Goal: Task Accomplishment & Management: Manage account settings

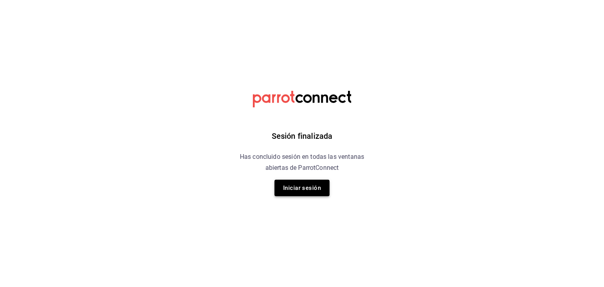
click at [296, 191] on button "Iniciar sesión" at bounding box center [301, 188] width 55 height 17
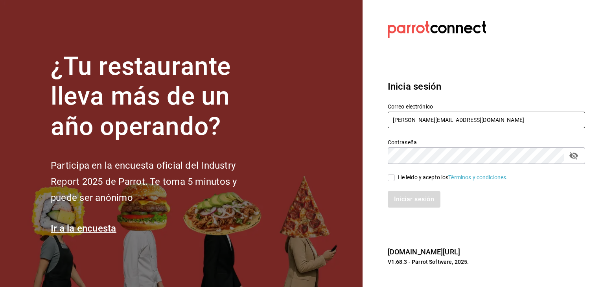
click at [449, 117] on input "[PERSON_NAME][EMAIL_ADDRESS][DOMAIN_NAME]" at bounding box center [485, 120] width 197 height 17
type input "[EMAIL_ADDRESS][DOMAIN_NAME]"
click at [392, 179] on input "He leído y acepto los Términos y condiciones." at bounding box center [390, 177] width 7 height 7
checkbox input "true"
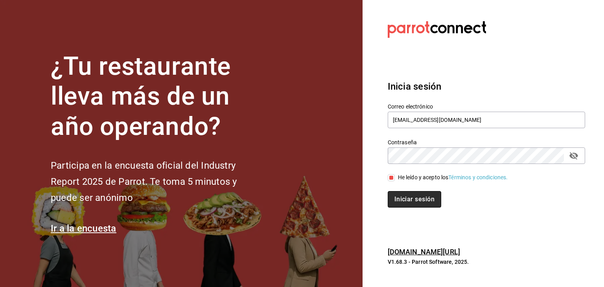
click at [409, 203] on button "Iniciar sesión" at bounding box center [413, 199] width 53 height 17
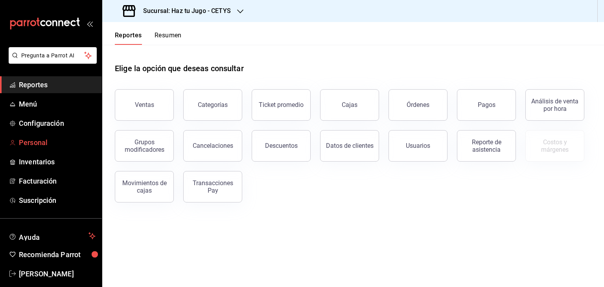
click at [41, 145] on span "Personal" at bounding box center [57, 142] width 77 height 11
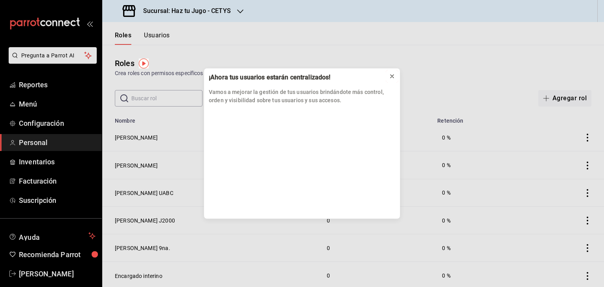
click at [389, 81] on button at bounding box center [391, 76] width 13 height 13
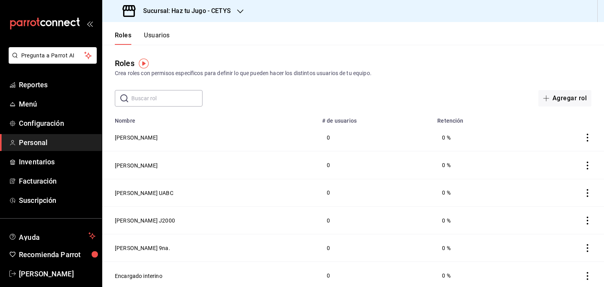
click at [161, 31] on button "Usuarios" at bounding box center [157, 37] width 26 height 13
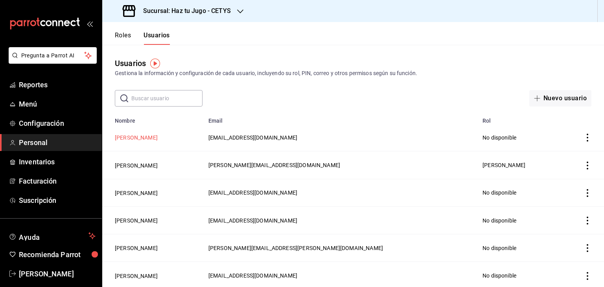
click at [142, 141] on button "[PERSON_NAME]" at bounding box center [136, 138] width 43 height 8
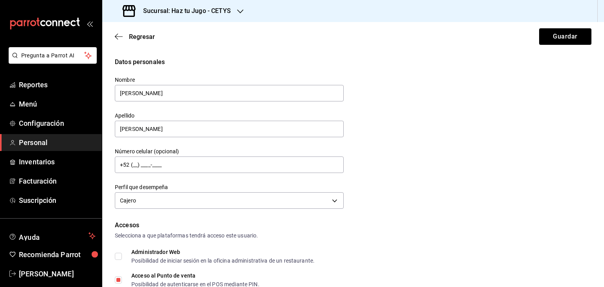
scroll to position [9, 0]
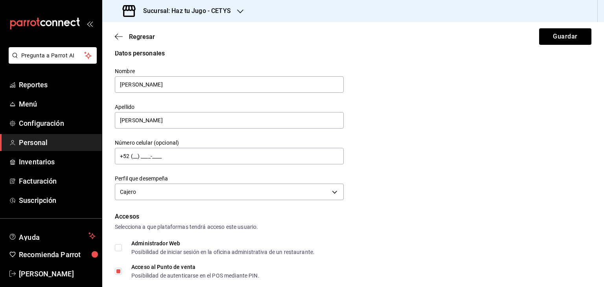
click at [240, 13] on icon "button" at bounding box center [240, 11] width 6 height 6
click at [166, 44] on div "Haz tu Jugo (UABC)" at bounding box center [161, 52] width 118 height 18
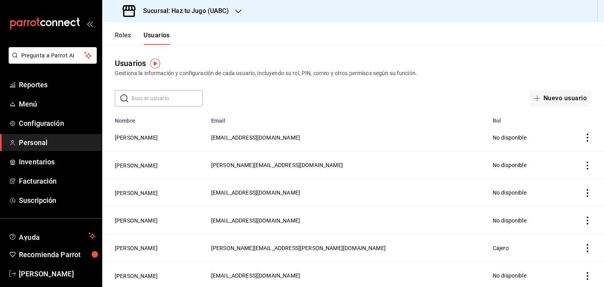
click at [268, 135] on span "[EMAIL_ADDRESS][DOMAIN_NAME]" at bounding box center [255, 137] width 89 height 6
click at [132, 139] on button "[PERSON_NAME]" at bounding box center [136, 138] width 43 height 8
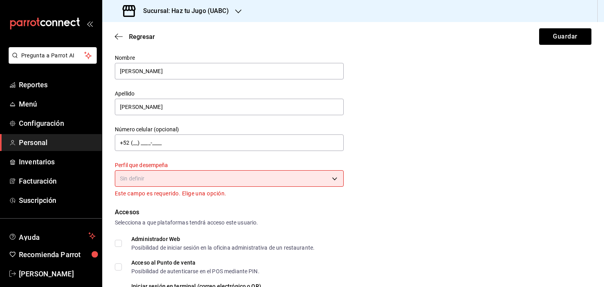
scroll to position [82, 0]
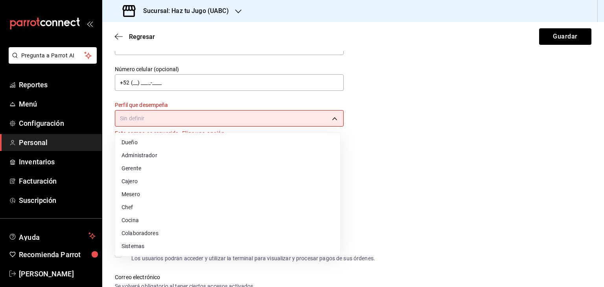
click at [319, 114] on body "Pregunta a Parrot AI Reportes Menú Configuración Personal Inventarios Facturaci…" at bounding box center [302, 143] width 604 height 287
click at [136, 183] on li "Cajero" at bounding box center [227, 181] width 225 height 13
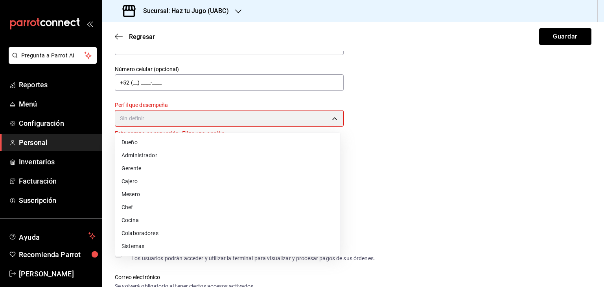
type input "CASHIER"
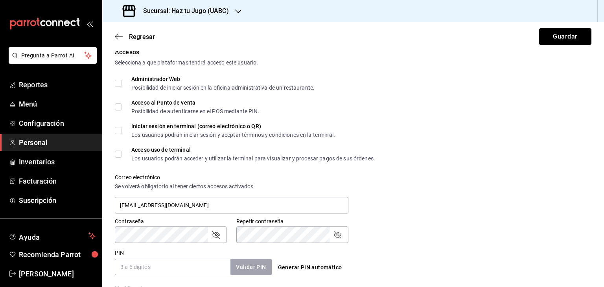
scroll to position [173, 0]
click at [116, 105] on input "Acceso al Punto de venta Posibilidad de autenticarse en el POS mediante PIN." at bounding box center [118, 106] width 7 height 7
checkbox input "true"
click at [119, 155] on input "Acceso uso de terminal Los usuarios podrán acceder y utilizar la terminal para …" at bounding box center [118, 153] width 7 height 7
checkbox input "true"
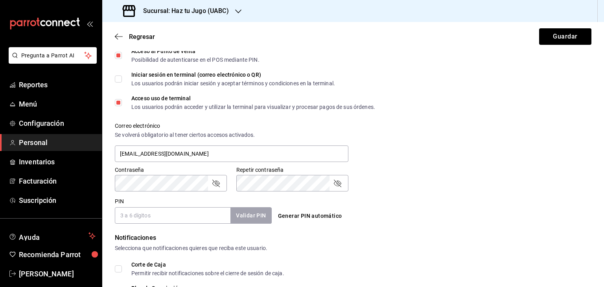
scroll to position [234, 0]
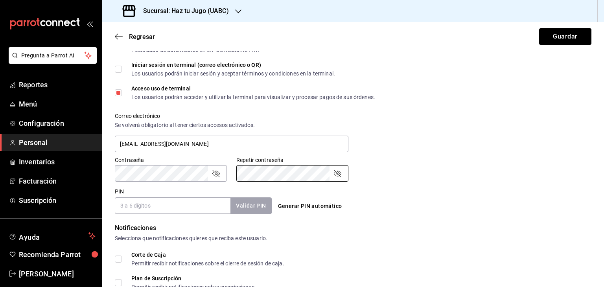
click at [216, 169] on icon "passwordField" at bounding box center [215, 173] width 9 height 9
click at [202, 207] on input "PIN" at bounding box center [173, 205] width 116 height 17
type input "1308"
click at [246, 206] on button "Validar PIN" at bounding box center [250, 205] width 42 height 17
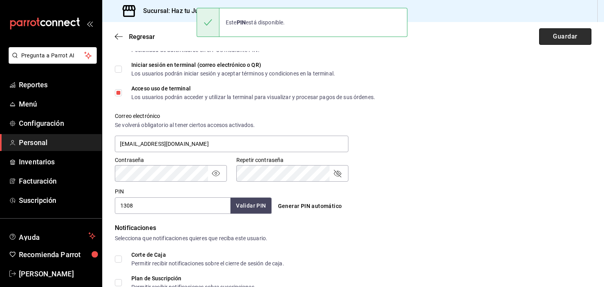
click at [561, 35] on button "Guardar" at bounding box center [565, 36] width 52 height 17
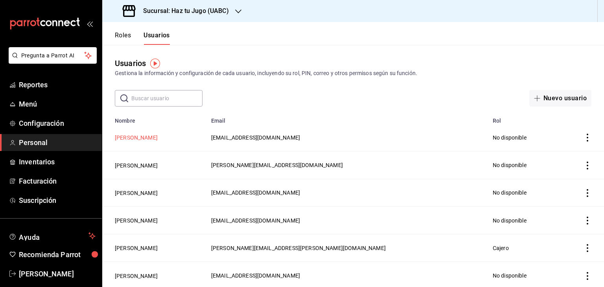
click at [152, 136] on button "[PERSON_NAME]" at bounding box center [136, 138] width 43 height 8
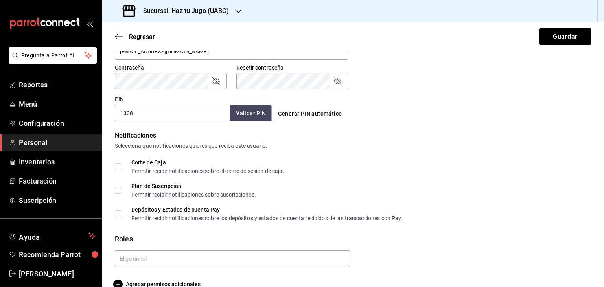
scroll to position [341, 0]
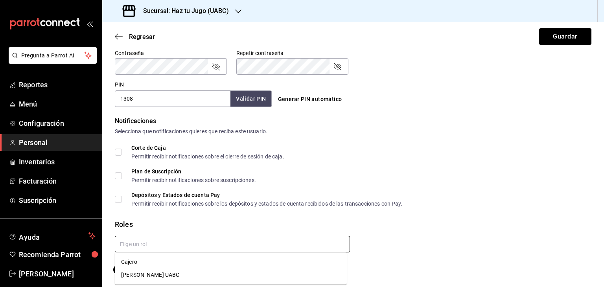
click at [258, 250] on input "text" at bounding box center [232, 244] width 235 height 17
click at [133, 263] on li "Cajero" at bounding box center [231, 261] width 232 height 13
checkbox input "true"
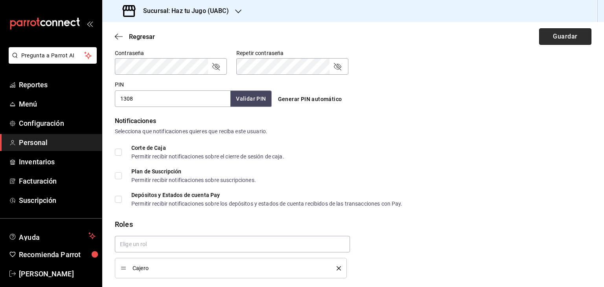
click at [561, 37] on button "Guardar" at bounding box center [565, 36] width 52 height 17
click at [218, 66] on icon "passwordField" at bounding box center [215, 66] width 9 height 9
click at [334, 68] on icon "passwordField" at bounding box center [336, 66] width 9 height 9
click at [547, 43] on button "Guardar" at bounding box center [565, 36] width 52 height 17
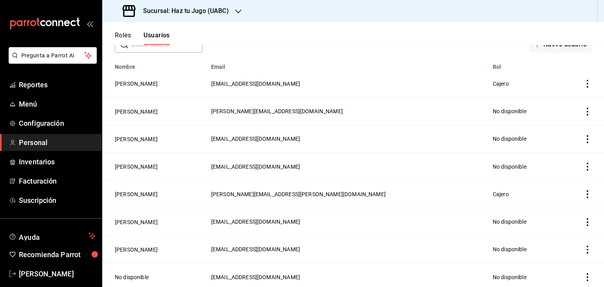
scroll to position [57, 0]
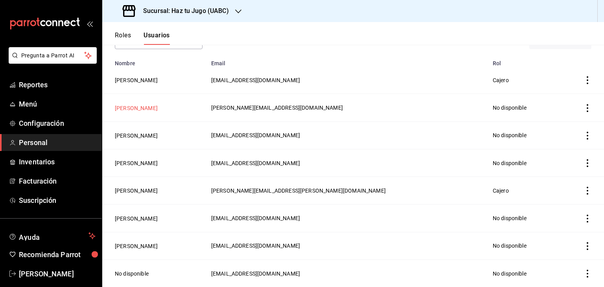
click at [151, 106] on button "[PERSON_NAME]" at bounding box center [136, 108] width 43 height 8
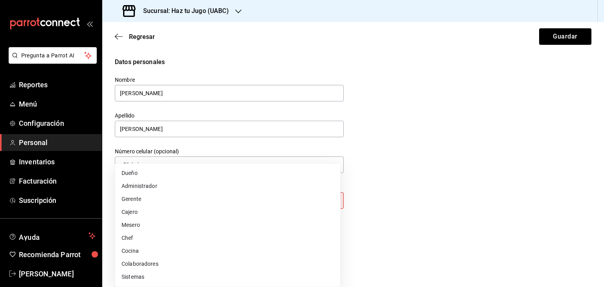
click at [215, 199] on body "Pregunta a Parrot AI Reportes Menú Configuración Personal Inventarios Facturaci…" at bounding box center [302, 143] width 604 height 287
click at [128, 213] on li "Cajero" at bounding box center [227, 212] width 225 height 13
type input "CASHIER"
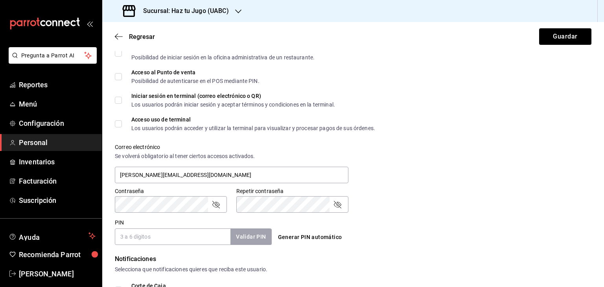
scroll to position [264, 0]
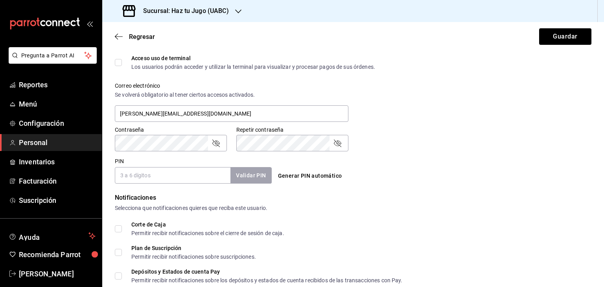
click at [119, 227] on input "Corte de Caja Permitir recibir notificaciones sobre el cierre de sesión de caja." at bounding box center [118, 228] width 7 height 7
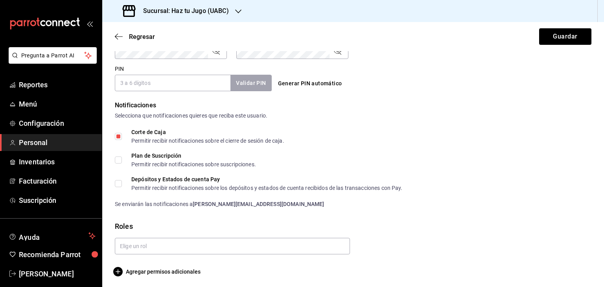
click at [116, 138] on input "Corte de Caja Permitir recibir notificaciones sobre el cierre de sesión de caja." at bounding box center [118, 136] width 7 height 7
checkbox input "false"
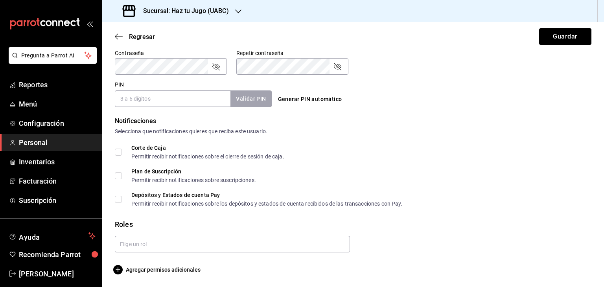
scroll to position [341, 0]
click at [218, 68] on icon "passwordField" at bounding box center [215, 66] width 9 height 9
click at [336, 65] on icon "passwordField" at bounding box center [336, 66] width 9 height 9
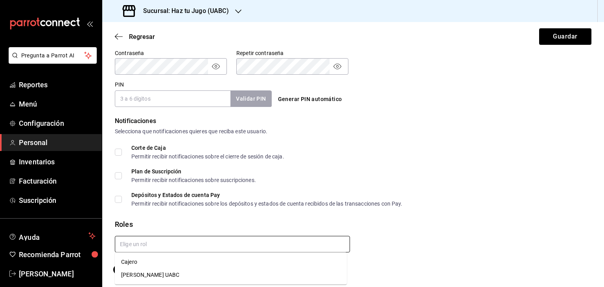
click at [144, 238] on input "text" at bounding box center [232, 244] width 235 height 17
click at [134, 262] on li "Cajero" at bounding box center [231, 261] width 232 height 13
checkbox input "true"
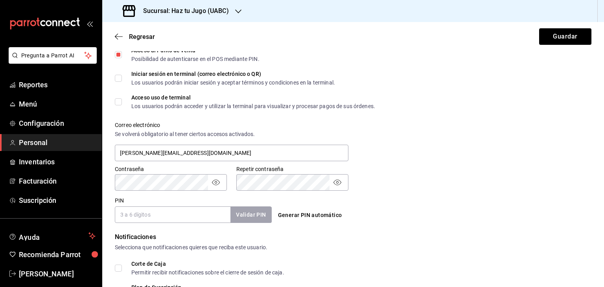
scroll to position [229, 0]
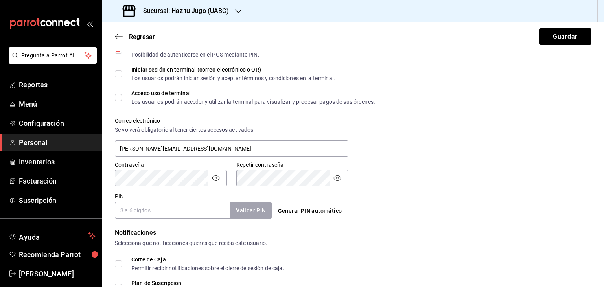
click at [166, 201] on div "PIN Validar PIN ​" at bounding box center [193, 206] width 157 height 26
click at [167, 208] on input "PIN" at bounding box center [173, 210] width 116 height 17
type input "1994"
click at [253, 214] on button "Validar PIN" at bounding box center [250, 210] width 42 height 17
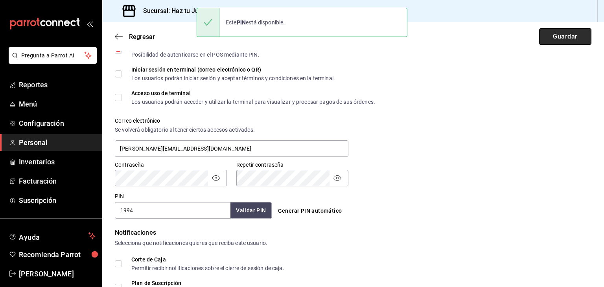
click at [559, 35] on button "Guardar" at bounding box center [565, 36] width 52 height 17
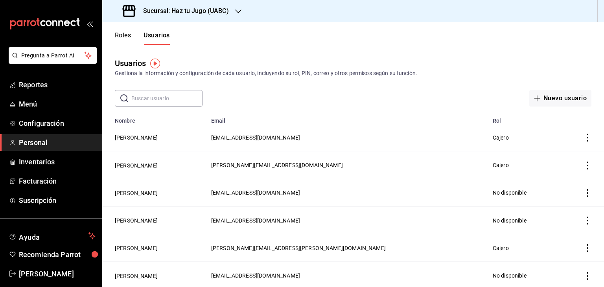
click at [128, 32] on button "Roles" at bounding box center [123, 37] width 16 height 13
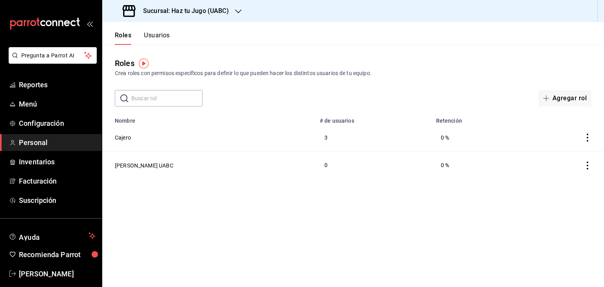
click at [165, 33] on button "Usuarios" at bounding box center [157, 37] width 26 height 13
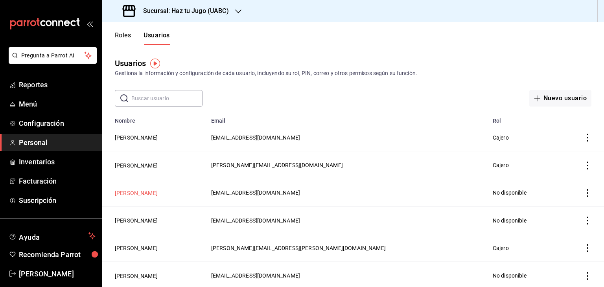
click at [151, 194] on button "[PERSON_NAME]" at bounding box center [136, 193] width 43 height 8
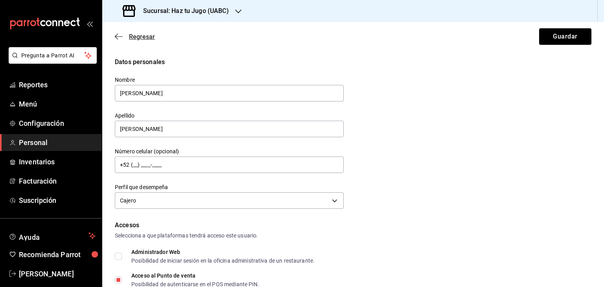
click at [117, 37] on icon "button" at bounding box center [119, 36] width 8 height 7
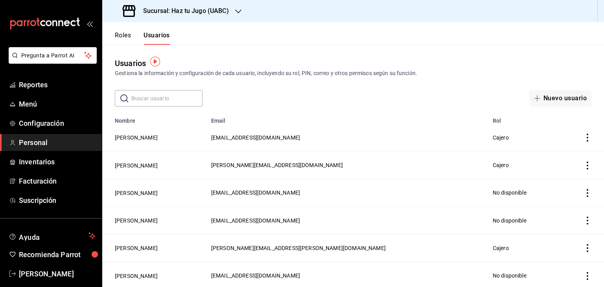
scroll to position [86, 0]
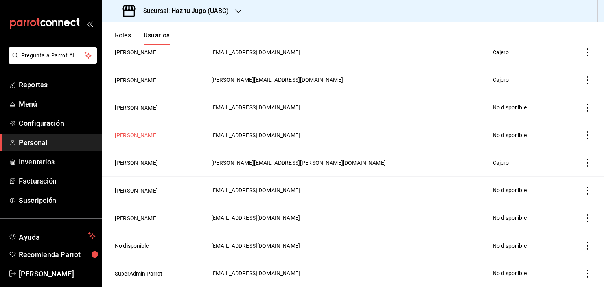
click at [138, 131] on button "[PERSON_NAME]" at bounding box center [136, 135] width 43 height 8
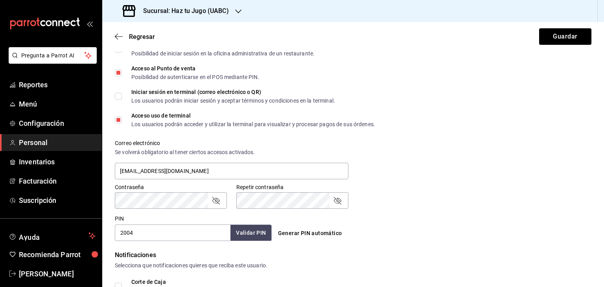
scroll to position [225, 0]
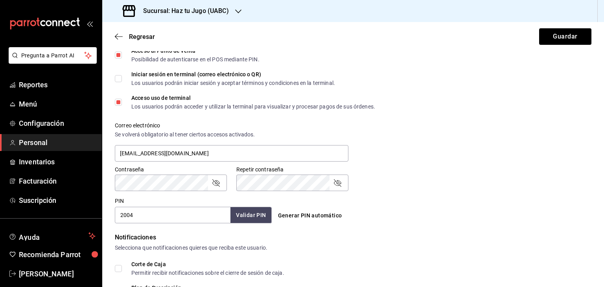
click at [219, 180] on icon "passwordField" at bounding box center [215, 182] width 9 height 9
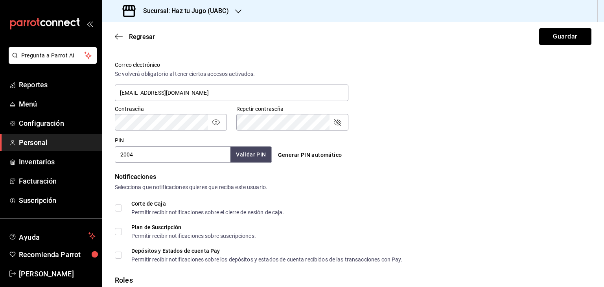
scroll to position [313, 0]
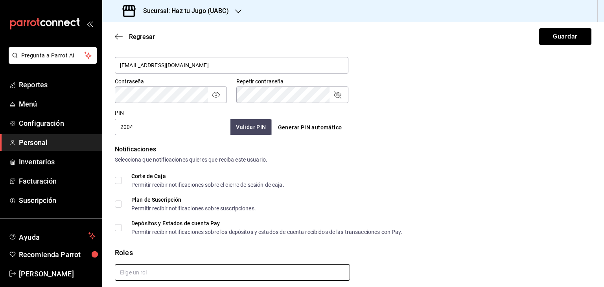
click at [168, 273] on input "text" at bounding box center [232, 272] width 235 height 17
click at [136, 237] on li "Cajero" at bounding box center [231, 241] width 232 height 13
checkbox input "true"
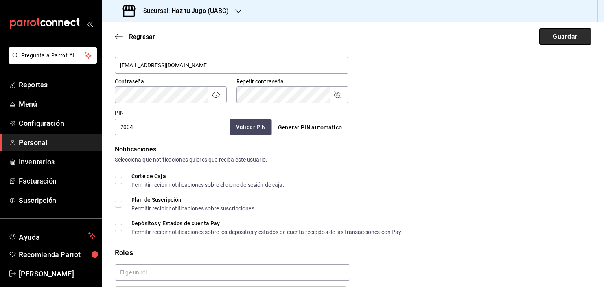
click at [563, 34] on button "Guardar" at bounding box center [565, 36] width 52 height 17
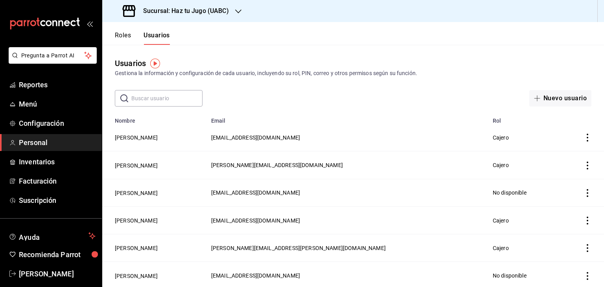
click at [188, 11] on h3 "Sucursal: Haz tu Jugo (UABC)" at bounding box center [183, 10] width 92 height 9
click at [152, 26] on div "Haz tu Jugo - CETYS" at bounding box center [161, 34] width 118 height 18
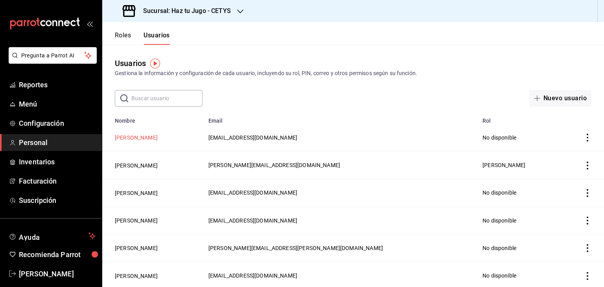
click at [144, 137] on button "[PERSON_NAME]" at bounding box center [136, 138] width 43 height 8
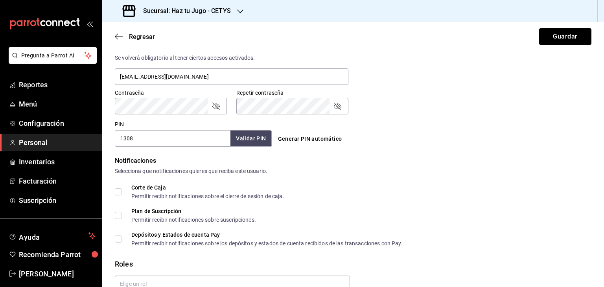
scroll to position [316, 0]
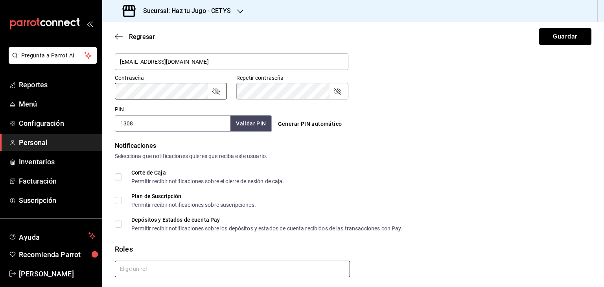
click at [145, 264] on input "text" at bounding box center [232, 269] width 235 height 17
click at [154, 271] on input "text" at bounding box center [232, 269] width 235 height 17
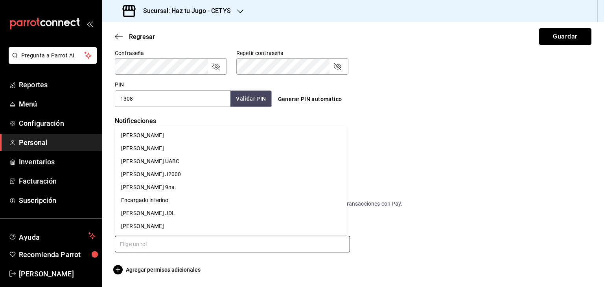
click at [142, 236] on input "text" at bounding box center [232, 244] width 235 height 17
click at [165, 244] on input "text" at bounding box center [232, 244] width 235 height 17
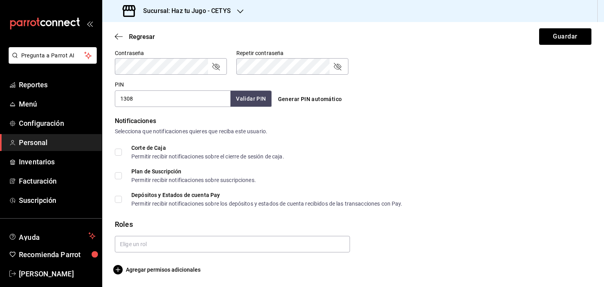
click at [112, 37] on div "Regresar Guardar" at bounding box center [352, 36] width 501 height 29
click at [117, 36] on icon "button" at bounding box center [119, 36] width 8 height 7
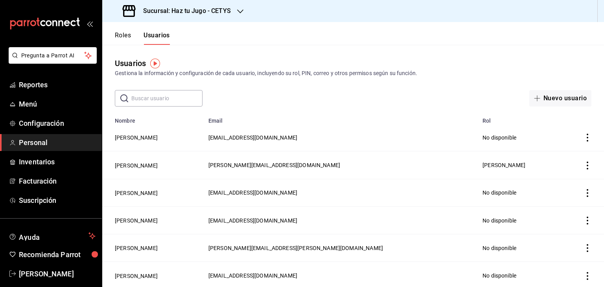
click at [121, 33] on button "Roles" at bounding box center [123, 37] width 16 height 13
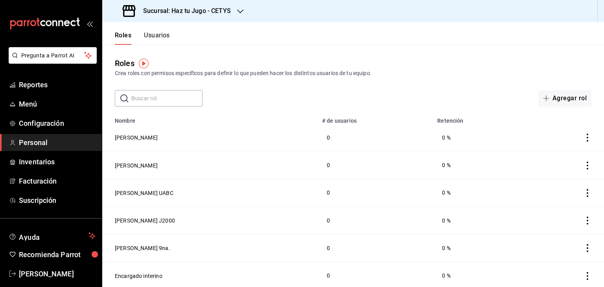
click at [586, 141] on icon "actions" at bounding box center [587, 138] width 2 height 8
click at [557, 148] on span "Eliminar" at bounding box center [553, 149] width 20 height 6
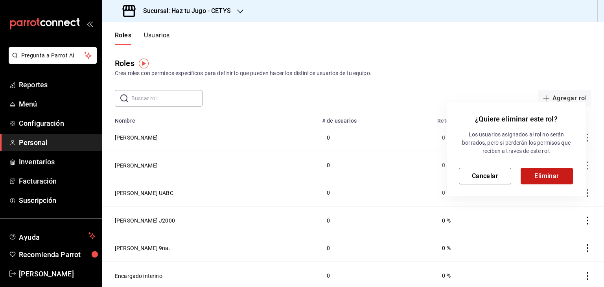
click at [551, 174] on button "Eliminar" at bounding box center [546, 176] width 52 height 17
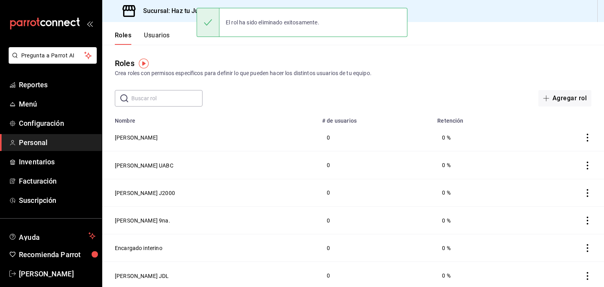
click at [583, 139] on icon "actions" at bounding box center [587, 138] width 8 height 8
click at [562, 153] on span "Eliminar" at bounding box center [546, 148] width 34 height 9
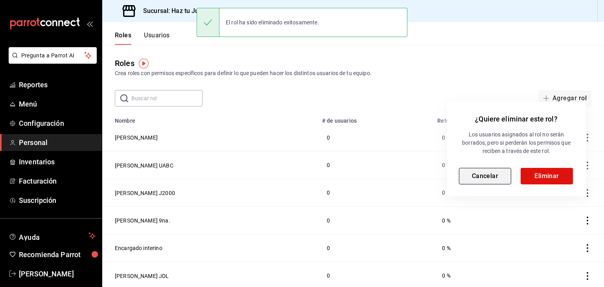
click at [481, 181] on button "Cancelar" at bounding box center [485, 176] width 52 height 17
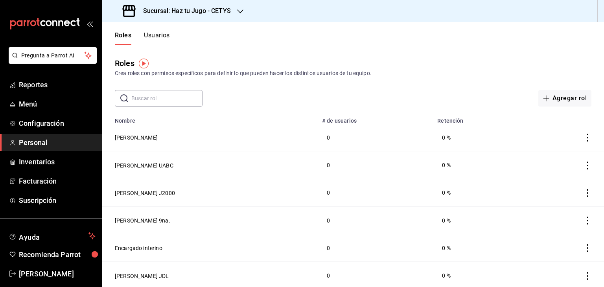
click at [584, 163] on icon "actions" at bounding box center [587, 166] width 8 height 8
click at [554, 175] on span "Eliminar" at bounding box center [553, 177] width 20 height 6
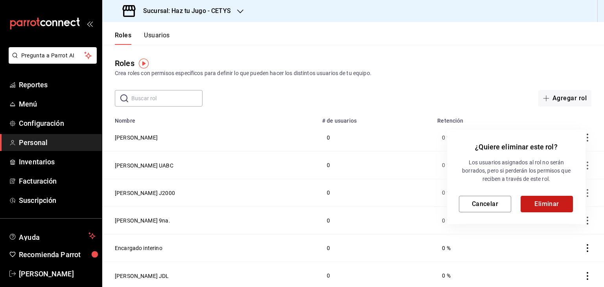
click at [549, 201] on button "Eliminar" at bounding box center [546, 204] width 52 height 17
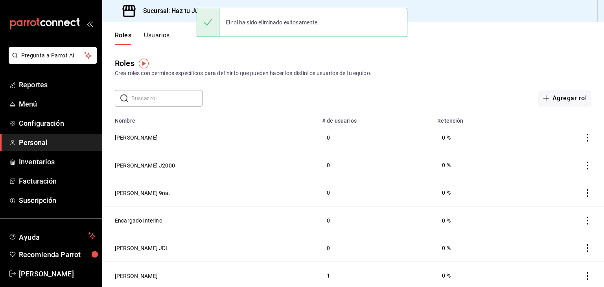
click at [583, 165] on icon "actions" at bounding box center [587, 166] width 8 height 8
click at [583, 166] on li "Eliminar" at bounding box center [552, 177] width 66 height 22
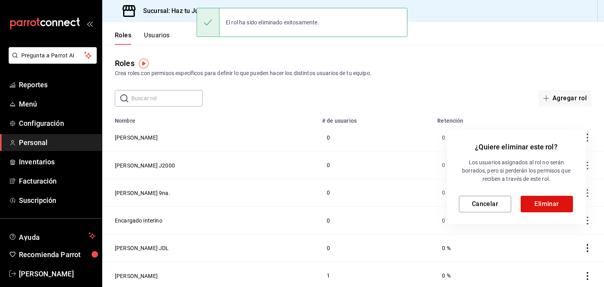
click at [552, 181] on p "Los usuarios asignados al rol no serán borrados, pero si perderán los permisos …" at bounding box center [516, 170] width 115 height 25
click at [549, 204] on button "Eliminar" at bounding box center [546, 204] width 52 height 17
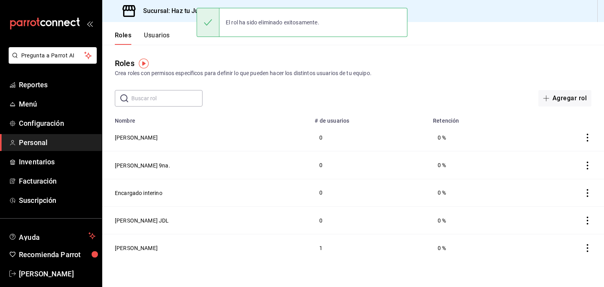
click at [582, 165] on td at bounding box center [563, 165] width 80 height 28
click at [586, 166] on icon "actions" at bounding box center [587, 166] width 2 height 8
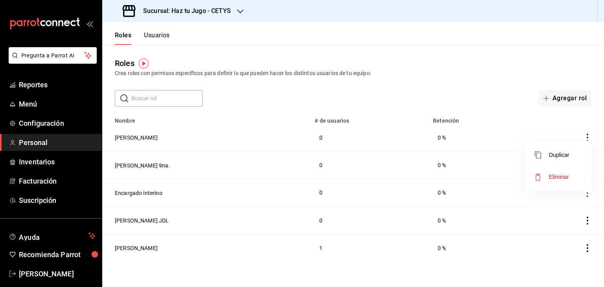
click at [565, 176] on span "Eliminar" at bounding box center [559, 177] width 20 height 6
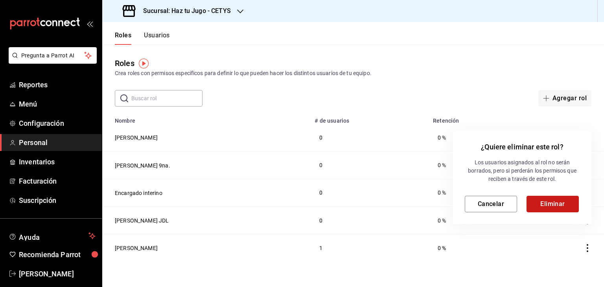
click at [552, 206] on button "Eliminar" at bounding box center [552, 204] width 52 height 17
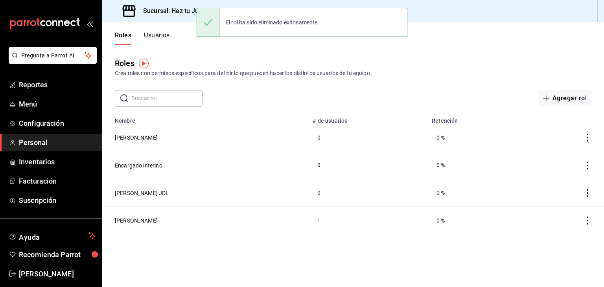
click at [586, 165] on icon "actions" at bounding box center [587, 166] width 8 height 8
click at [559, 179] on span "Eliminar" at bounding box center [559, 177] width 20 height 6
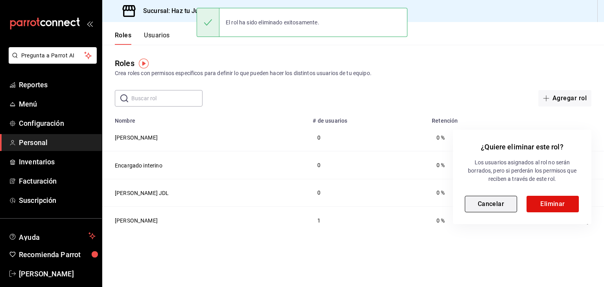
click at [483, 206] on button "Cancelar" at bounding box center [490, 204] width 52 height 17
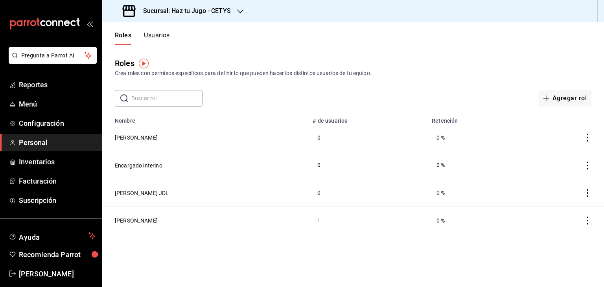
click at [591, 192] on td at bounding box center [563, 193] width 81 height 28
click at [585, 193] on icon "actions" at bounding box center [587, 193] width 8 height 8
click at [566, 201] on span "Eliminar" at bounding box center [559, 204] width 20 height 6
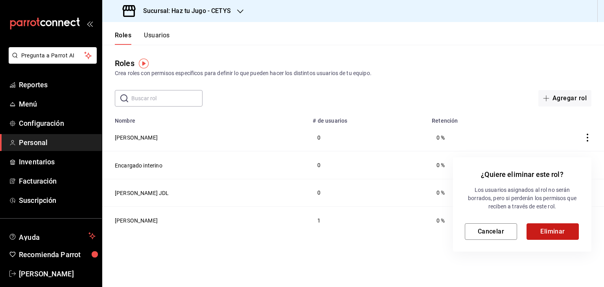
click at [555, 231] on button "Eliminar" at bounding box center [552, 231] width 52 height 17
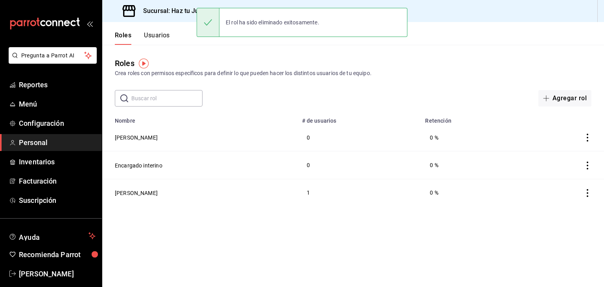
click at [585, 190] on icon "actions" at bounding box center [587, 193] width 8 height 8
click at [561, 204] on span "Eliminar" at bounding box center [559, 204] width 20 height 6
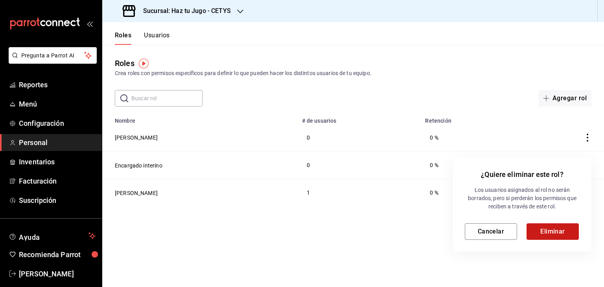
click at [560, 230] on button "Eliminar" at bounding box center [552, 231] width 52 height 17
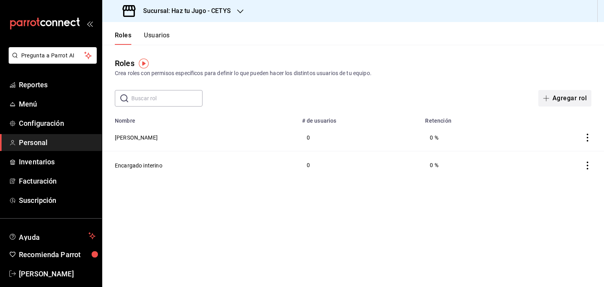
click at [570, 101] on button "Agregar rol" at bounding box center [564, 98] width 53 height 17
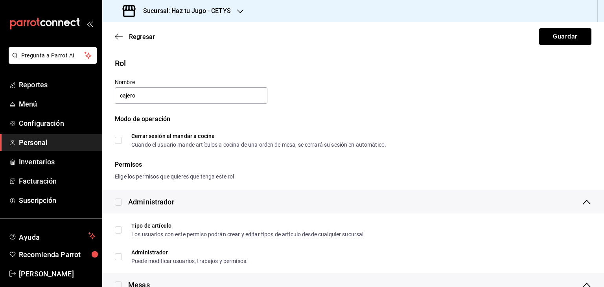
type input "Cajero"
click at [118, 141] on input "Cerrar sesión al mandar a cocina Cuando el usuario mande artículos a cocina de …" at bounding box center [118, 140] width 7 height 7
checkbox input "true"
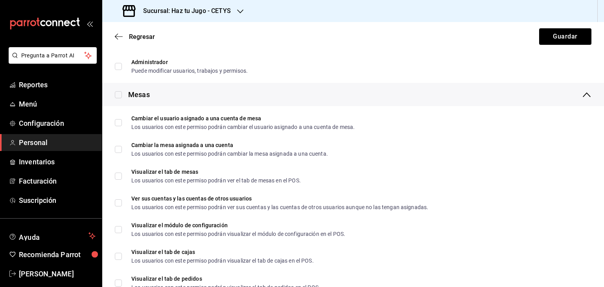
scroll to position [200, 0]
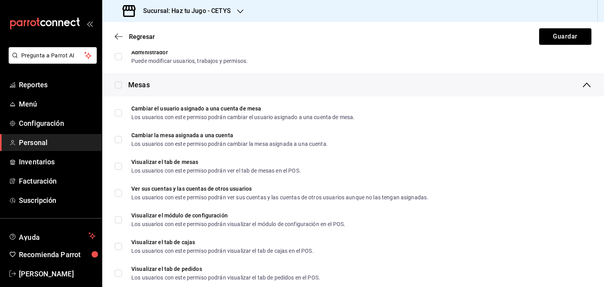
click at [118, 81] on label at bounding box center [118, 84] width 7 height 11
click at [118, 81] on input "checkbox" at bounding box center [118, 84] width 7 height 7
checkbox input "true"
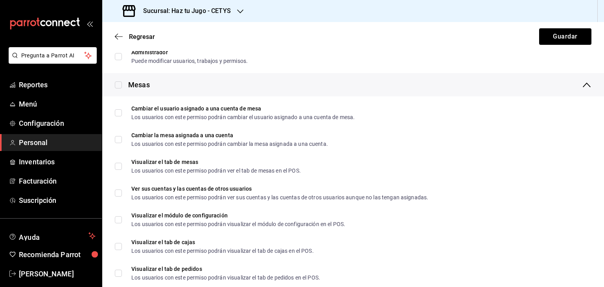
checkbox input "true"
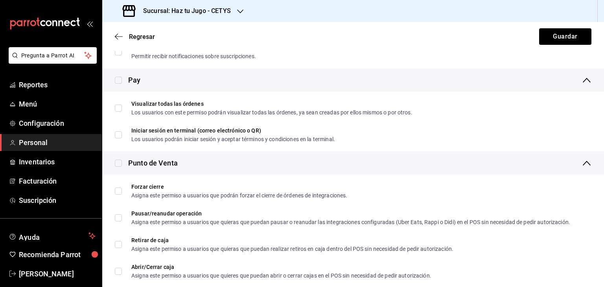
scroll to position [749, 0]
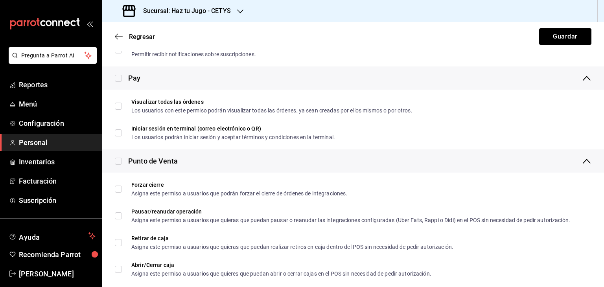
click at [118, 78] on input "checkbox" at bounding box center [118, 78] width 7 height 7
checkbox input "true"
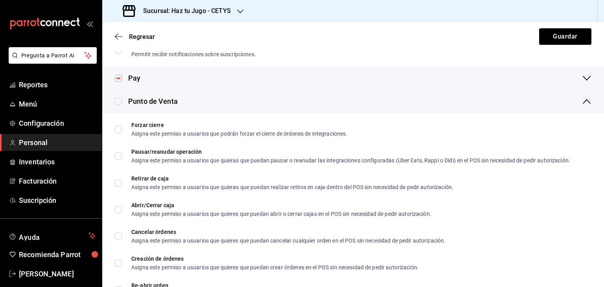
click at [118, 96] on label at bounding box center [118, 101] width 7 height 11
click at [118, 98] on input "checkbox" at bounding box center [118, 101] width 7 height 7
checkbox input "true"
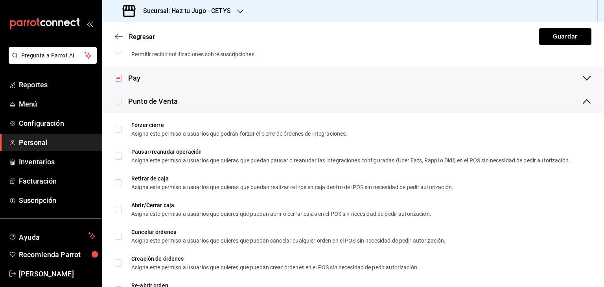
checkbox input "true"
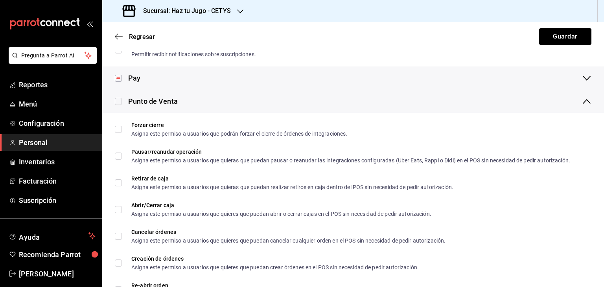
checkbox input "true"
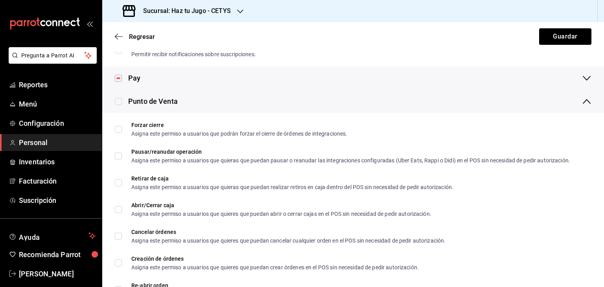
checkbox input "true"
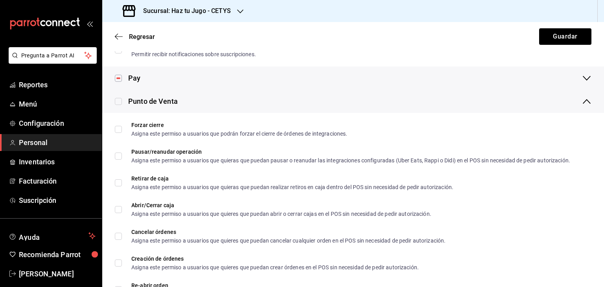
checkbox input "true"
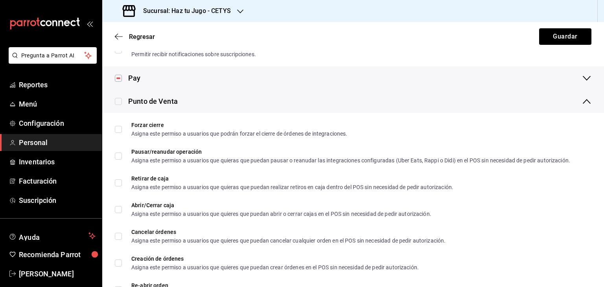
checkbox input "true"
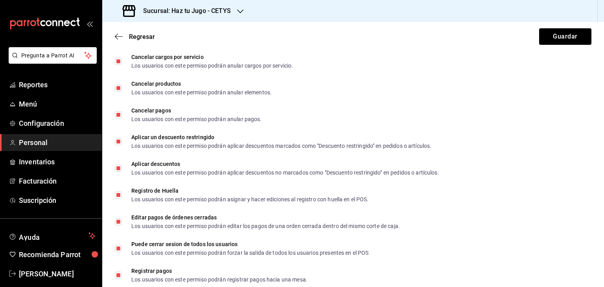
scroll to position [1063, 0]
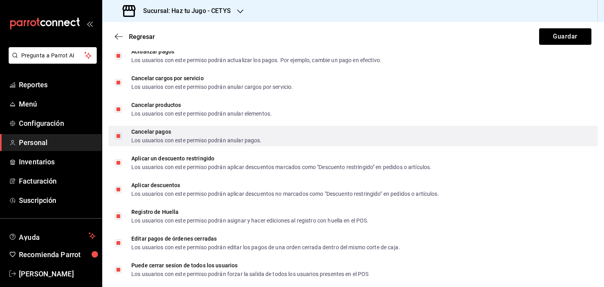
click at [119, 135] on input "Cancelar pagos Los usuarios con este permiso podrán anular pagos." at bounding box center [118, 135] width 7 height 7
checkbox input "false"
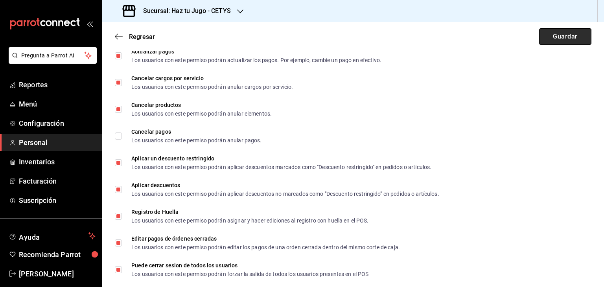
click at [554, 37] on button "Guardar" at bounding box center [565, 36] width 52 height 17
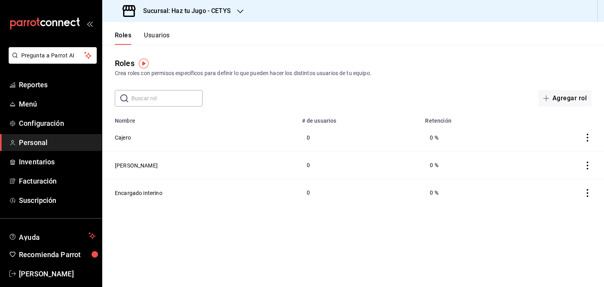
click at [162, 39] on button "Usuarios" at bounding box center [157, 37] width 26 height 13
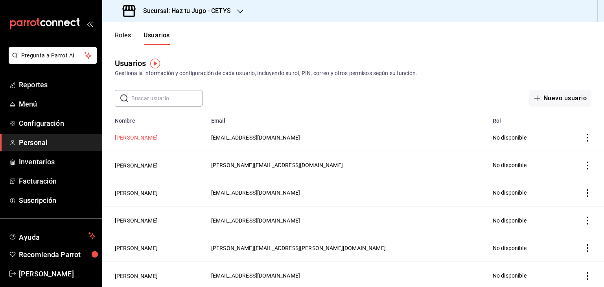
click at [149, 138] on button "[PERSON_NAME]" at bounding box center [136, 138] width 43 height 8
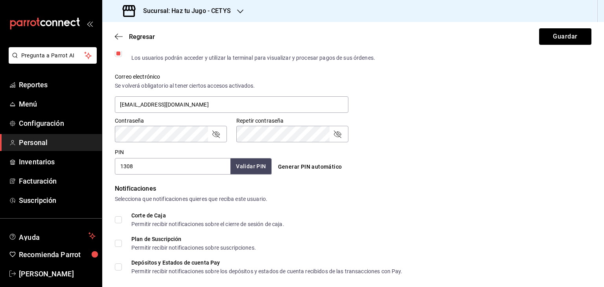
scroll to position [310, 0]
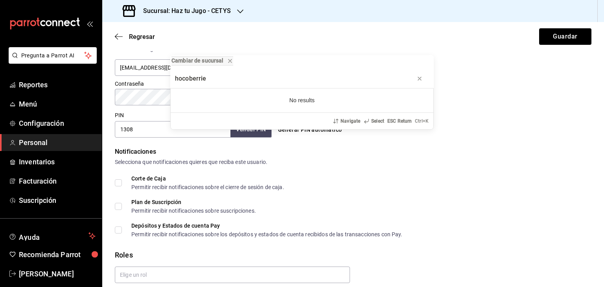
click at [231, 73] on input "hocoberrie" at bounding box center [302, 78] width 254 height 19
type input "hocoberrie"
click at [380, 165] on div "Cambiar de sucursal hocoberrie No results Navigate Select ESC Return Ctrl+ K" at bounding box center [302, 143] width 604 height 287
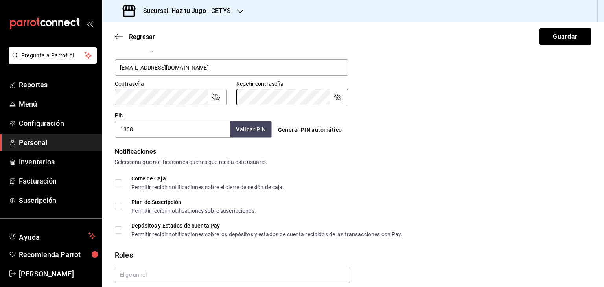
click at [214, 97] on icon "passwordField" at bounding box center [215, 96] width 9 height 9
click at [339, 99] on icon "passwordField" at bounding box center [336, 96] width 9 height 9
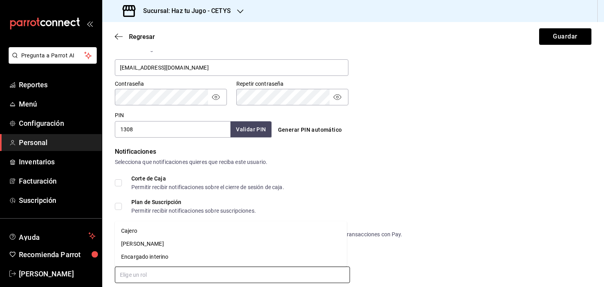
click at [135, 270] on input "text" at bounding box center [232, 274] width 235 height 17
click at [137, 229] on li "Cajero" at bounding box center [231, 230] width 232 height 13
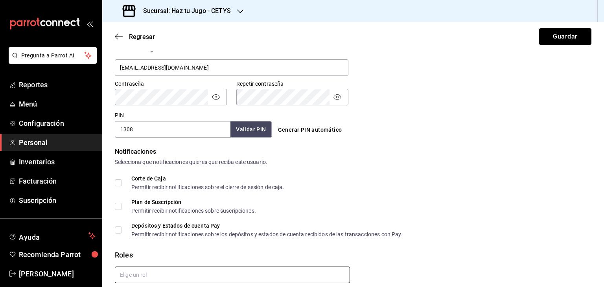
checkbox input "true"
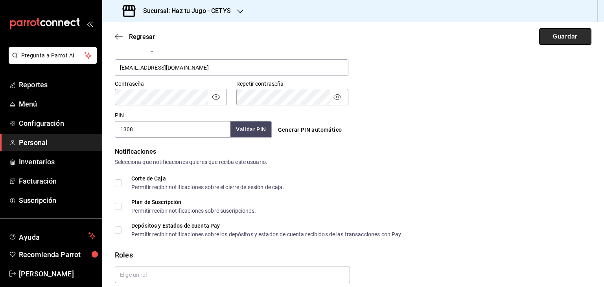
click at [558, 38] on button "Guardar" at bounding box center [565, 36] width 52 height 17
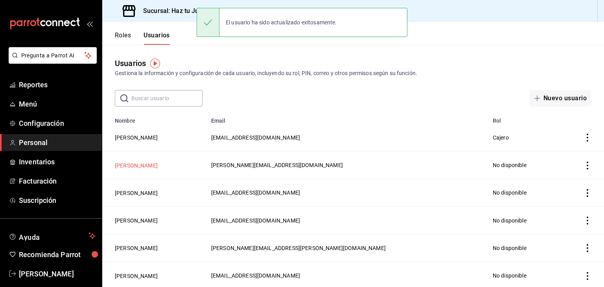
click at [138, 165] on button "[PERSON_NAME]" at bounding box center [136, 166] width 43 height 8
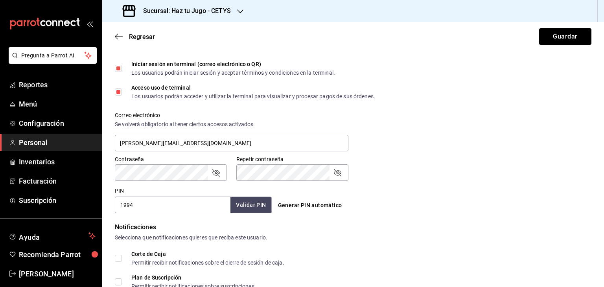
scroll to position [186, 0]
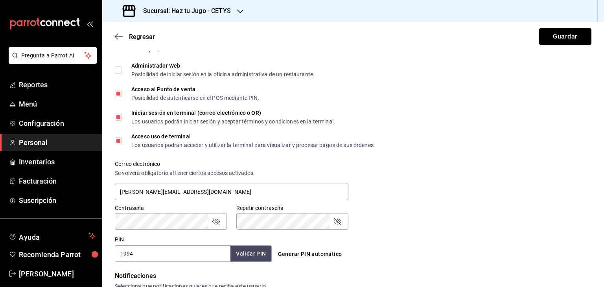
click at [119, 116] on input "Iniciar sesión en terminal (correo electrónico o QR) Los usuarios podrán inicia…" at bounding box center [118, 117] width 7 height 7
checkbox input "true"
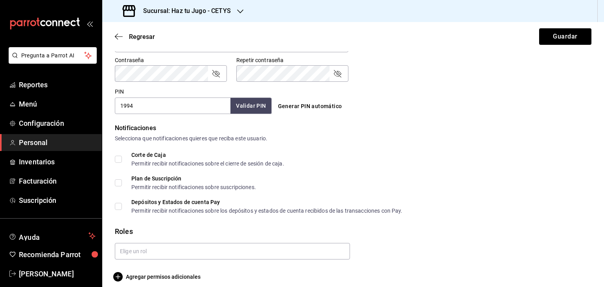
scroll to position [341, 0]
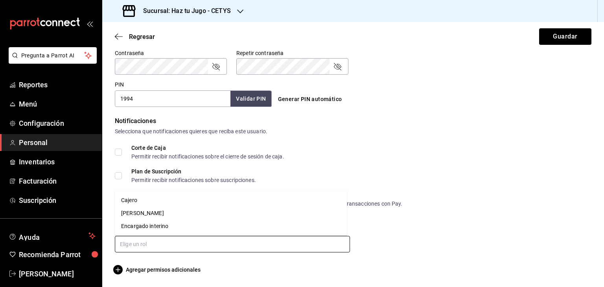
click at [157, 246] on input "text" at bounding box center [232, 244] width 235 height 17
click at [141, 200] on li "Cajero" at bounding box center [231, 200] width 232 height 13
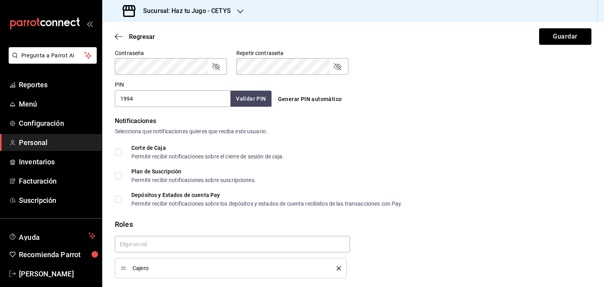
click at [182, 67] on div "Contraseña Contraseña" at bounding box center [171, 62] width 112 height 25
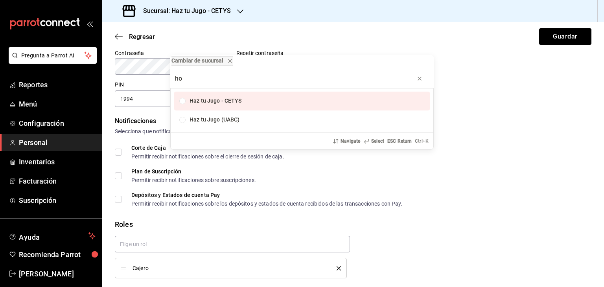
type input "h"
click at [359, 41] on div "Cambiar de sucursal Haz tu Jugo - CETYS Haz tu Jugo (UABC) Navigate Select ESC …" at bounding box center [302, 143] width 604 height 287
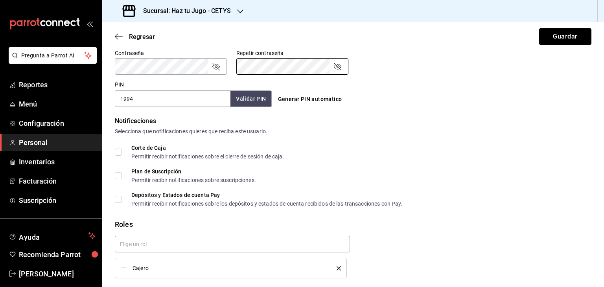
click at [218, 62] on icon "passwordField" at bounding box center [215, 66] width 9 height 9
click at [223, 72] on div "Contraseña Contraseña Repetir contraseña Repetir contraseña" at bounding box center [348, 57] width 486 height 35
click at [334, 63] on icon "passwordField" at bounding box center [336, 66] width 9 height 9
click at [561, 41] on button "Guardar" at bounding box center [565, 36] width 52 height 17
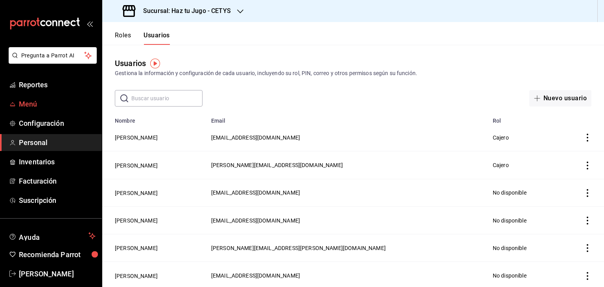
click at [39, 101] on span "Menú" at bounding box center [57, 104] width 77 height 11
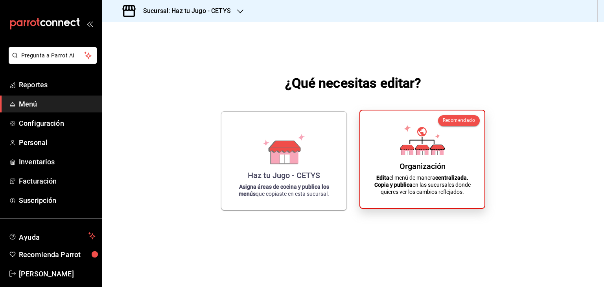
click at [413, 195] on div "Organización Edita el menú de manera centralizada. Copia y publica en las sucur…" at bounding box center [421, 159] width 105 height 85
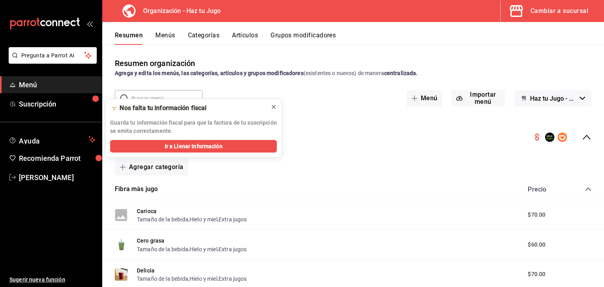
click at [272, 106] on icon at bounding box center [273, 107] width 6 height 6
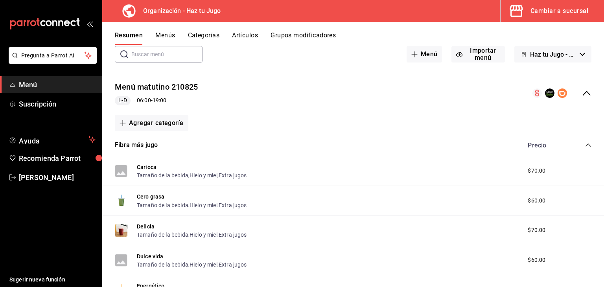
scroll to position [53, 0]
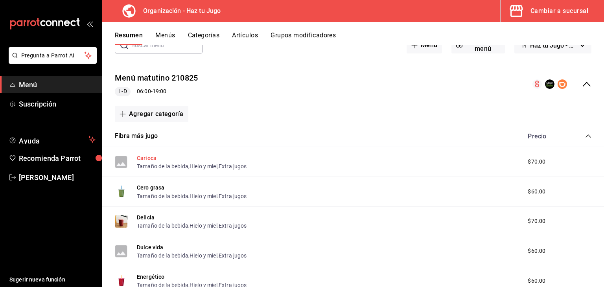
click at [151, 158] on button "Carioca" at bounding box center [147, 158] width 20 height 8
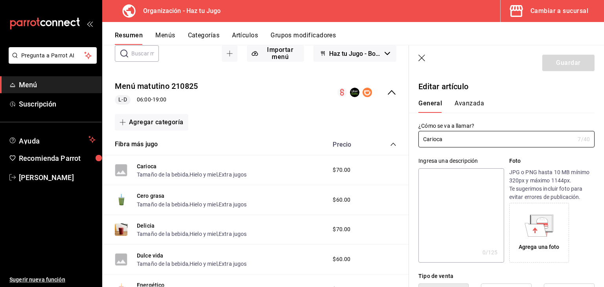
type input "$70.00"
click at [156, 194] on button "Cero grasa" at bounding box center [151, 196] width 28 height 8
type input "$60.00"
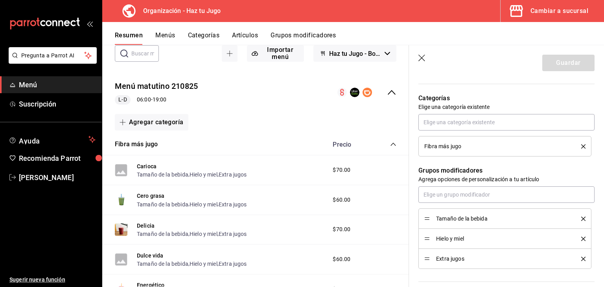
scroll to position [274, 0]
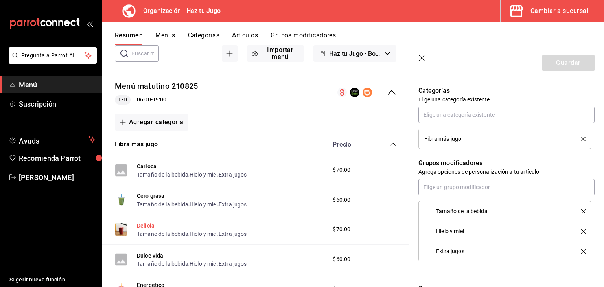
click at [146, 227] on button "Delicia" at bounding box center [146, 226] width 18 height 8
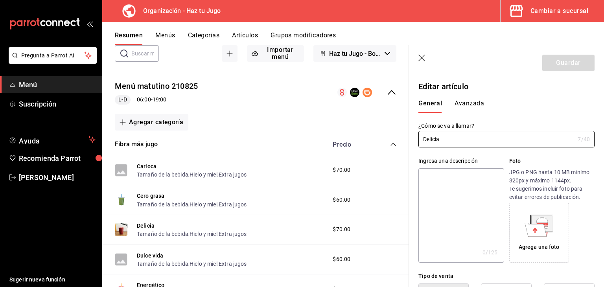
type input "$70.00"
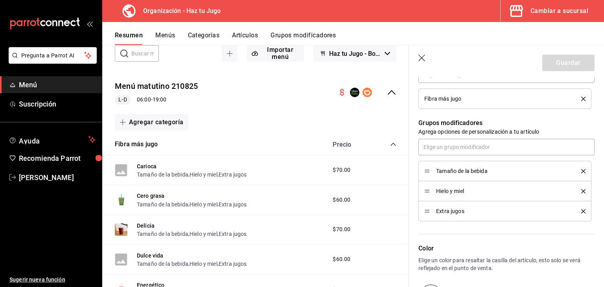
scroll to position [320, 0]
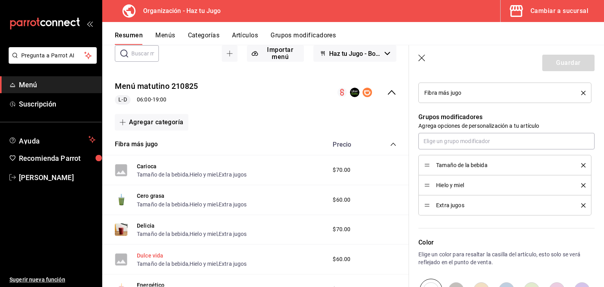
click at [154, 253] on button "Dulce vida" at bounding box center [150, 255] width 27 height 8
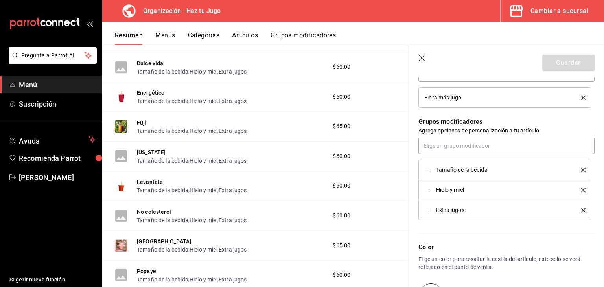
scroll to position [247, 0]
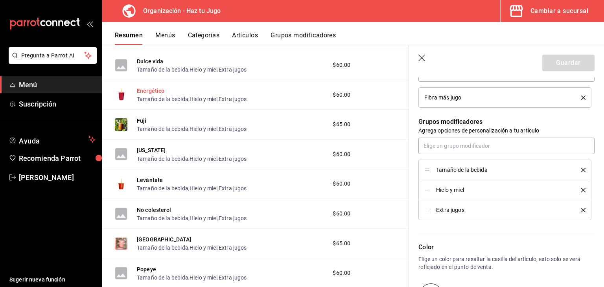
click at [150, 92] on button "Energético" at bounding box center [151, 91] width 28 height 8
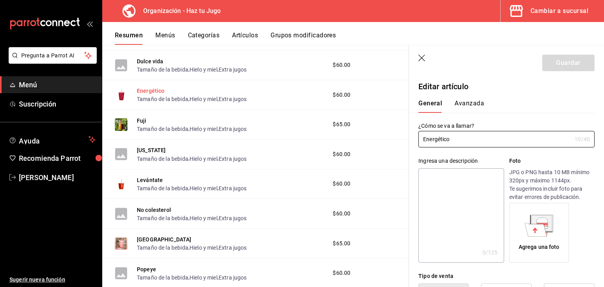
type input "$60.00"
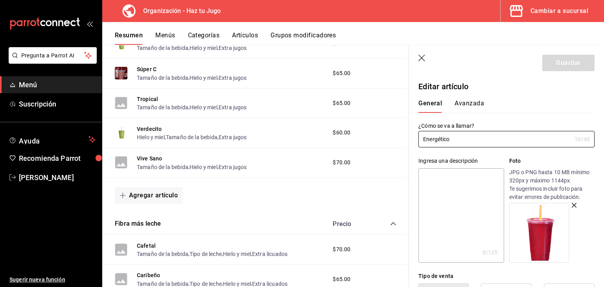
scroll to position [534, 0]
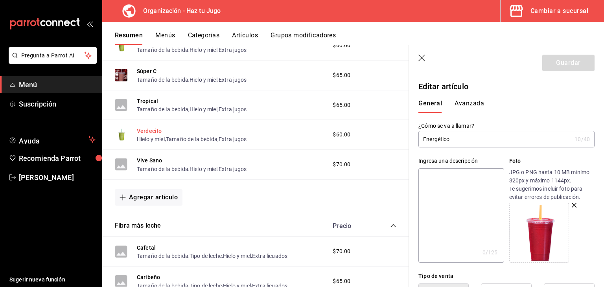
click at [148, 132] on button "Verdecito" at bounding box center [149, 131] width 25 height 8
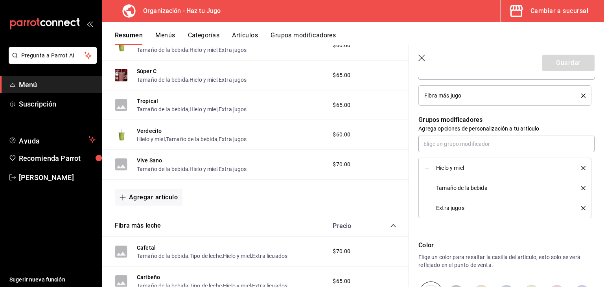
scroll to position [336, 0]
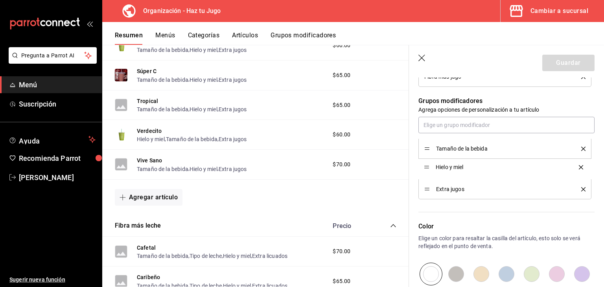
drag, startPoint x: 427, startPoint y: 147, endPoint x: 429, endPoint y: 165, distance: 18.6
click at [550, 64] on button "Guardar" at bounding box center [568, 63] width 52 height 17
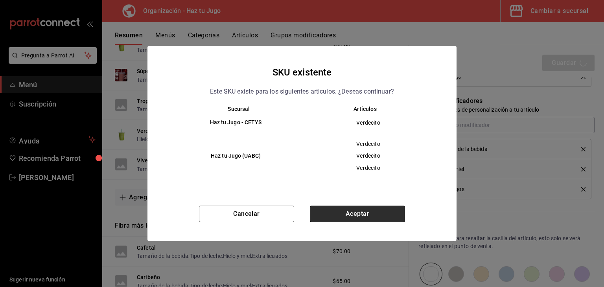
click at [371, 209] on button "Aceptar" at bounding box center [357, 214] width 95 height 17
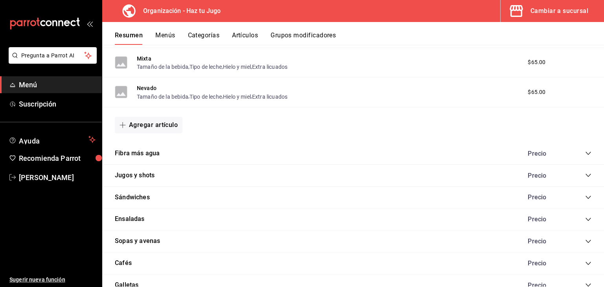
scroll to position [928, 0]
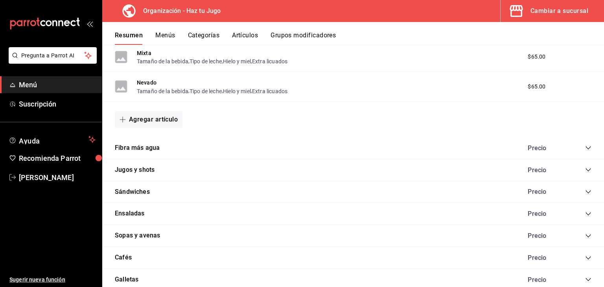
click at [585, 148] on icon "collapse-category-row" at bounding box center [588, 148] width 6 height 6
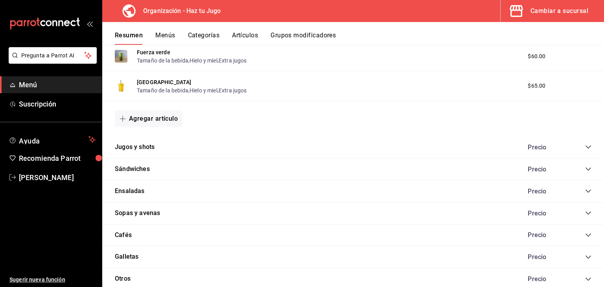
scroll to position [1109, 0]
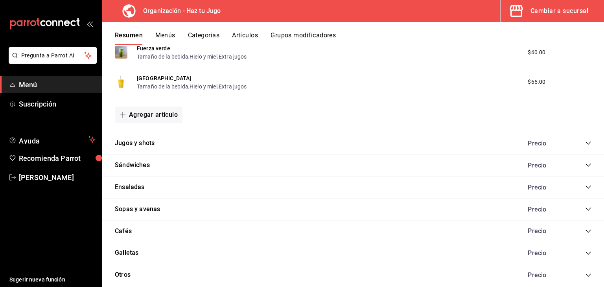
click at [578, 147] on div "Precio" at bounding box center [555, 142] width 72 height 7
click at [585, 145] on icon "collapse-category-row" at bounding box center [588, 143] width 6 height 6
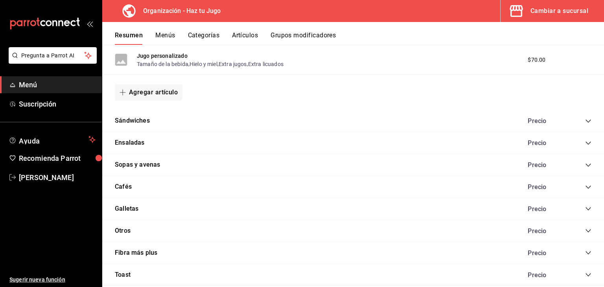
scroll to position [1395, 0]
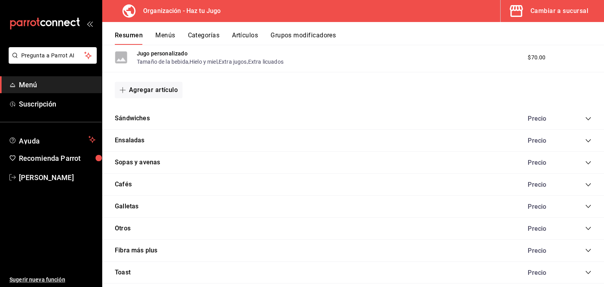
click at [585, 118] on icon "collapse-category-row" at bounding box center [588, 119] width 6 height 6
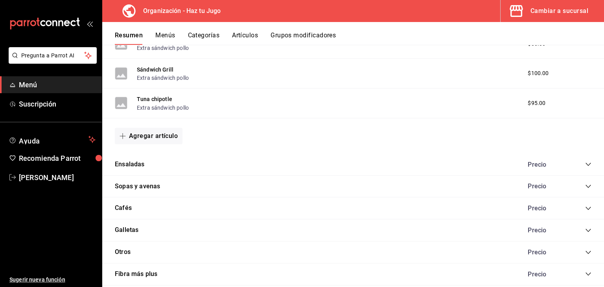
scroll to position [1990, 0]
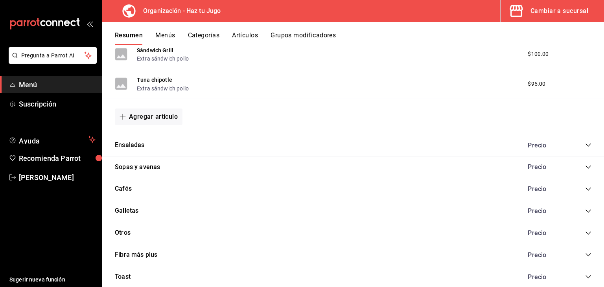
click at [585, 147] on icon "collapse-category-row" at bounding box center [588, 145] width 6 height 6
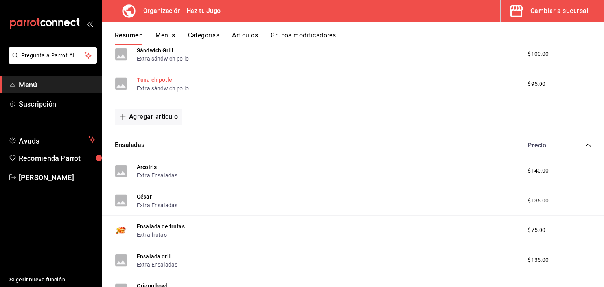
click at [162, 81] on button "Tuna chipotle" at bounding box center [154, 80] width 35 height 8
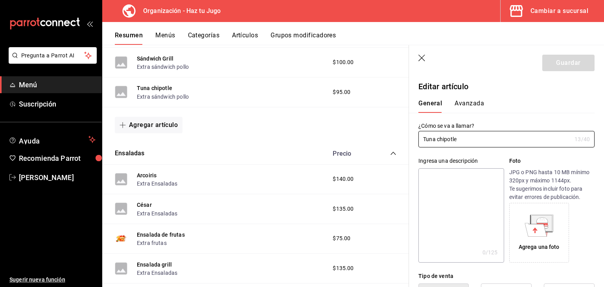
type input "$95.00"
click at [421, 55] on icon "button" at bounding box center [422, 59] width 8 height 8
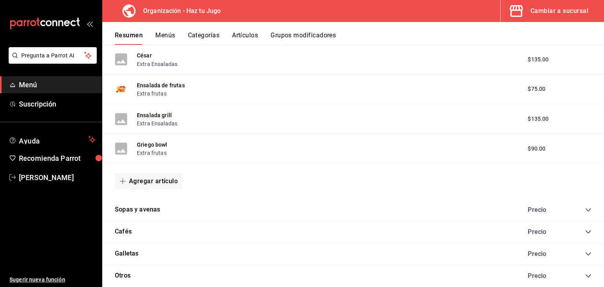
scroll to position [2134, 0]
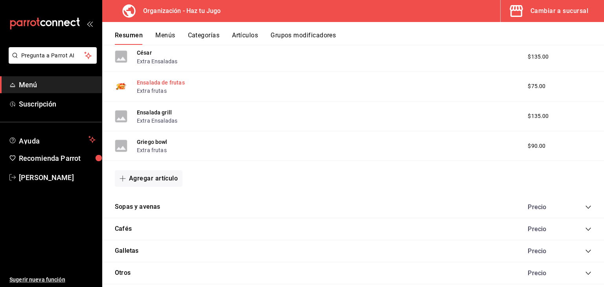
click at [174, 86] on button "Ensalada de frutas" at bounding box center [161, 83] width 48 height 8
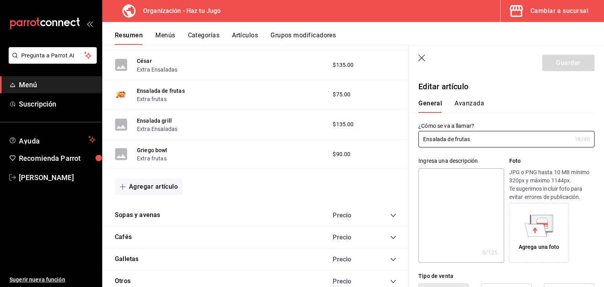
type input "$75.00"
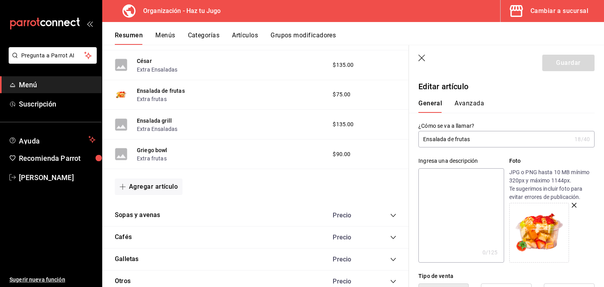
click at [422, 55] on icon "button" at bounding box center [422, 59] width 8 height 8
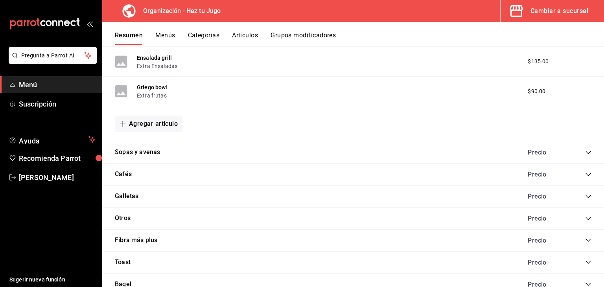
scroll to position [2241, 0]
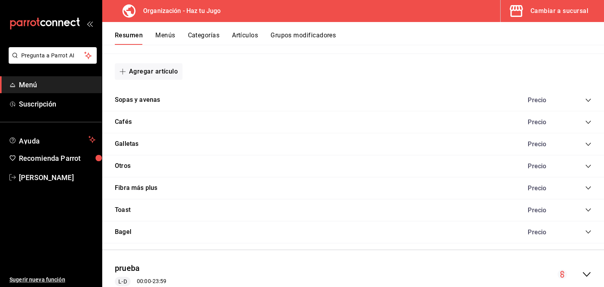
click at [585, 103] on icon "collapse-category-row" at bounding box center [588, 100] width 6 height 6
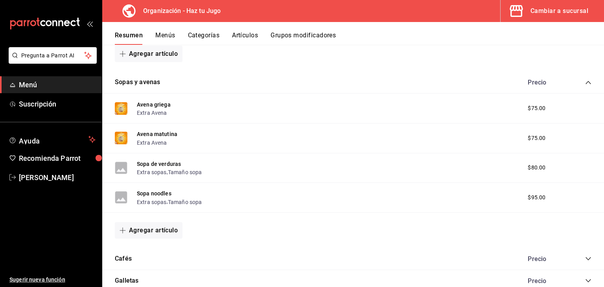
scroll to position [2262, 0]
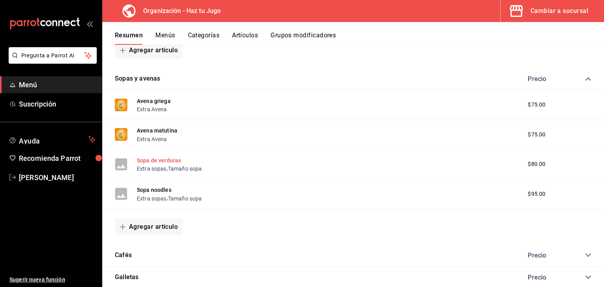
click at [164, 164] on button "Sopa de verduras" at bounding box center [159, 160] width 44 height 8
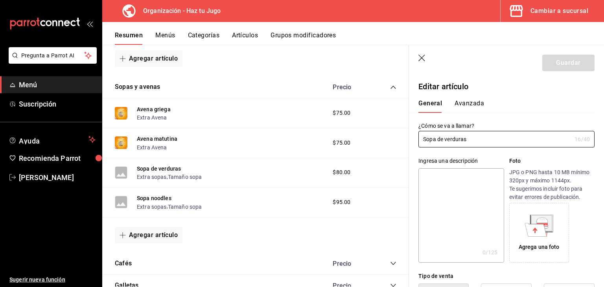
type input "$80.00"
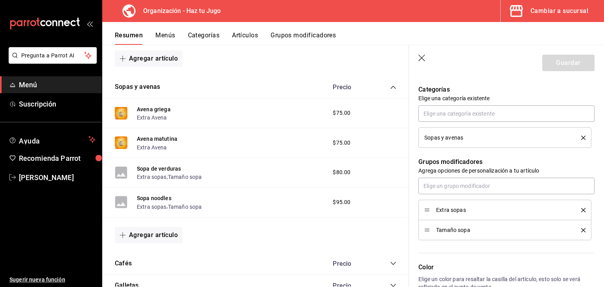
scroll to position [288, 0]
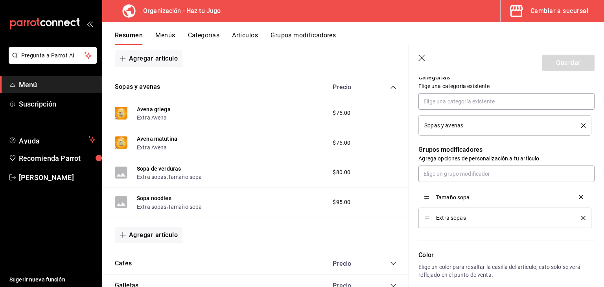
drag, startPoint x: 426, startPoint y: 217, endPoint x: 427, endPoint y: 196, distance: 20.4
click at [571, 61] on button "Guardar" at bounding box center [568, 63] width 52 height 17
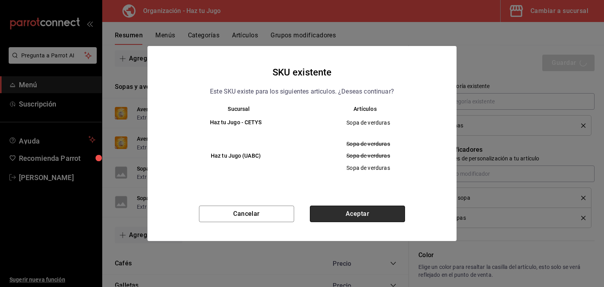
click at [376, 215] on button "Aceptar" at bounding box center [357, 214] width 95 height 17
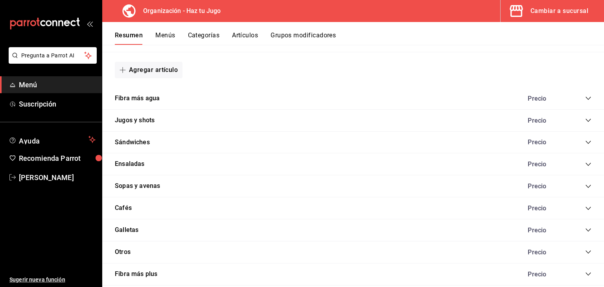
scroll to position [963, 0]
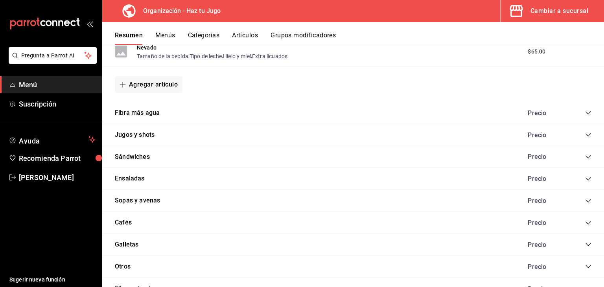
click at [585, 202] on icon "collapse-category-row" at bounding box center [587, 200] width 5 height 3
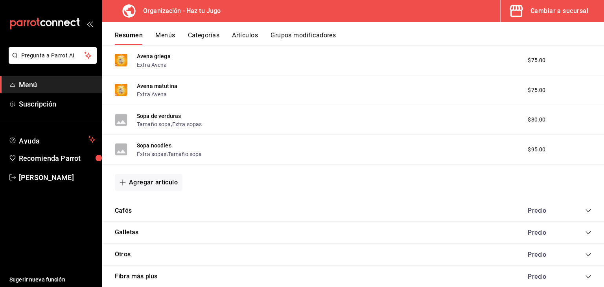
scroll to position [1132, 0]
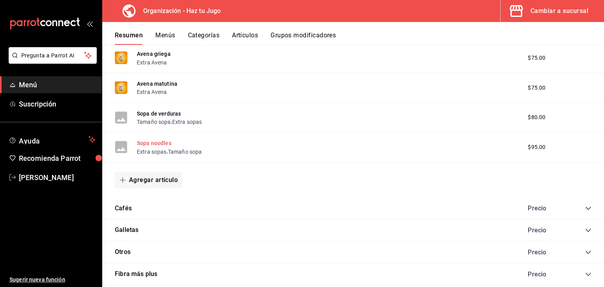
click at [160, 147] on button "Sopa noodles" at bounding box center [154, 143] width 35 height 8
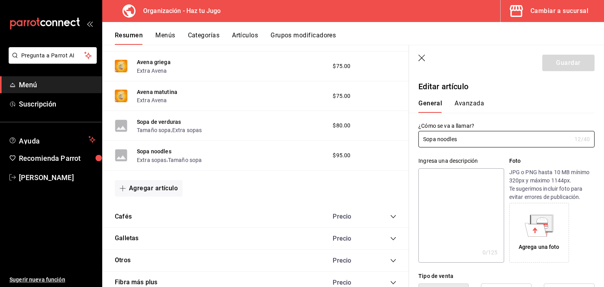
type input "$95.00"
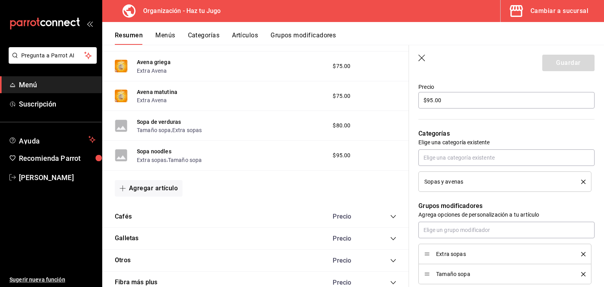
scroll to position [256, 0]
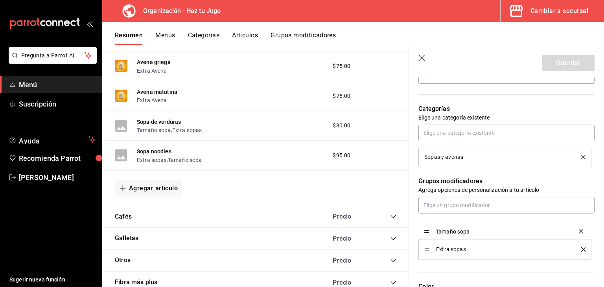
drag, startPoint x: 428, startPoint y: 249, endPoint x: 426, endPoint y: 231, distance: 17.7
click at [564, 62] on button "Guardar" at bounding box center [568, 63] width 52 height 17
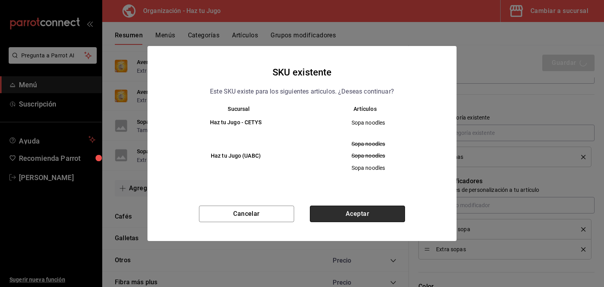
click at [360, 211] on button "Aceptar" at bounding box center [357, 214] width 95 height 17
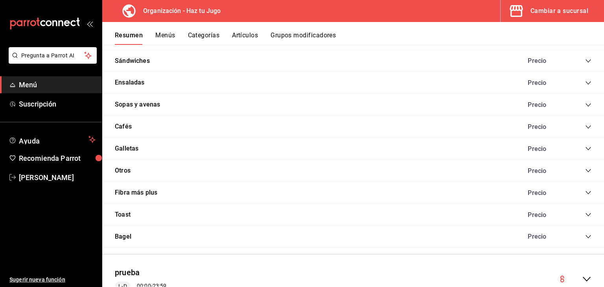
scroll to position [1050, 0]
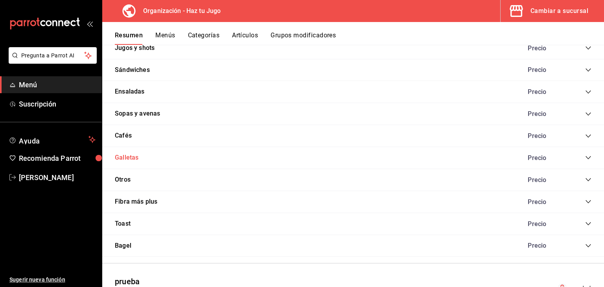
click at [133, 160] on button "Galletas" at bounding box center [127, 157] width 24 height 9
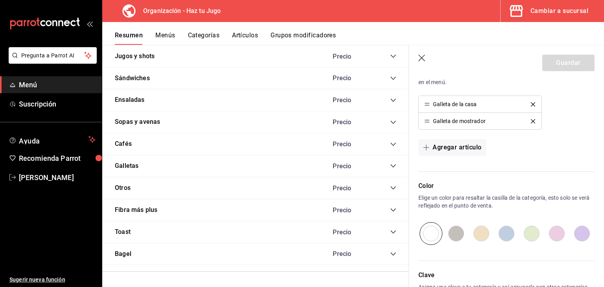
scroll to position [272, 0]
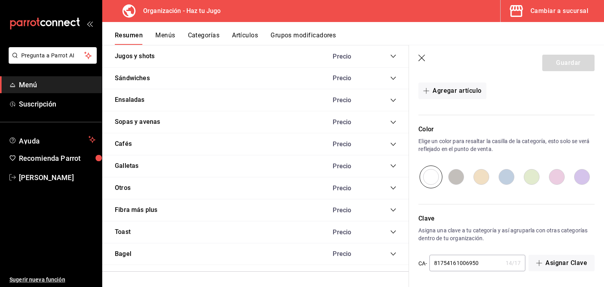
click at [420, 55] on icon "button" at bounding box center [422, 59] width 8 height 8
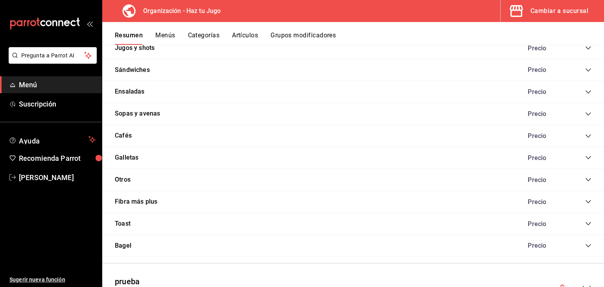
click at [218, 35] on button "Categorías" at bounding box center [204, 37] width 32 height 13
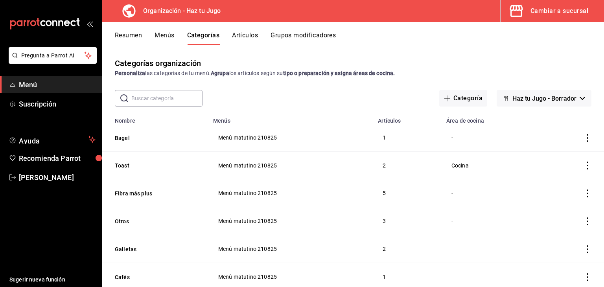
click at [294, 34] on button "Grupos modificadores" at bounding box center [302, 37] width 65 height 13
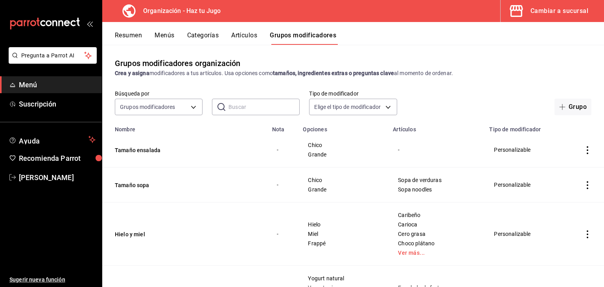
click at [204, 33] on button "Categorías" at bounding box center [203, 37] width 32 height 13
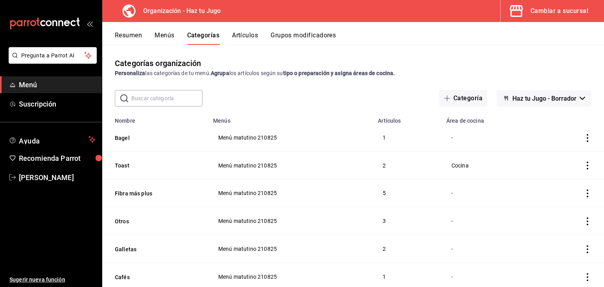
click at [301, 37] on button "Grupos modificadores" at bounding box center [302, 37] width 65 height 13
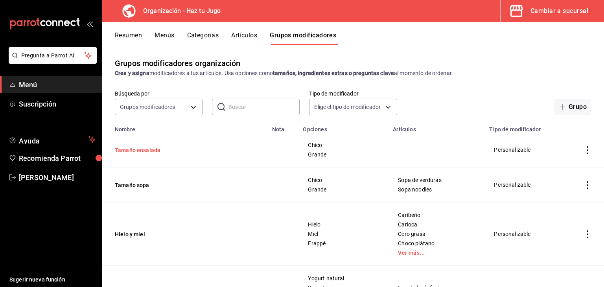
click at [148, 152] on button "Tamaño ensalada" at bounding box center [162, 150] width 94 height 8
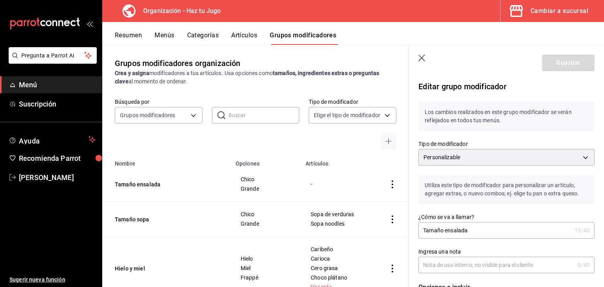
click at [529, 56] on header "Guardar" at bounding box center [506, 61] width 195 height 32
click at [425, 55] on icon "button" at bounding box center [422, 59] width 8 height 8
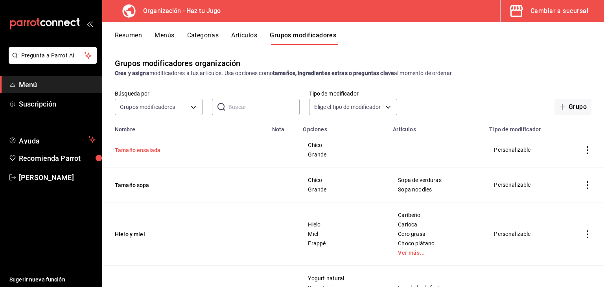
click at [148, 150] on button "Tamaño ensalada" at bounding box center [162, 150] width 94 height 8
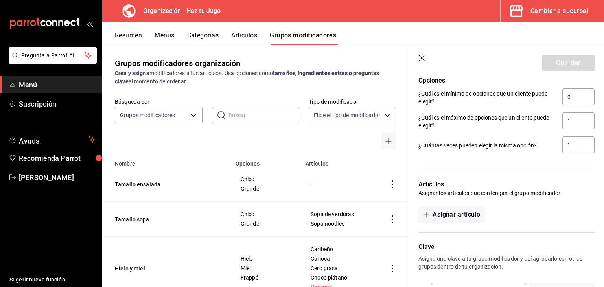
scroll to position [427, 0]
click at [464, 211] on button "Asignar artículo" at bounding box center [451, 213] width 66 height 17
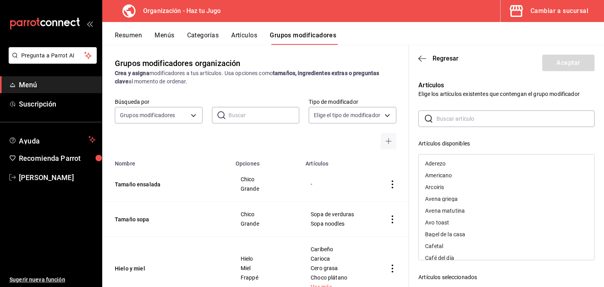
click at [458, 126] on input "text" at bounding box center [515, 119] width 158 height 16
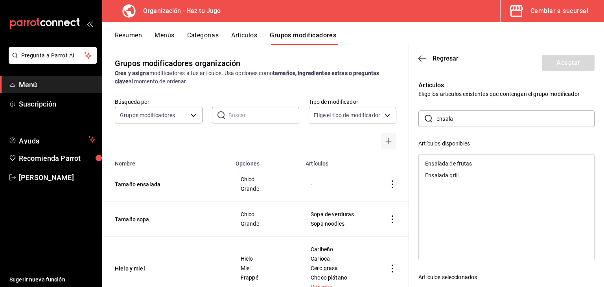
click at [461, 158] on div "Ensalada de frutas" at bounding box center [505, 164] width 175 height 12
click at [476, 118] on input "ensala" at bounding box center [515, 119] width 158 height 16
type input "e"
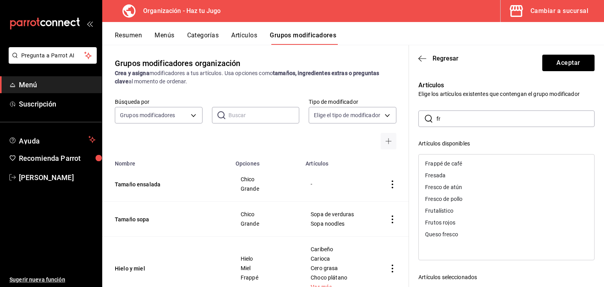
type input "f"
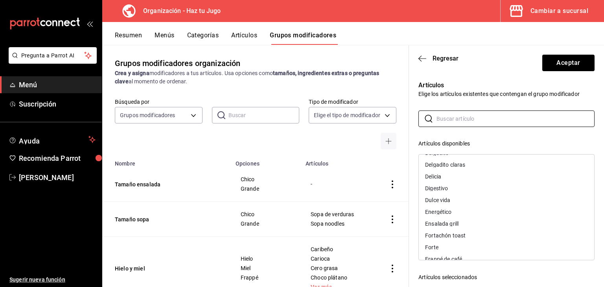
scroll to position [261, 0]
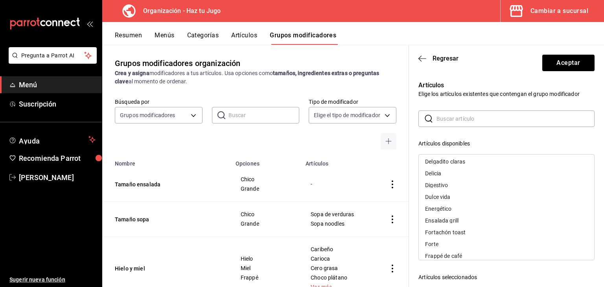
click at [572, 117] on input "text" at bounding box center [515, 119] width 158 height 16
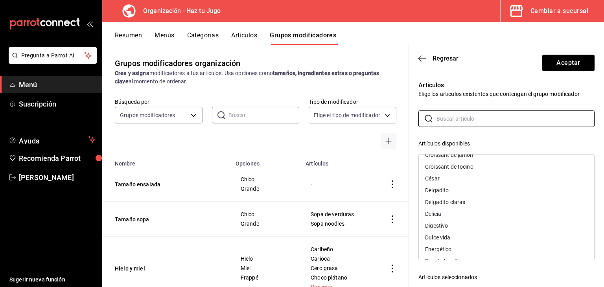
scroll to position [211, 0]
click at [528, 83] on p "Artículos" at bounding box center [506, 85] width 176 height 9
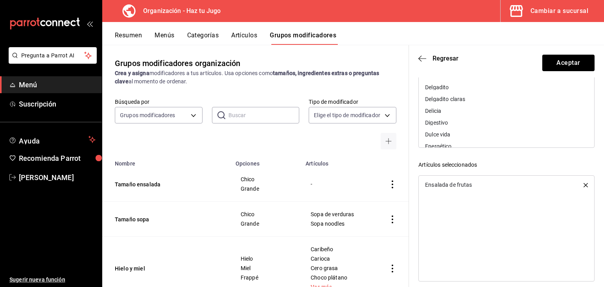
scroll to position [120, 0]
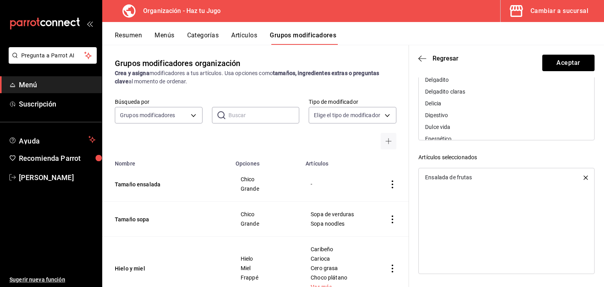
click at [509, 182] on div "Ensalada de frutas" at bounding box center [505, 177] width 175 height 12
click at [472, 170] on ul "Ensalada de frutas" at bounding box center [505, 177] width 175 height 18
click at [539, 149] on div "Artículos disponibles Aderezo Americano Arcoiris Avena griega Avena matutina Av…" at bounding box center [506, 145] width 176 height 251
click at [556, 64] on button "Aceptar" at bounding box center [568, 63] width 52 height 17
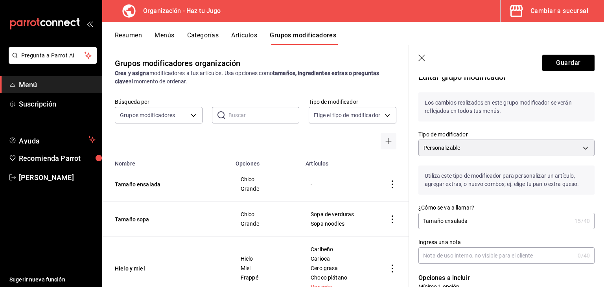
scroll to position [0, 0]
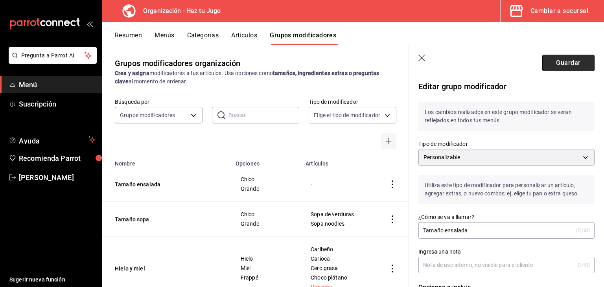
click at [559, 64] on button "Guardar" at bounding box center [568, 63] width 52 height 17
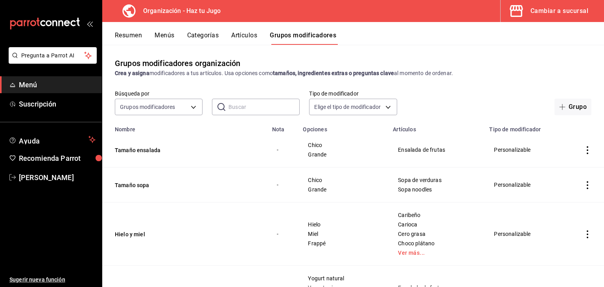
click at [238, 33] on button "Artículos" at bounding box center [244, 37] width 26 height 13
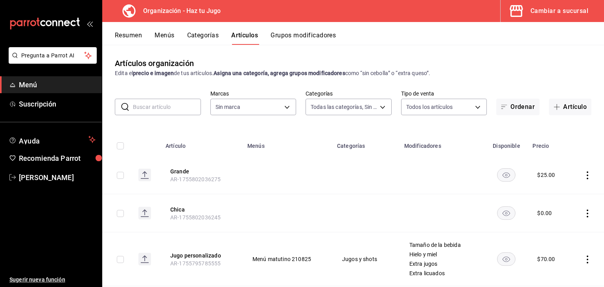
type input "001c27e4-319a-4f56-83db-293b53147510,9de9bbb4-71ba-4db7-8183-90a4bffa0c34,6fcf0…"
type input "6a6a6d2c-cf23-4088-9f71-267082d6ef5e"
click at [161, 35] on button "Menús" at bounding box center [164, 37] width 20 height 13
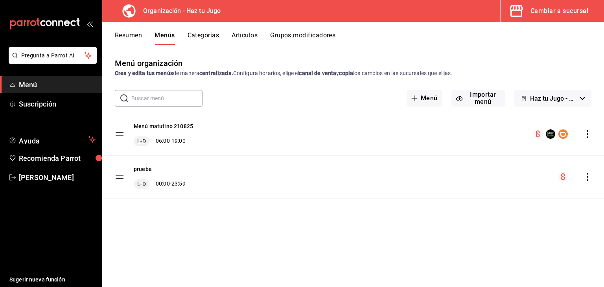
click at [586, 136] on icon "actions" at bounding box center [587, 134] width 8 height 8
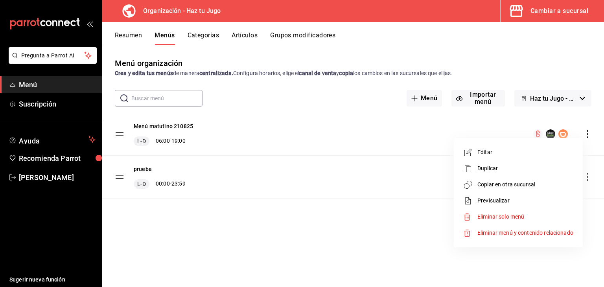
click at [505, 185] on span "Copiar en otra sucursal" at bounding box center [525, 184] width 96 height 8
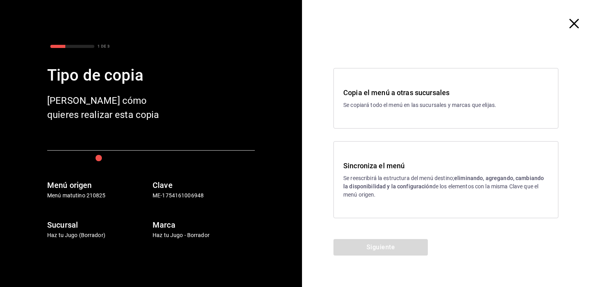
click at [395, 106] on p "Se copiará todo el menú en las sucursales y marcas que elijas." at bounding box center [445, 105] width 205 height 8
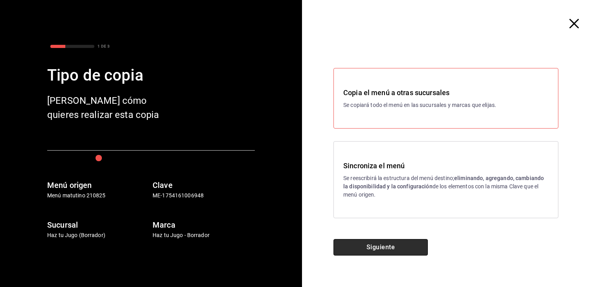
click at [387, 250] on button "Siguiente" at bounding box center [380, 247] width 94 height 17
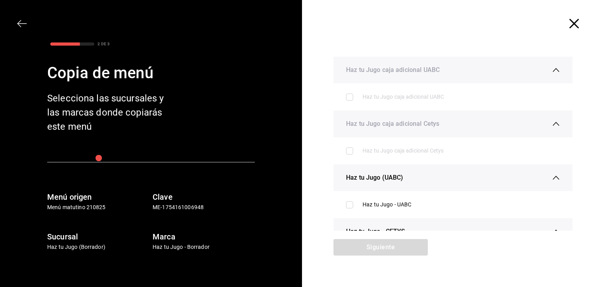
scroll to position [41, 0]
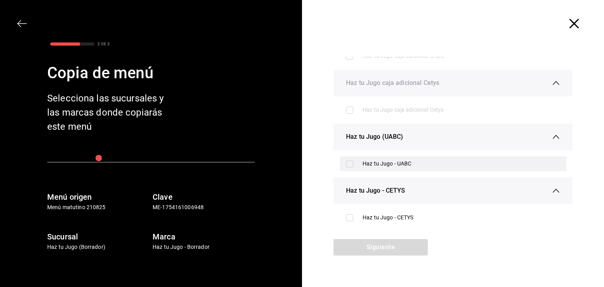
click at [347, 161] on input "checkbox" at bounding box center [349, 163] width 7 height 7
checkbox input "true"
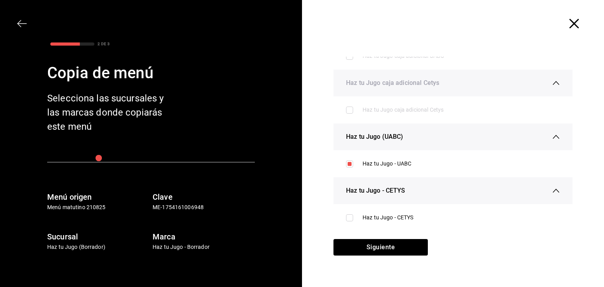
click at [569, 26] on icon "button" at bounding box center [573, 23] width 9 height 9
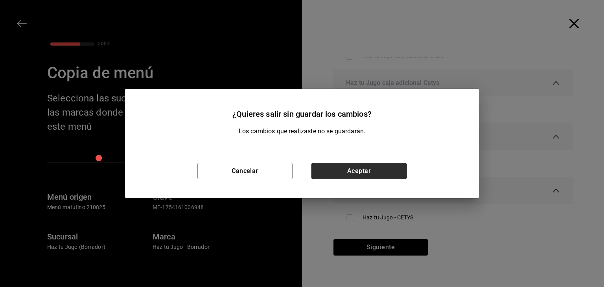
click at [391, 167] on button "Aceptar" at bounding box center [358, 171] width 95 height 17
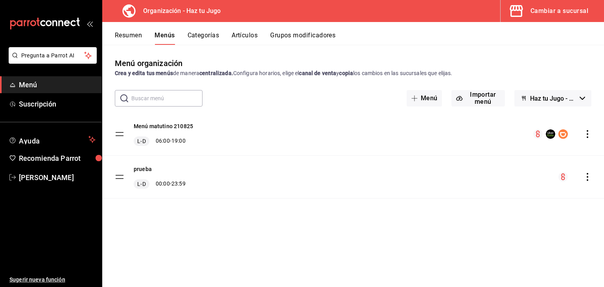
click at [585, 134] on icon "actions" at bounding box center [587, 134] width 8 height 8
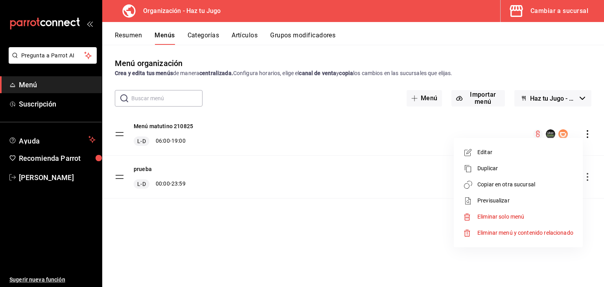
click at [508, 144] on li "Editar" at bounding box center [518, 152] width 123 height 16
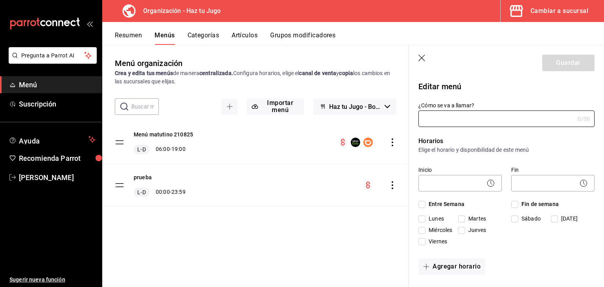
type input "Menú matutino 210825"
checkbox input "true"
type input "1754161006948"
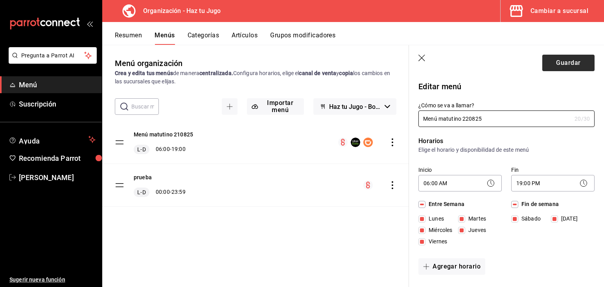
type input "Menú matutino 220825"
click at [567, 57] on button "Guardar" at bounding box center [568, 63] width 52 height 17
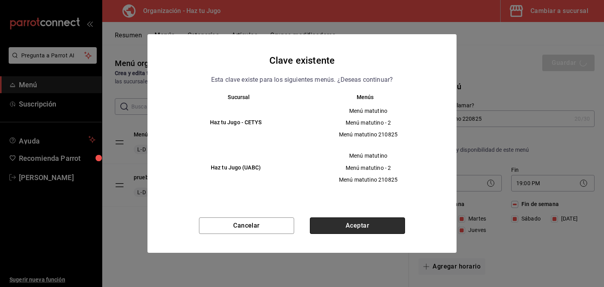
click at [360, 224] on button "Aceptar" at bounding box center [357, 225] width 95 height 17
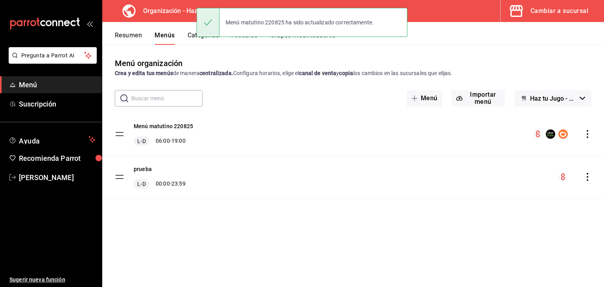
click at [589, 132] on icon "actions" at bounding box center [587, 134] width 8 height 8
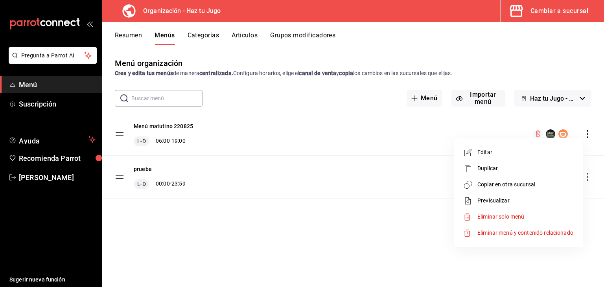
click at [490, 181] on span "Copiar en otra sucursal" at bounding box center [525, 184] width 96 height 8
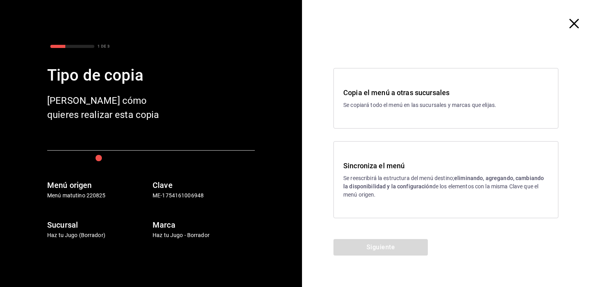
click at [395, 114] on div "Copia el menú a otras sucursales Se copiará todo el menú en las sucursales y ma…" at bounding box center [445, 98] width 225 height 61
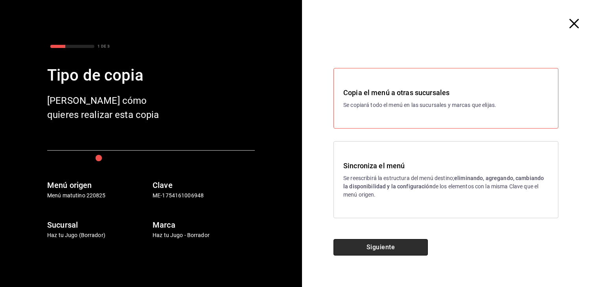
click at [378, 247] on button "Siguiente" at bounding box center [380, 247] width 94 height 17
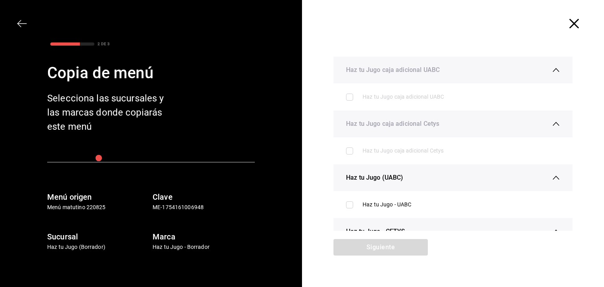
scroll to position [41, 0]
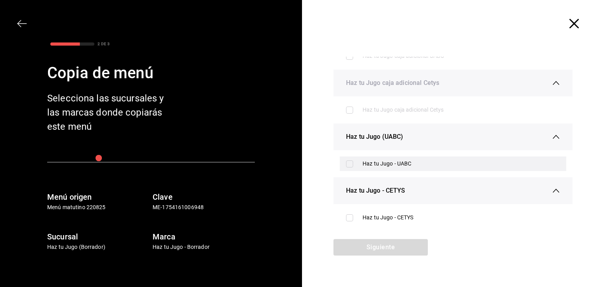
click at [348, 163] on input "checkbox" at bounding box center [349, 163] width 7 height 7
checkbox input "true"
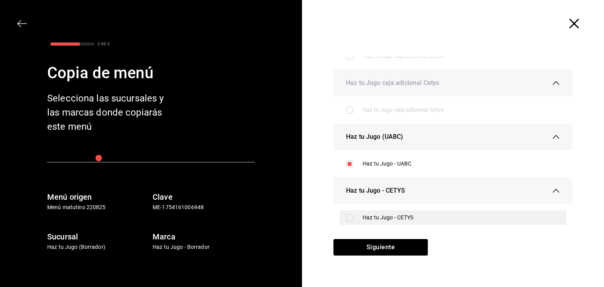
click at [347, 219] on input "checkbox" at bounding box center [349, 217] width 7 height 7
checkbox input "true"
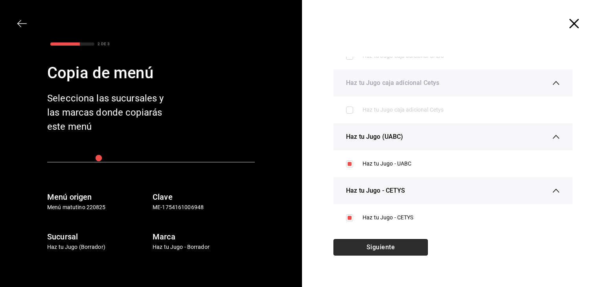
click at [354, 242] on button "Siguiente" at bounding box center [380, 247] width 94 height 17
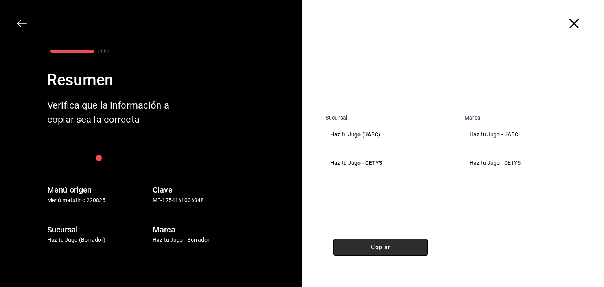
click at [369, 243] on button "Copiar" at bounding box center [380, 247] width 94 height 17
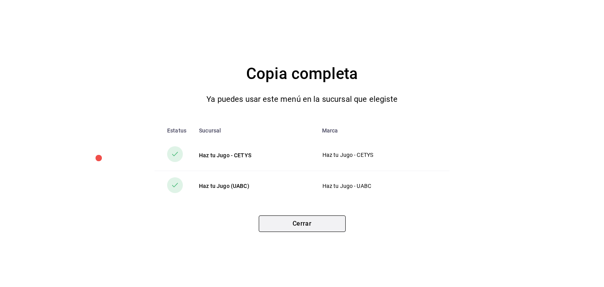
click at [297, 229] on button "Cerrar" at bounding box center [302, 223] width 87 height 17
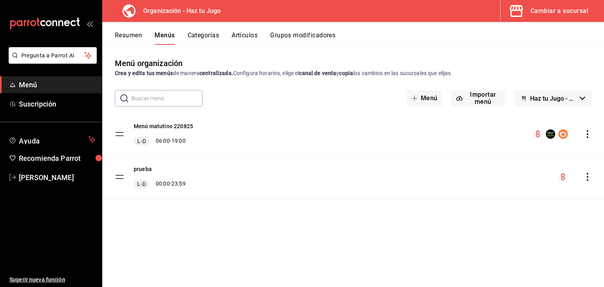
click at [546, 9] on div "Cambiar a sucursal" at bounding box center [559, 11] width 58 height 11
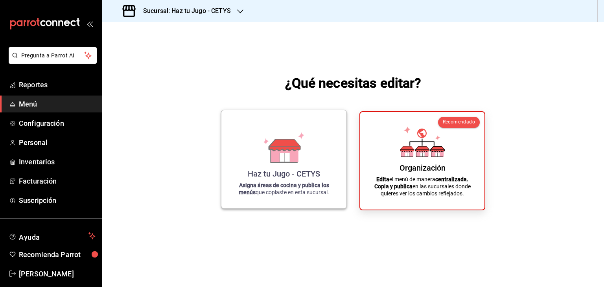
click at [329, 166] on div "Haz tu Jugo - CETYS Asigna áreas de cocina y publica los menús que copiaste en …" at bounding box center [284, 159] width 106 height 86
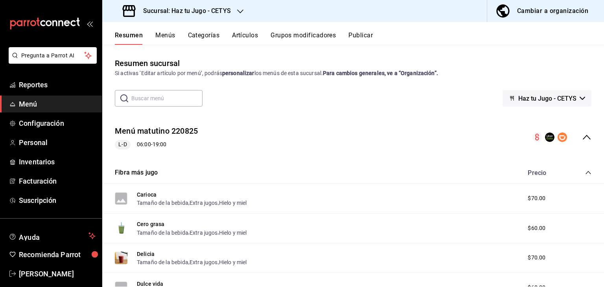
click at [222, 11] on h3 "Sucursal: Haz tu Jugo - CETYS" at bounding box center [184, 10] width 94 height 9
click at [177, 43] on div "Haz tu Jugo (UABC)" at bounding box center [161, 52] width 118 height 18
click at [554, 9] on div "Cambiar a organización" at bounding box center [552, 11] width 71 height 11
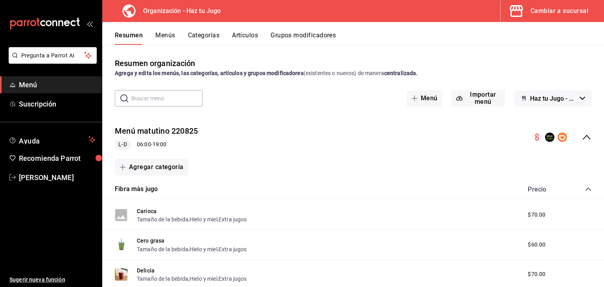
click at [550, 13] on div "Cambiar a sucursal" at bounding box center [559, 11] width 58 height 11
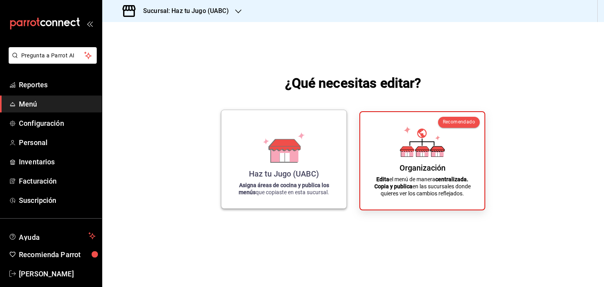
click at [298, 157] on icon at bounding box center [283, 147] width 45 height 31
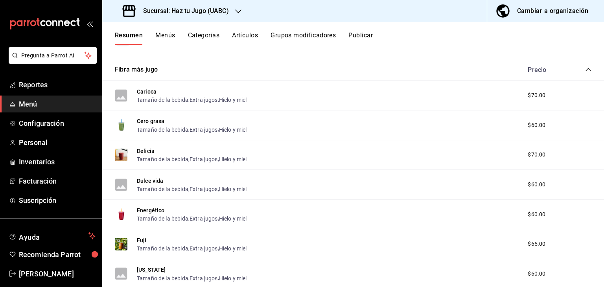
scroll to position [105, 0]
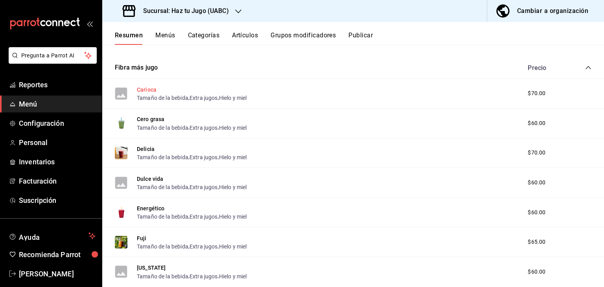
click at [147, 87] on button "Carioca" at bounding box center [147, 90] width 20 height 8
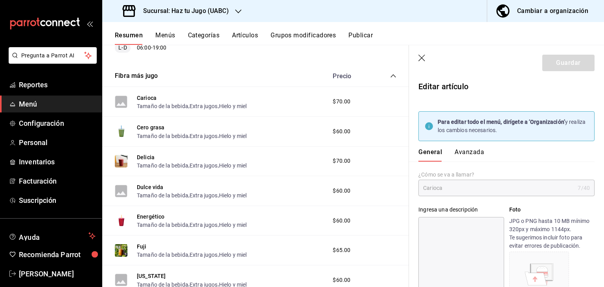
type input "$70.00"
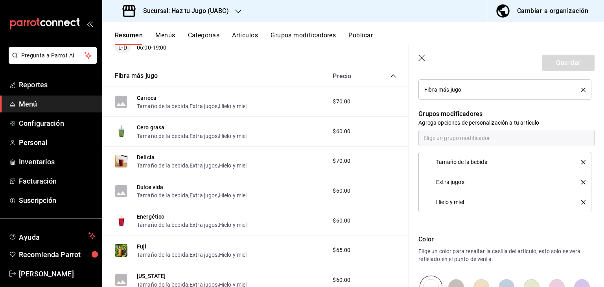
scroll to position [390, 0]
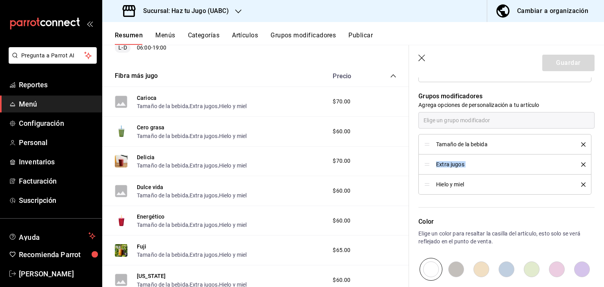
drag, startPoint x: 425, startPoint y: 184, endPoint x: 432, endPoint y: 162, distance: 23.1
click at [432, 162] on ul "Tamaño de la bebida Extra jugos Hielo y miel" at bounding box center [506, 164] width 176 height 61
click at [554, 93] on p "Grupos modificadores" at bounding box center [506, 96] width 176 height 9
click at [427, 184] on icon at bounding box center [427, 185] width 6 height 6
drag, startPoint x: 427, startPoint y: 184, endPoint x: 428, endPoint y: 158, distance: 25.9
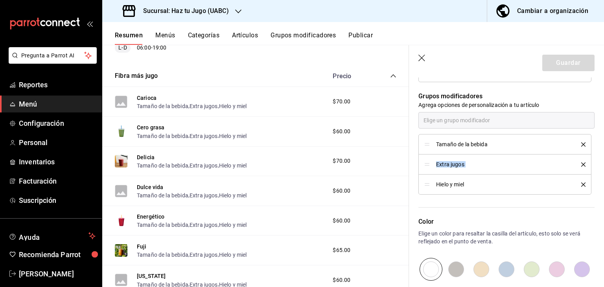
click at [428, 158] on ul "Tamaño de la bebida Extra jugos Hielo y miel" at bounding box center [506, 164] width 176 height 61
click at [508, 213] on div "Color Elige un color para resaltar la casilla del artículo, esto solo se verá r…" at bounding box center [501, 238] width 185 height 86
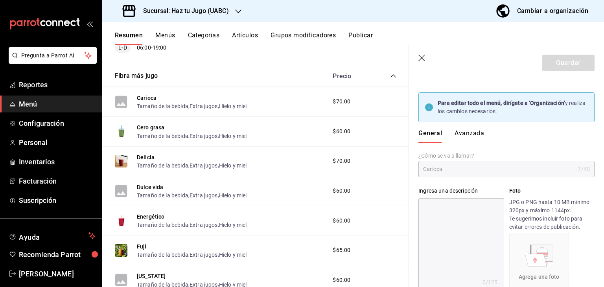
scroll to position [16, 0]
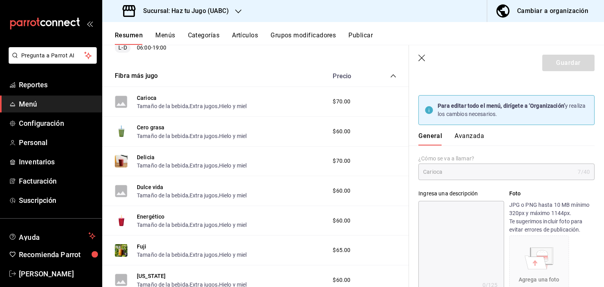
click at [420, 56] on icon "button" at bounding box center [421, 58] width 7 height 7
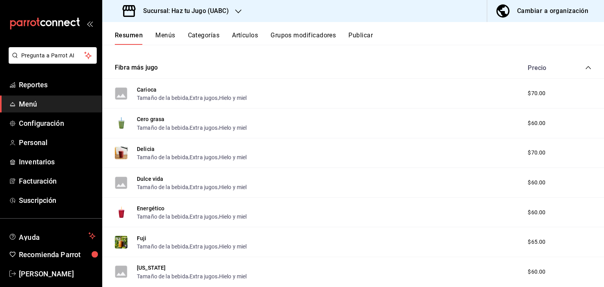
click at [553, 9] on div "Cambiar a organización" at bounding box center [552, 11] width 71 height 11
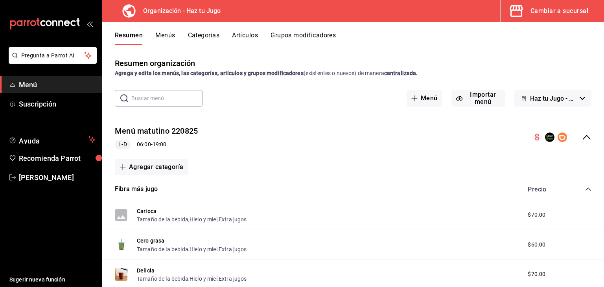
click at [171, 37] on button "Menús" at bounding box center [165, 37] width 20 height 13
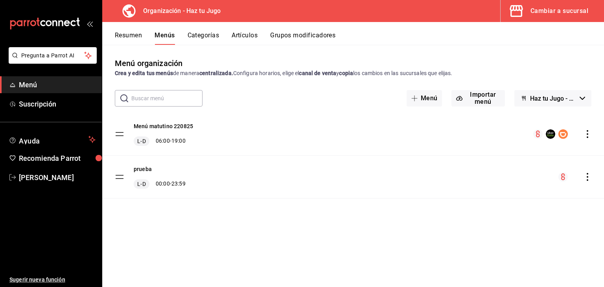
click at [588, 135] on icon "actions" at bounding box center [587, 134] width 8 height 8
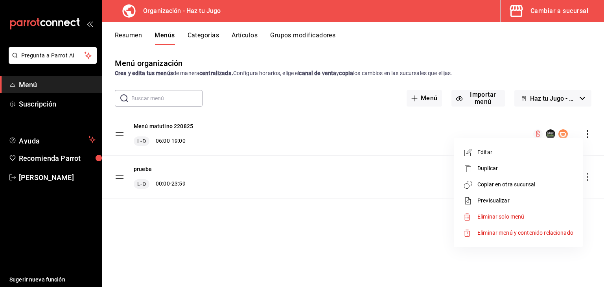
click at [494, 167] on span "Duplicar" at bounding box center [525, 168] width 96 height 8
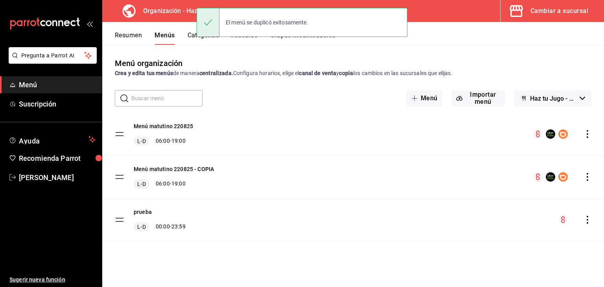
click at [589, 176] on icon "actions" at bounding box center [587, 177] width 8 height 8
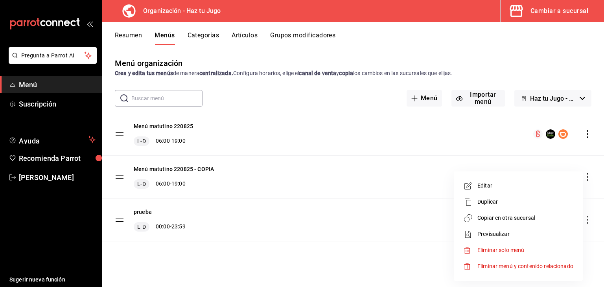
click at [508, 219] on span "Copiar en otra sucursal" at bounding box center [525, 218] width 96 height 8
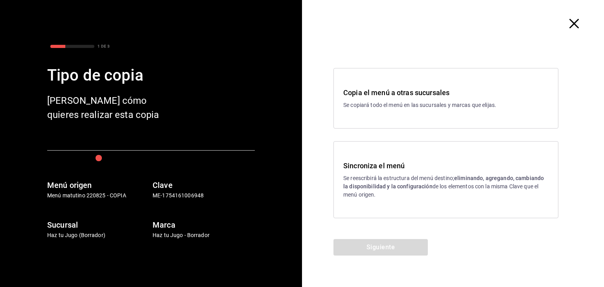
click at [409, 159] on div "Sincroniza el menú Se reescribirá la estructura del menú destino; eliminando, a…" at bounding box center [445, 179] width 225 height 77
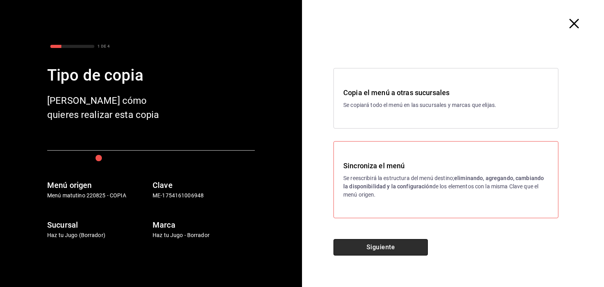
click at [391, 250] on button "Siguiente" at bounding box center [380, 247] width 94 height 17
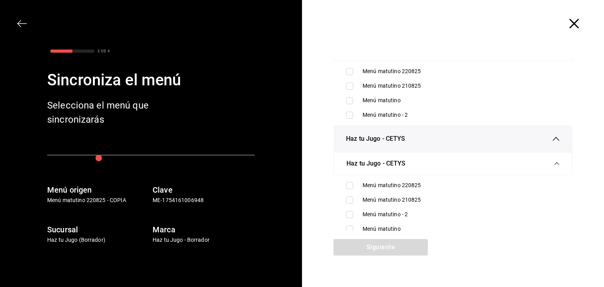
scroll to position [53, 0]
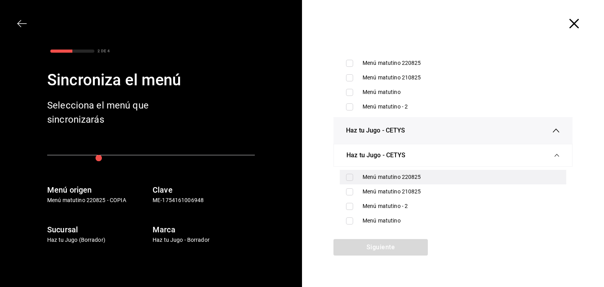
click at [346, 175] on input "checkbox" at bounding box center [349, 177] width 7 height 7
checkbox input "true"
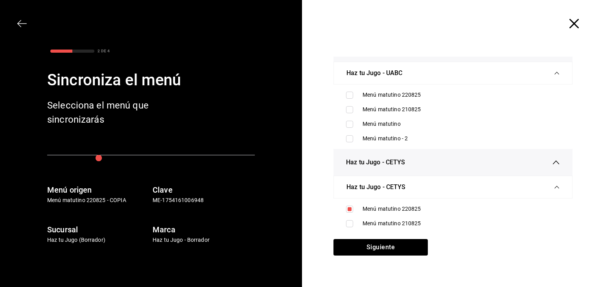
scroll to position [0, 0]
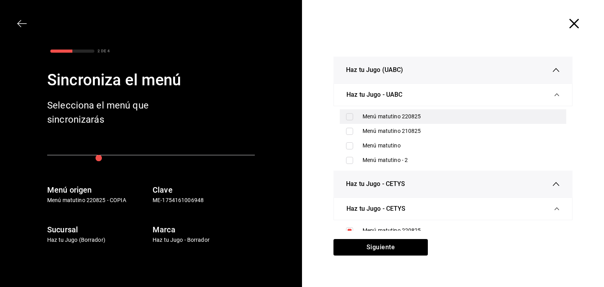
click at [347, 117] on input "checkbox" at bounding box center [349, 116] width 7 height 7
checkbox input "true"
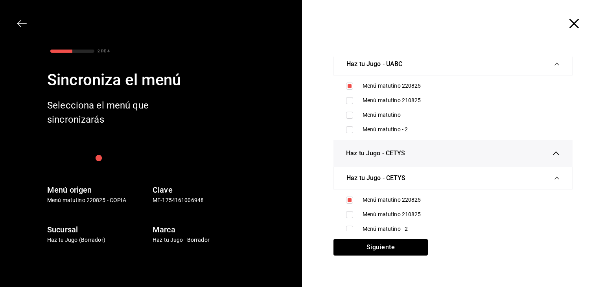
scroll to position [53, 0]
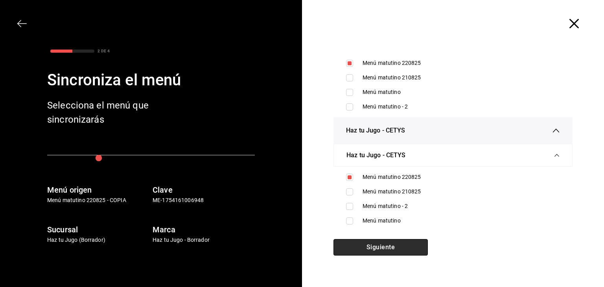
click at [396, 250] on button "Siguiente" at bounding box center [380, 247] width 94 height 17
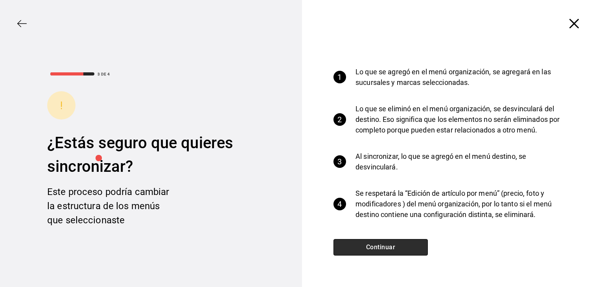
click at [379, 245] on button "Continuar" at bounding box center [380, 247] width 94 height 17
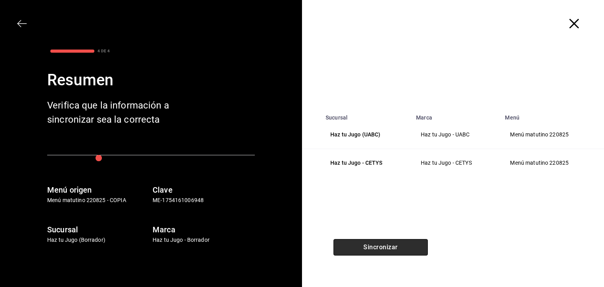
click at [388, 251] on button "Sincronizar" at bounding box center [380, 247] width 94 height 17
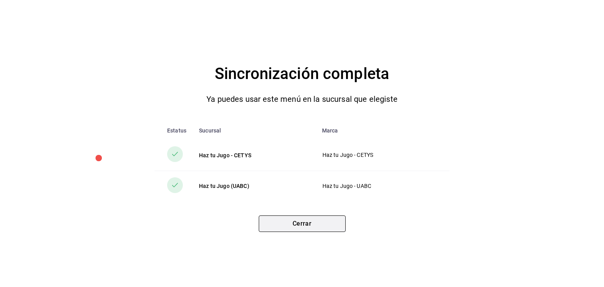
click at [308, 222] on button "Cerrar" at bounding box center [302, 223] width 87 height 17
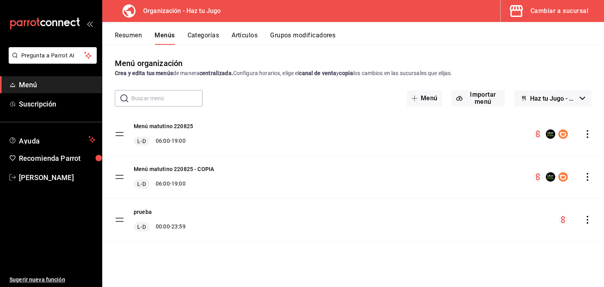
click at [585, 13] on div "Cambiar a sucursal" at bounding box center [559, 11] width 58 height 11
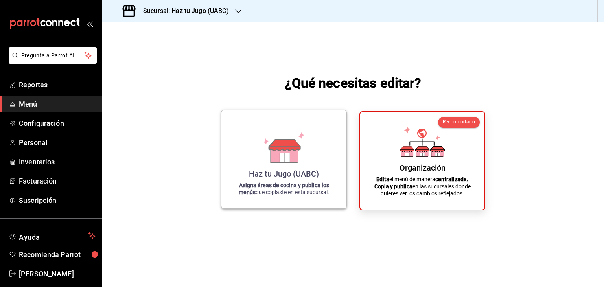
click at [292, 147] on icon at bounding box center [284, 144] width 31 height 11
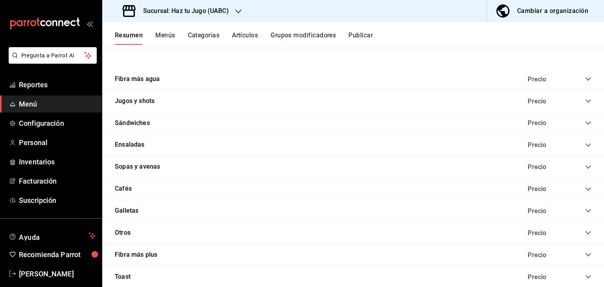
scroll to position [943, 0]
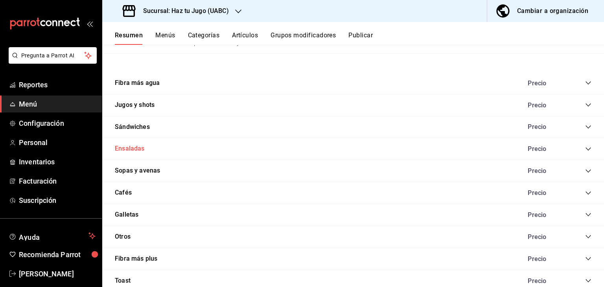
click at [130, 149] on button "Ensaladas" at bounding box center [130, 148] width 30 height 9
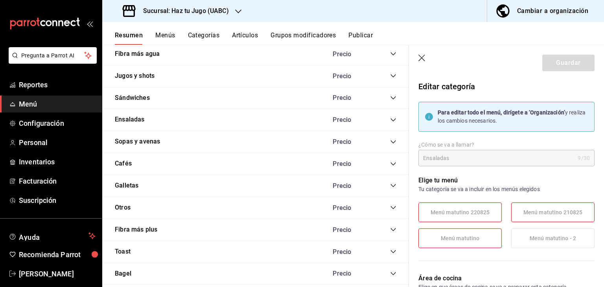
scroll to position [977, 0]
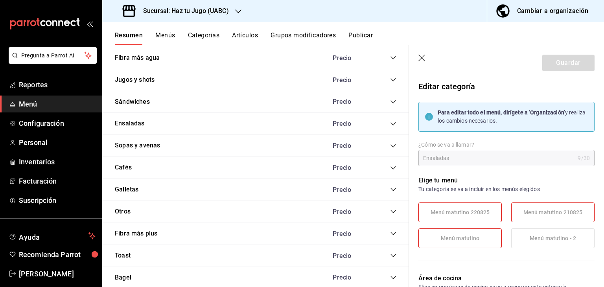
click at [390, 125] on icon "collapse-category-row" at bounding box center [392, 123] width 5 height 3
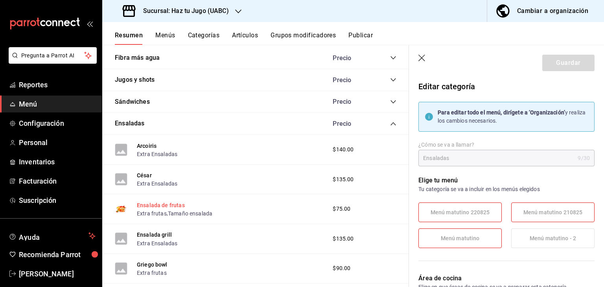
click at [169, 206] on button "Ensalada de frutas" at bounding box center [161, 205] width 48 height 8
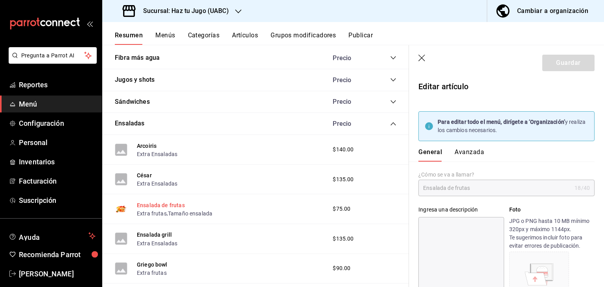
type input "$75.00"
click at [423, 53] on header "Guardar" at bounding box center [506, 61] width 195 height 32
click at [422, 60] on icon "button" at bounding box center [422, 59] width 8 height 8
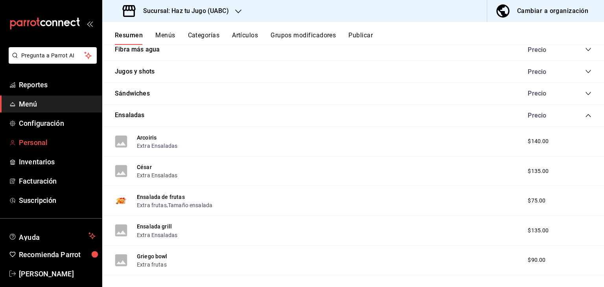
click at [38, 142] on span "Personal" at bounding box center [57, 142] width 77 height 11
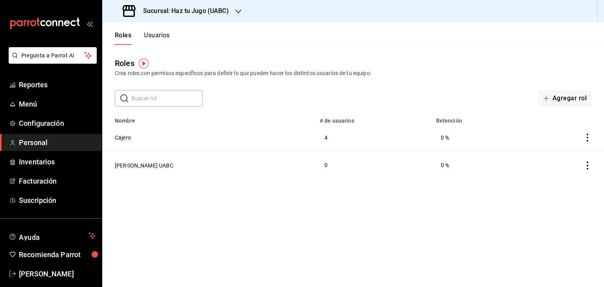
click at [161, 37] on button "Usuarios" at bounding box center [157, 37] width 26 height 13
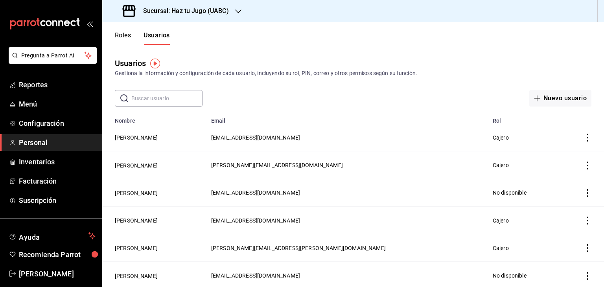
click at [173, 184] on div "Roles Usuarios Usuarios Gestiona la información y configuración de cada usuario…" at bounding box center [352, 154] width 501 height 265
click at [140, 248] on button "[PERSON_NAME]" at bounding box center [136, 248] width 43 height 8
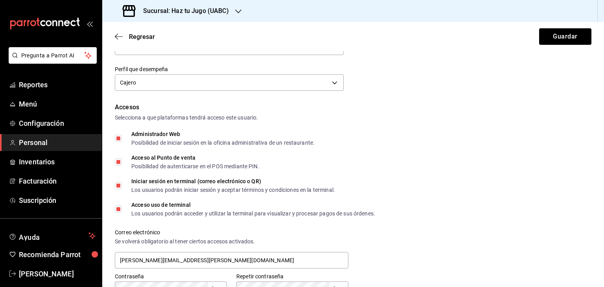
scroll to position [104, 0]
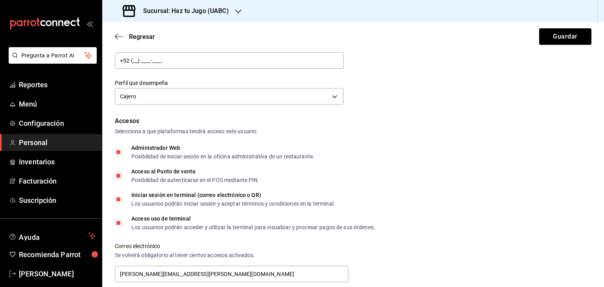
click at [117, 150] on input "Administrador Web Posibilidad de iniciar sesión en la oficina administrativa de…" at bounding box center [118, 152] width 7 height 7
checkbox input "false"
click at [561, 41] on button "Guardar" at bounding box center [565, 36] width 52 height 17
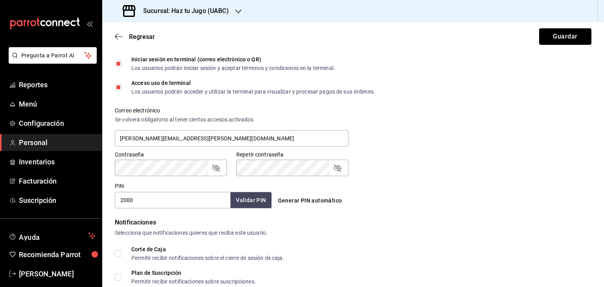
scroll to position [239, 0]
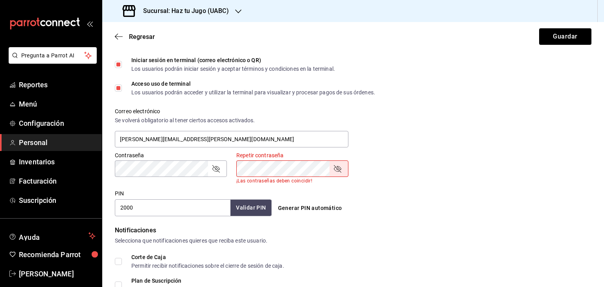
click at [218, 169] on icon "passwordField" at bounding box center [215, 168] width 7 height 7
click at [340, 169] on icon "passwordField" at bounding box center [336, 168] width 9 height 9
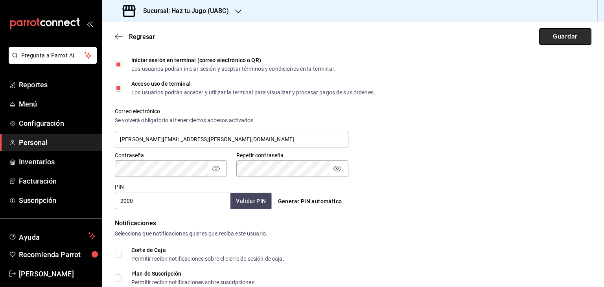
click at [554, 35] on button "Guardar" at bounding box center [565, 36] width 52 height 17
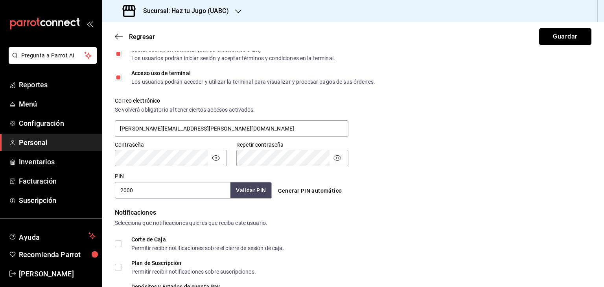
scroll to position [287, 0]
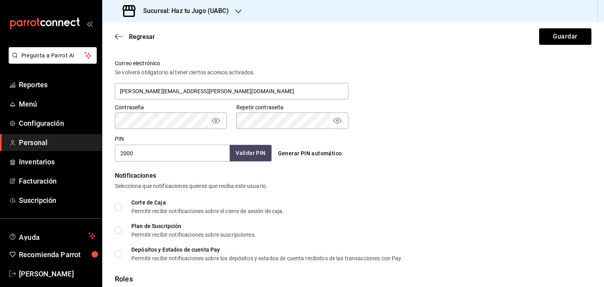
click at [261, 158] on button "Validar PIN" at bounding box center [250, 153] width 42 height 17
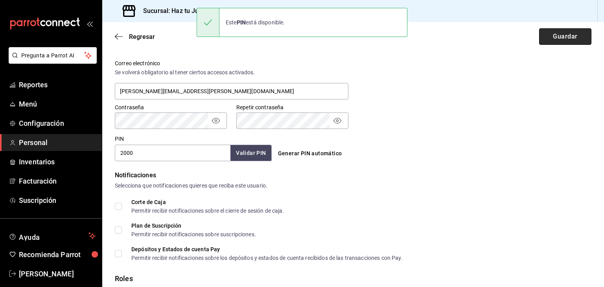
click at [565, 34] on button "Guardar" at bounding box center [565, 36] width 52 height 17
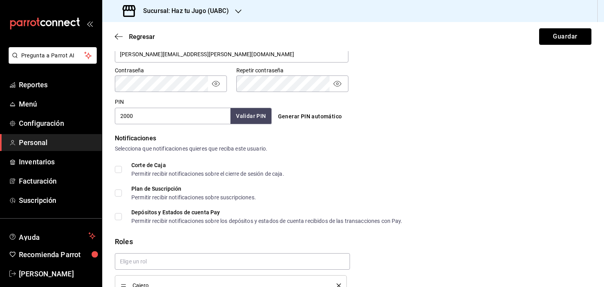
scroll to position [367, 0]
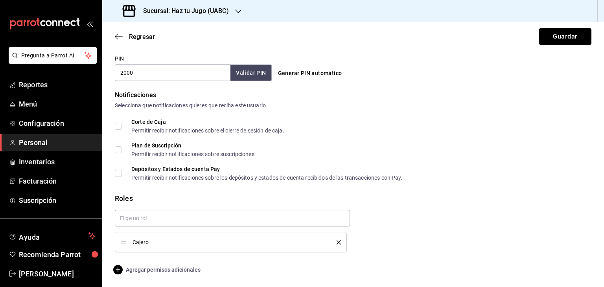
click at [121, 273] on icon "button" at bounding box center [117, 269] width 9 height 9
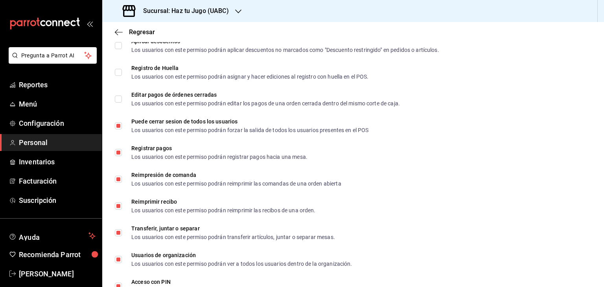
scroll to position [1066, 0]
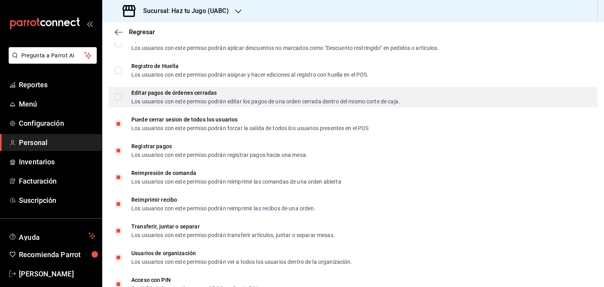
click at [119, 97] on input "Editar pagos de órdenes cerradas Los usuarios con este permiso podrán editar lo…" at bounding box center [118, 97] width 7 height 7
checkbox input "true"
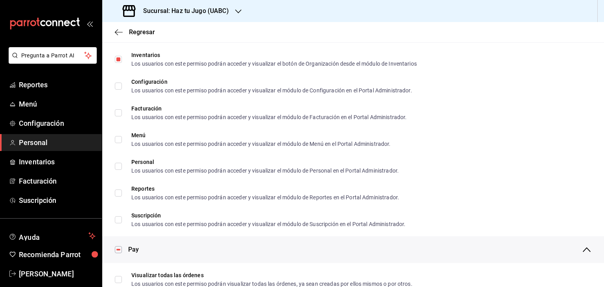
scroll to position [0, 0]
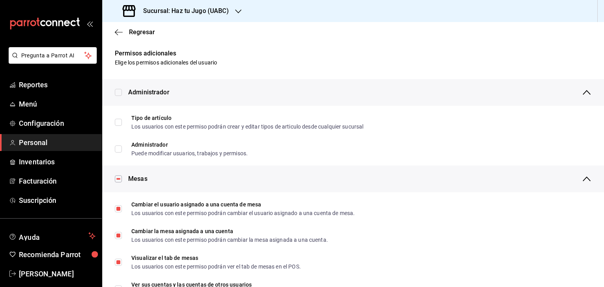
click at [112, 33] on div "Regresar" at bounding box center [352, 32] width 501 height 20
click at [119, 33] on icon "button" at bounding box center [119, 32] width 8 height 7
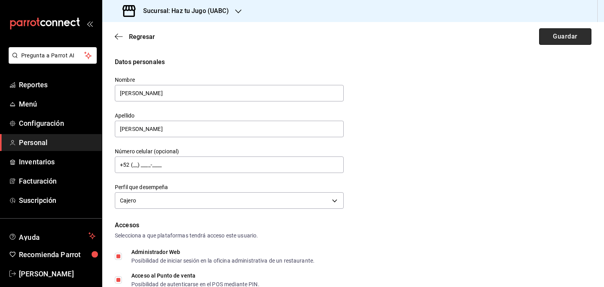
click at [542, 42] on button "Guardar" at bounding box center [565, 36] width 52 height 17
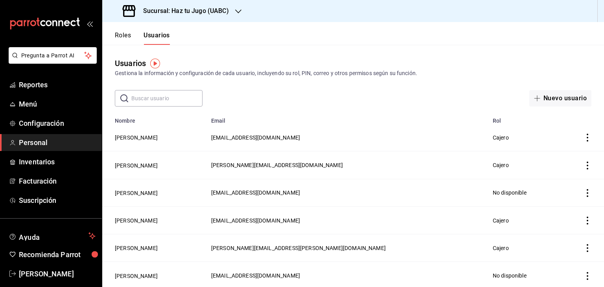
click at [220, 10] on h3 "Sucursal: Haz tu Jugo (UABC)" at bounding box center [183, 10] width 92 height 9
click at [151, 33] on span "Haz tu Jugo - CETYS" at bounding box center [133, 34] width 51 height 8
click at [44, 179] on span "Facturación" at bounding box center [57, 181] width 77 height 11
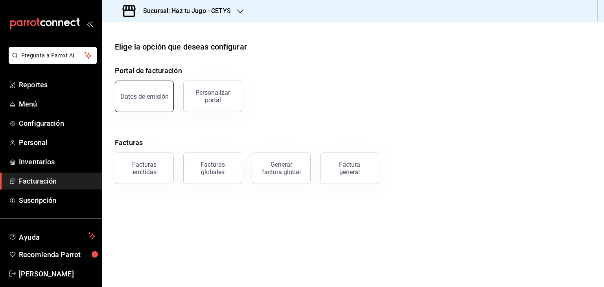
click at [143, 92] on button "Datos de emisión" at bounding box center [144, 96] width 59 height 31
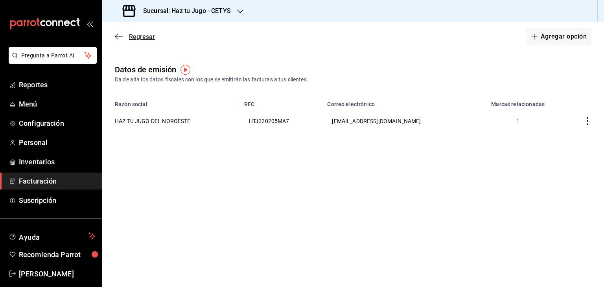
click at [123, 36] on span "Regresar" at bounding box center [135, 36] width 40 height 7
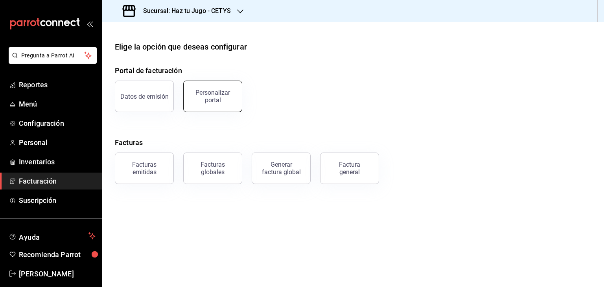
click at [201, 81] on div "Personalizar portal" at bounding box center [208, 91] width 68 height 41
click at [215, 101] on div "Personalizar portal" at bounding box center [212, 96] width 49 height 15
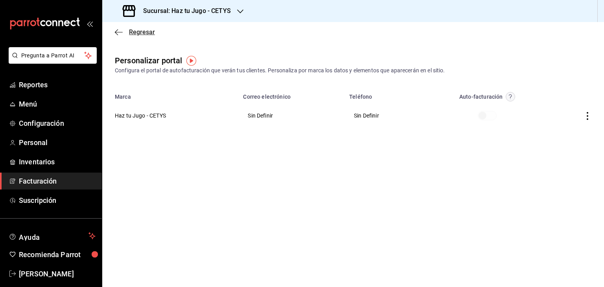
click at [118, 30] on icon "button" at bounding box center [119, 32] width 8 height 7
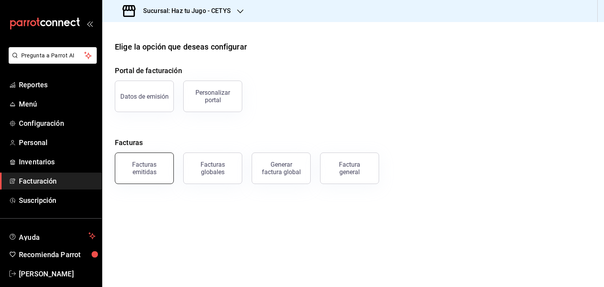
click at [144, 174] on div "Facturas emitidas" at bounding box center [144, 168] width 49 height 15
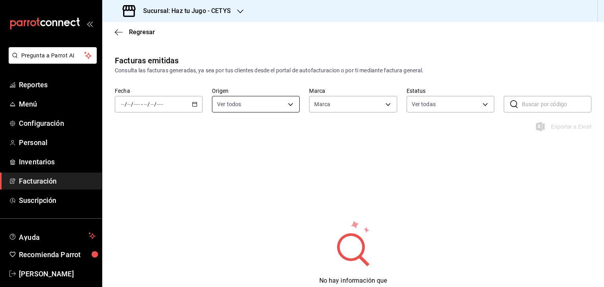
type input "f4de100d-6ef7-4b7e-9817-1d1b868e1466"
click at [120, 29] on icon "button" at bounding box center [119, 32] width 8 height 7
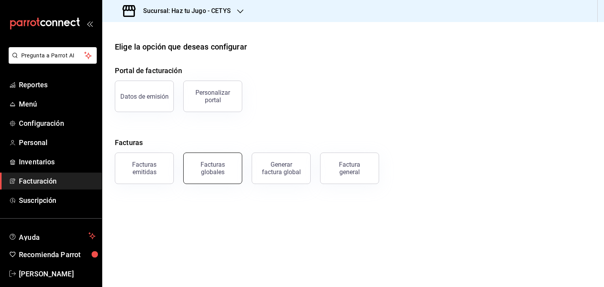
click at [222, 164] on div "Facturas globales" at bounding box center [212, 168] width 49 height 15
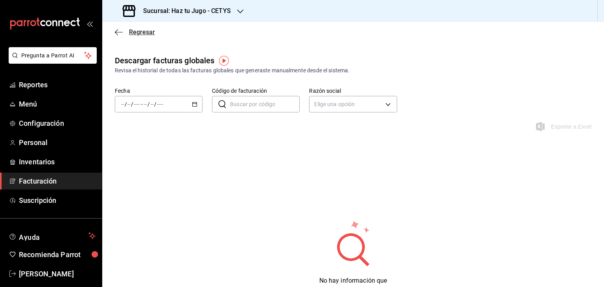
click at [117, 30] on icon "button" at bounding box center [119, 32] width 8 height 7
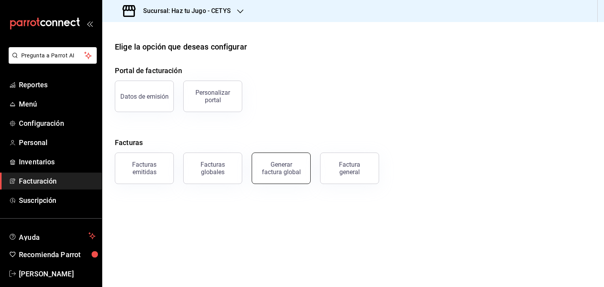
click at [289, 170] on div "Generar factura global" at bounding box center [280, 168] width 39 height 15
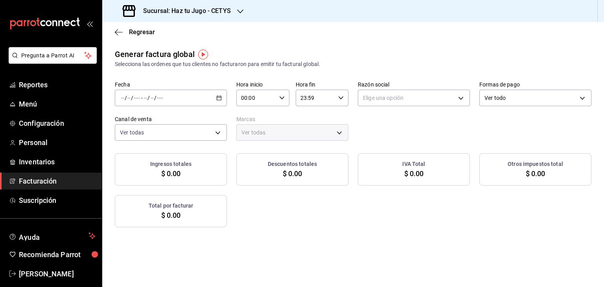
type input "PARROT,UBER_EATS,RAPPI,DIDI_FOOD,ONLINE"
click at [115, 31] on icon "button" at bounding box center [119, 32] width 8 height 7
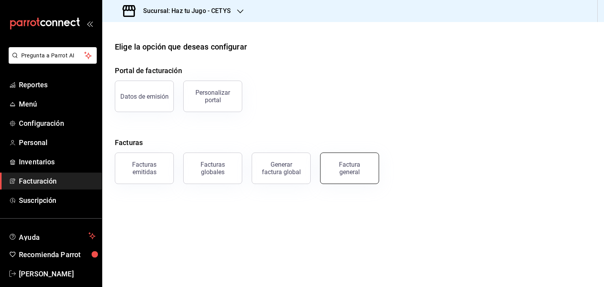
click at [350, 169] on div "Factura general" at bounding box center [349, 168] width 39 height 15
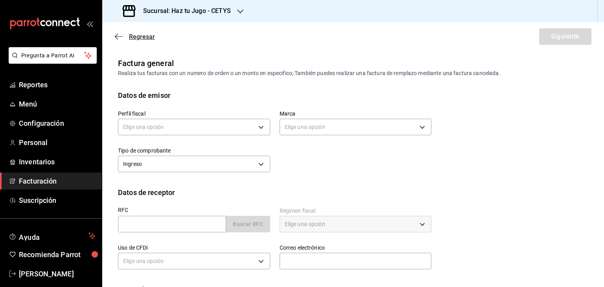
click at [118, 35] on icon "button" at bounding box center [119, 36] width 8 height 7
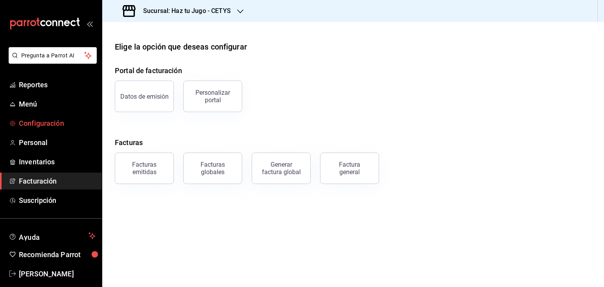
click at [38, 119] on span "Configuración" at bounding box center [57, 123] width 77 height 11
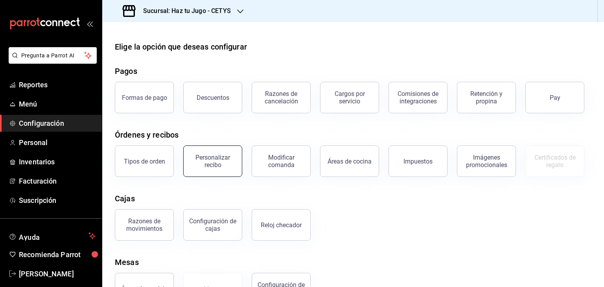
click at [217, 162] on div "Personalizar recibo" at bounding box center [212, 161] width 49 height 15
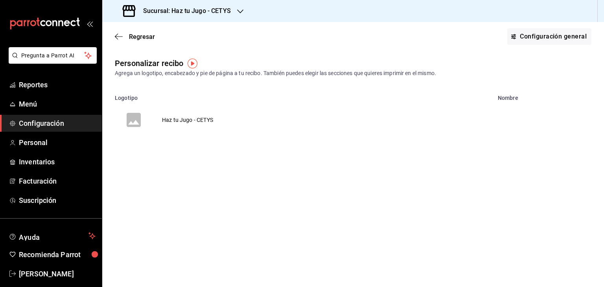
click at [193, 119] on td "Haz tu Jugo - CETYS" at bounding box center [187, 120] width 70 height 38
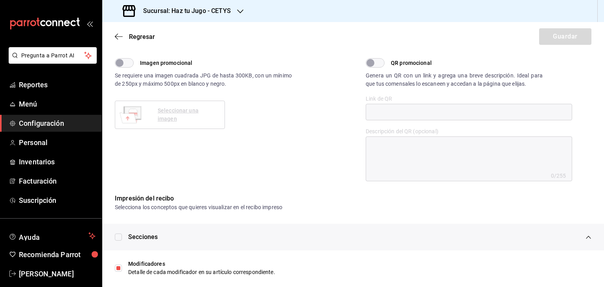
scroll to position [252, 0]
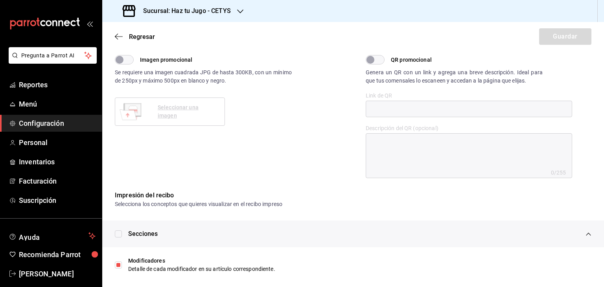
click at [120, 59] on input "Imagen promocional" at bounding box center [119, 59] width 28 height 9
checkbox input "true"
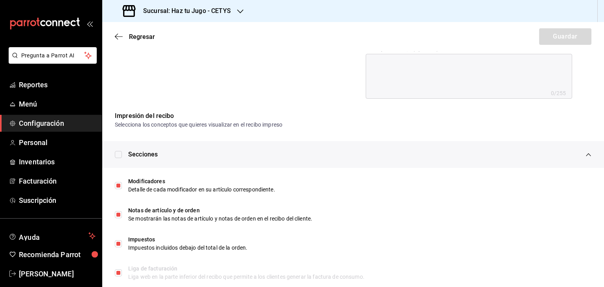
scroll to position [320, 0]
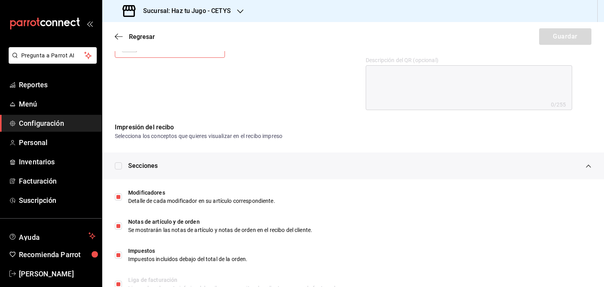
click at [119, 167] on input "checkbox" at bounding box center [118, 165] width 7 height 7
checkbox input "false"
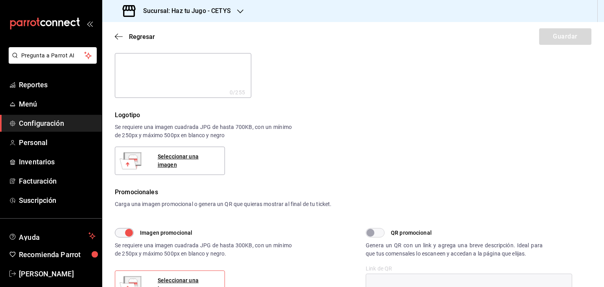
scroll to position [78, 0]
click at [126, 231] on input "Imagen promocional" at bounding box center [129, 233] width 28 height 9
checkbox input "false"
click at [185, 164] on div "Seleccionar una imagen" at bounding box center [188, 161] width 61 height 17
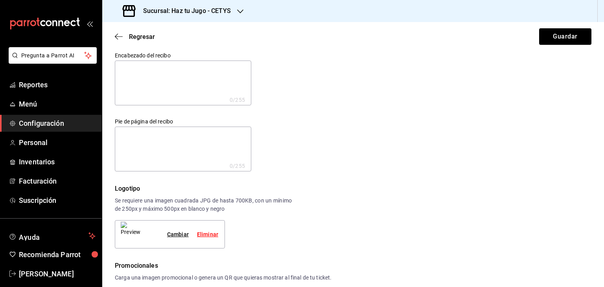
scroll to position [0, 0]
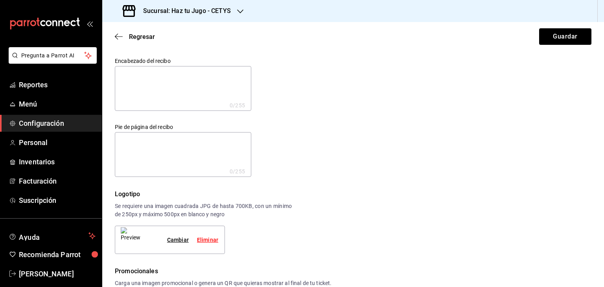
click at [138, 77] on textarea at bounding box center [183, 88] width 136 height 45
type textarea "H"
type textarea "x"
type textarea "Ha"
type textarea "x"
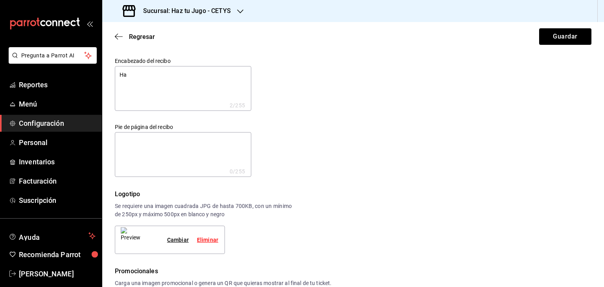
type textarea "Haz"
type textarea "x"
type textarea "Haz"
type textarea "x"
type textarea "Haz"
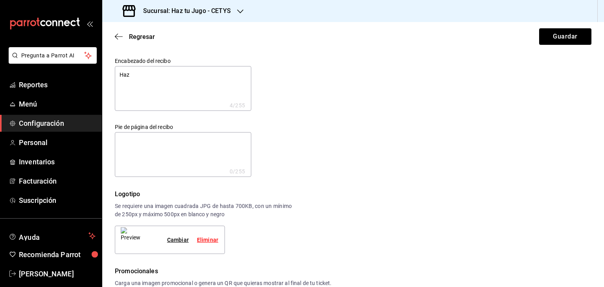
type textarea "x"
type textarea "Hazt"
type textarea "x"
type textarea "Haztu"
type textarea "x"
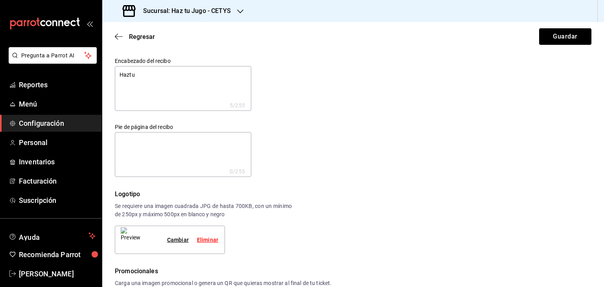
type textarea "Haztuj"
type textarea "x"
type textarea "Haztuju"
type textarea "x"
type textarea "Haztujug"
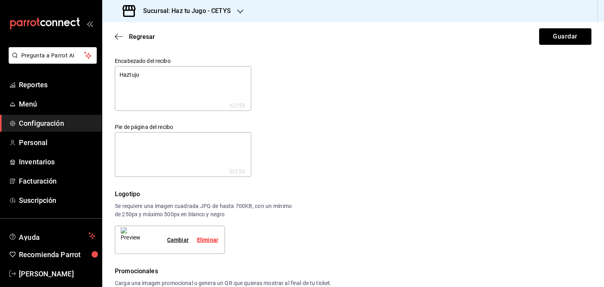
type textarea "x"
type textarea "Haztujugo"
type textarea "x"
type textarea "Haztujugo"
type textarea "x"
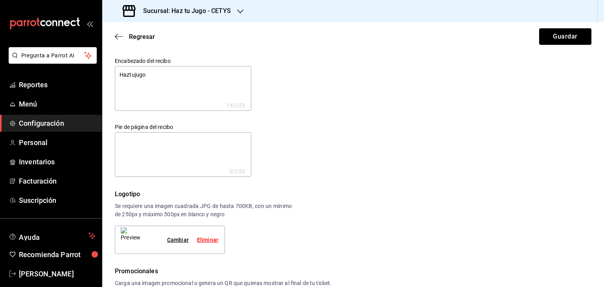
type textarea "Haztujugo"
type textarea "x"
type textarea "Haztujugo S"
type textarea "x"
type textarea "Haztujugo Su"
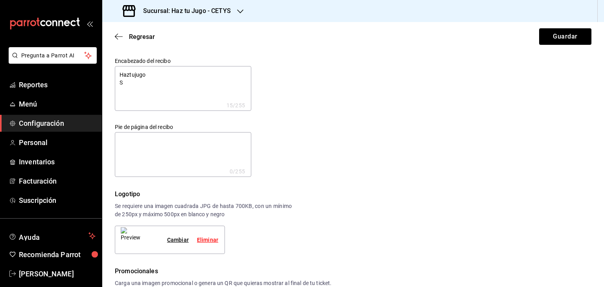
type textarea "x"
type textarea "Haztujugo Suc"
type textarea "x"
type textarea "Haztujugo Sucu"
type textarea "x"
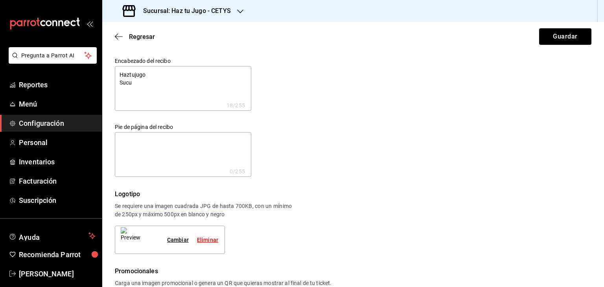
type textarea "Haztujugo Sucur"
type textarea "x"
type textarea "Haztujugo Sucurs"
type textarea "x"
type textarea "Haztujugo Sucursa"
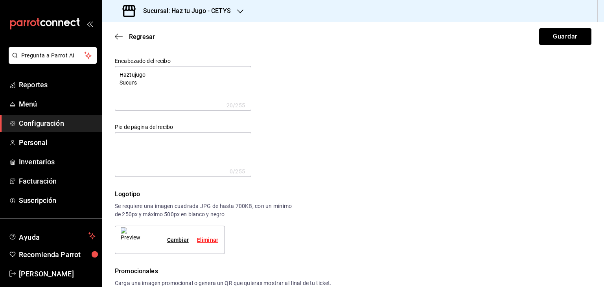
type textarea "x"
type textarea "Haztujugo Sucursal"
type textarea "x"
type textarea "Haztujugo Sucursal"
type textarea "x"
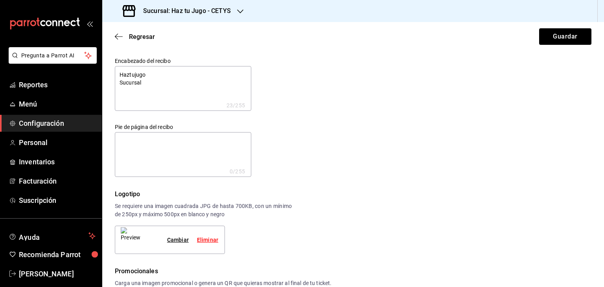
type textarea "Haztujugo Sucursal C"
type textarea "x"
type textarea "Haztujugo Sucursal Ce"
type textarea "x"
type textarea "Haztujugo Sucursal C"
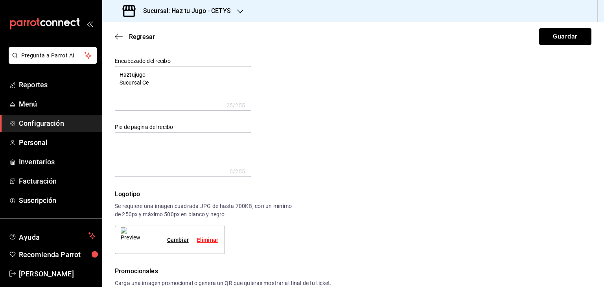
type textarea "x"
type textarea "Haztujugo Sucursal CE"
type textarea "x"
type textarea "Haztujugo Sucursal CET"
type textarea "x"
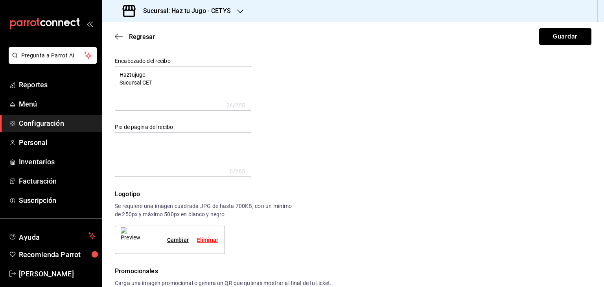
type textarea "Haztujugo Sucursal CETY"
type textarea "x"
type textarea "Haztujugo Sucursal CETYS"
type textarea "x"
type textarea "Haztujugo Sucursal CETYS"
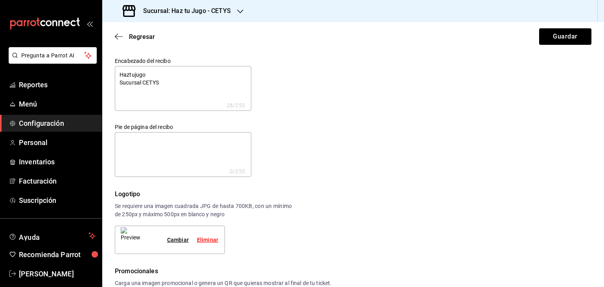
type textarea "x"
type textarea "Haztujugo Sucursal CETYS t"
type textarea "x"
type textarea "Haztujugo Sucursal CETYS tE"
type textarea "x"
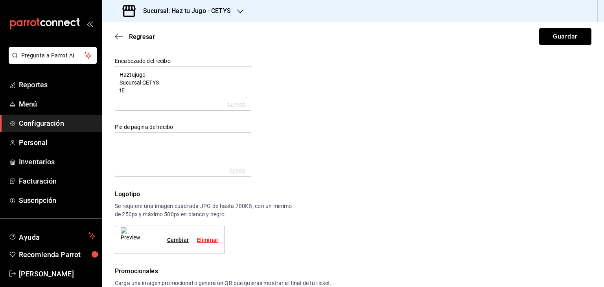
type textarea "Haztujugo Sucursal CETYS tEL"
type textarea "x"
type textarea "Haztujugo Sucursal CETYS tE"
type textarea "x"
type textarea "Haztujugo Sucursal CETYS t"
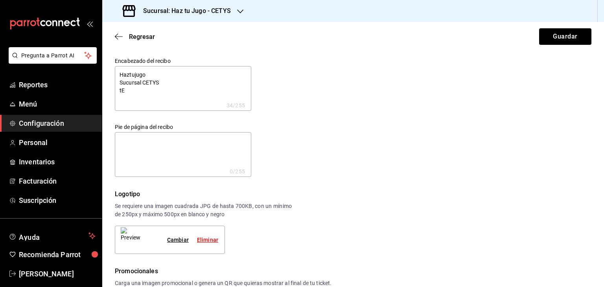
type textarea "x"
type textarea "Haztujugo Sucursal CETYS"
type textarea "x"
type textarea "Haztujugo Sucursal CETYS"
type textarea "x"
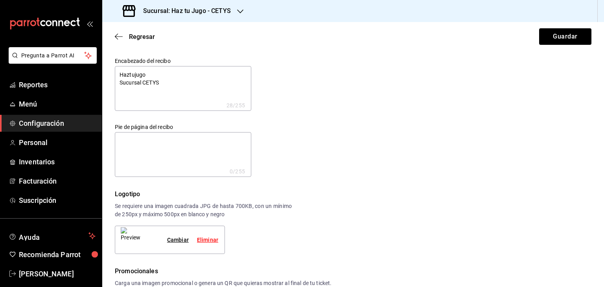
type textarea "Haztujugo Sucursal CETYST"
type textarea "x"
type textarea "Haztujugo Sucursal CETYSTE"
type textarea "x"
type textarea "Haztujugo Sucursal CETYST"
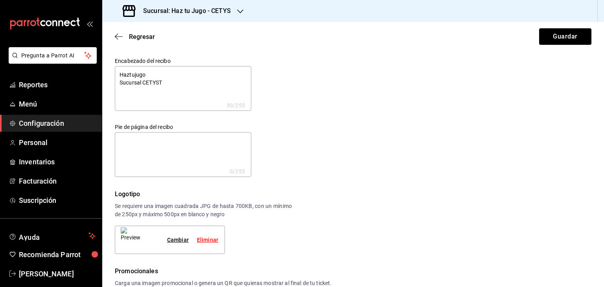
type textarea "x"
type textarea "Haztujugo Sucursal CETYS"
type textarea "x"
type textarea "Haztujugo Sucursal CETYS"
type textarea "x"
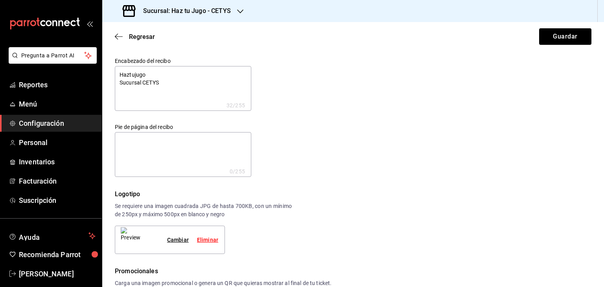
type textarea "Haztujugo Sucursal CETYS T"
type textarea "x"
type textarea "Haztujugo Sucursal CETYS Te"
type textarea "x"
type textarea "Haztujugo Sucursal CETYS Tel"
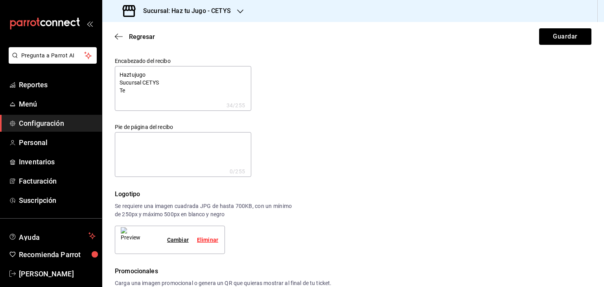
type textarea "x"
type textarea "Haztujugo Sucursal CETYS Tel;"
type textarea "x"
type textarea "Haztujugo Sucursal CETYS Tel"
type textarea "x"
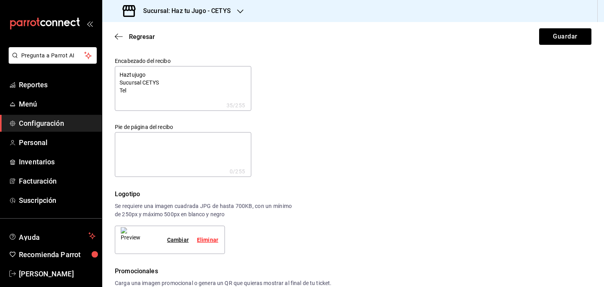
type textarea "Haztujugo Sucursal CETYS Tel:"
type textarea "x"
type textarea "Haztujugo Sucursal CETYS Tel:6"
type textarea "x"
type textarea "Haztujugo Sucursal CETYS Tel:68"
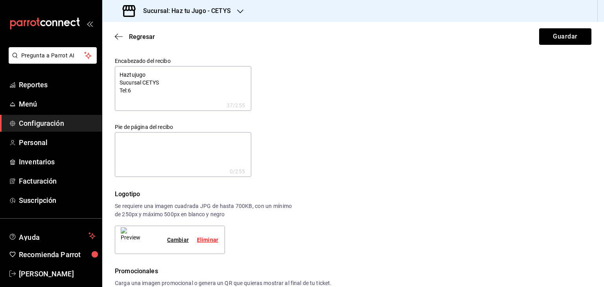
type textarea "x"
type textarea "Haztujugo Sucursal CETYS Tel:686"
type textarea "x"
type textarea "Haztujugo Sucursal CETYS Tel:686"
type textarea "x"
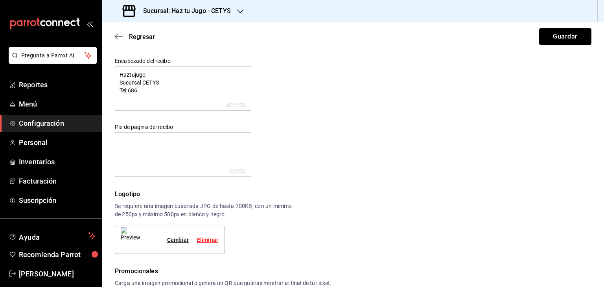
type textarea "Haztujugo Sucursal CETYS Tel:686 5"
type textarea "x"
type textarea "Haztujugo Sucursal CETYS Tel:686 56"
type textarea "x"
type textarea "Haztujugo Sucursal CETYS Tel:686 567"
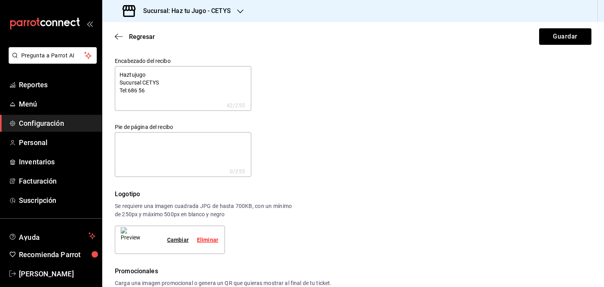
type textarea "x"
type textarea "Haztujugo Sucursal CETYS Tel:[PHONE_NUMBER]"
type textarea "x"
type textarea "Haztujugo Sucursal CETYS Tel:[PHONE_NUMBER]"
type textarea "x"
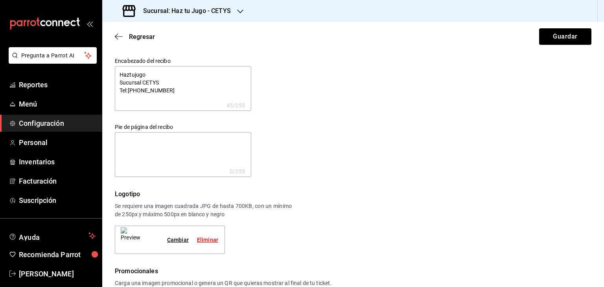
type textarea "Haztujugo Sucursal CETYS Tel:[PHONE_NUMBER]"
type textarea "x"
type textarea "Haztujugo Sucursal CETYS Tel:[PHONE_NUMBER]"
type textarea "x"
click at [138, 77] on textarea "Haztujugo Sucursal CETYS Tel:[PHONE_NUMBER]" at bounding box center [183, 88] width 136 height 45
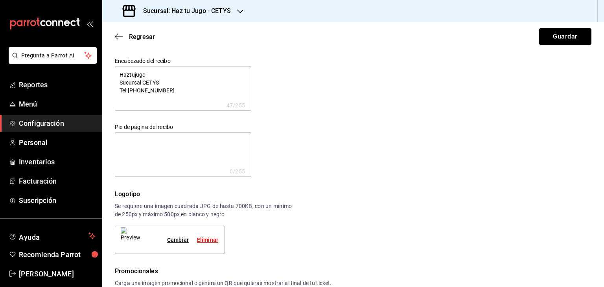
click at [171, 84] on textarea "Haztujugo Sucursal CETYS Tel:[PHONE_NUMBER]" at bounding box center [183, 88] width 136 height 45
click at [171, 88] on textarea "Haztujugo Sucursal CETYS Tel:[PHONE_NUMBER]" at bounding box center [183, 88] width 136 height 45
type textarea "Haztujugo Sucursal CETYS Tel:[PHONE_NUMBER]"
type textarea "x"
type textarea "Haztujugo Sucursal CETYS Tel:[PHONE_NUMBER]"
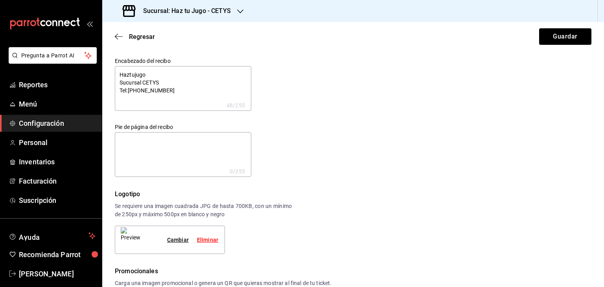
type textarea "x"
type textarea "Haztujugo Sucursal CETYS Tel:[PHONE_NUMBER]"
type textarea "x"
type textarea "Haztujugo Sucursal CETYS Tel:[PHONE_NUMBER] C"
type textarea "x"
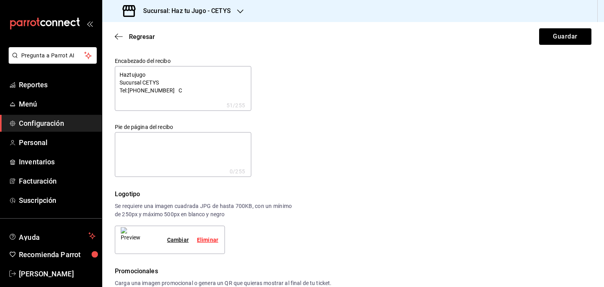
type textarea "Haztujugo Sucursal CETYS Tel:[PHONE_NUMBER] Ce"
type textarea "x"
type textarea "Haztujugo Sucursal CETYS Tel:[PHONE_NUMBER] Cel"
type textarea "x"
type textarea "Haztujugo Sucursal CETYS Tel:[PHONE_NUMBER] Cel:"
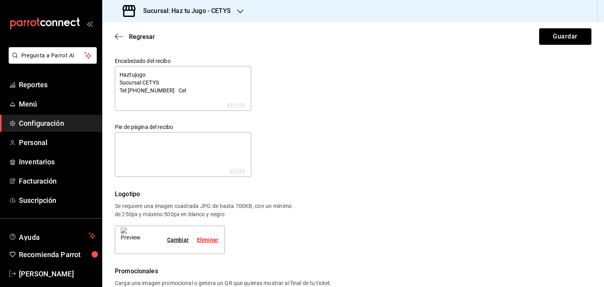
type textarea "x"
type textarea "Haztujugo Sucursal CETYS Tel:[PHONE_NUMBER] Cel:"
type textarea "x"
type textarea "Haztujugo Sucursal CETYS Tel:[PHONE_NUMBER] Cel: 6"
type textarea "x"
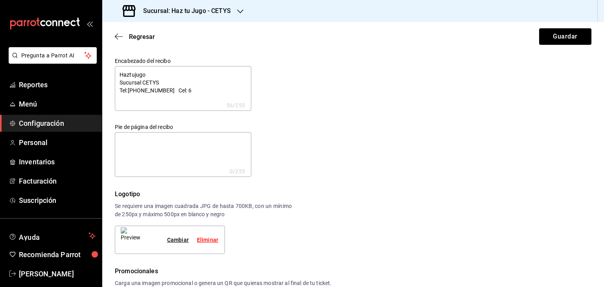
type textarea "Haztujugo Sucursal CETYS Tel:[PHONE_NUMBER] Cel: 68"
type textarea "x"
type textarea "Haztujugo Sucursal CETYS Tel:[PHONE_NUMBER] Cel: 686"
type textarea "x"
type textarea "Haztujugo Sucursal CETYS Tel:[PHONE_NUMBER] Cel: 686"
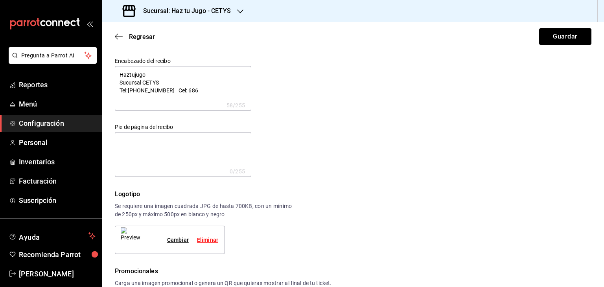
type textarea "x"
type textarea "Haztujugo Sucursal CETYS Tel:[PHONE_NUMBER] Cel: 686 5"
type textarea "x"
type textarea "Haztujugo Sucursal CETYS Tel:[PHONE_NUMBER] Cel: 686 54"
type textarea "x"
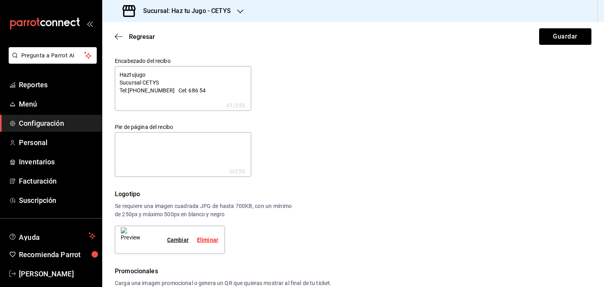
type textarea "Haztujugo Sucursal CETYS Tel:[PHONE_NUMBER] Cel: 686 542"
type textarea "x"
type textarea "Haztujugo Sucursal CETYS Tel:[PHONE_NUMBER] Cel: 686 5422"
type textarea "x"
type textarea "Haztujugo Sucursal CETYS Tel:[PHONE_NUMBER] Cel: 686 54226"
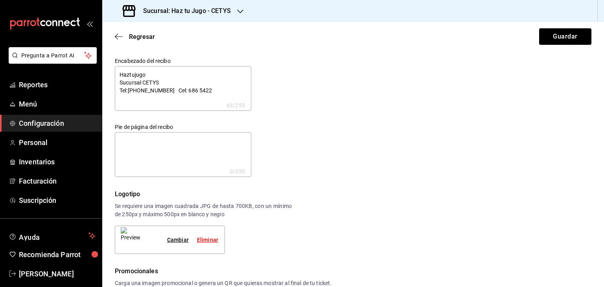
type textarea "x"
type textarea "Haztujugo Sucursal CETYS Tel:[PHONE_NUMBER] Cel: 686 542260"
type textarea "x"
type textarea "Haztujugo Sucursal CETYS Tel:[PHONE_NUMBER] Cel: [PHONE_NUMBER]"
type textarea "x"
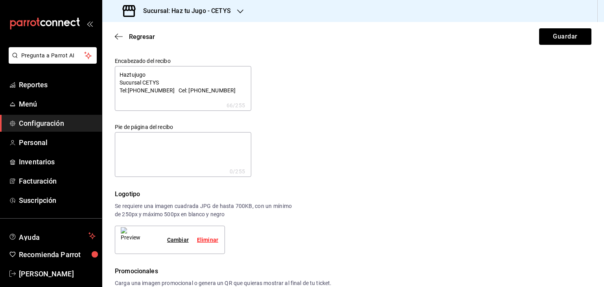
type textarea "Haztujugo Sucursal CETYS Tel:[PHONE_NUMBER] Cel: [PHONE_NUMBER]"
type textarea "x"
drag, startPoint x: 121, startPoint y: 73, endPoint x: 228, endPoint y: 99, distance: 110.8
click at [228, 99] on textarea "Haztujugo Sucursal CETYS Tel:[PHONE_NUMBER] Cel: [PHONE_NUMBER]" at bounding box center [183, 88] width 136 height 45
click at [216, 86] on textarea "Haztujugo Sucursal CETYS Tel:[PHONE_NUMBER] Cel: [PHONE_NUMBER]" at bounding box center [183, 88] width 136 height 45
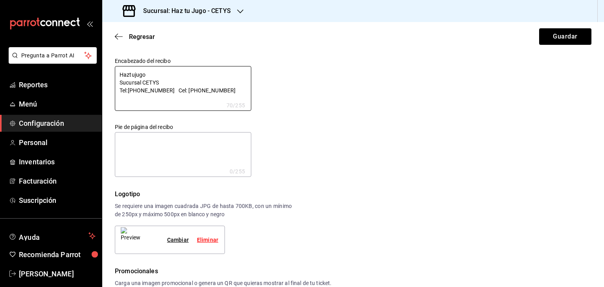
type textarea "Haztujugo Sucursal CETYS Tel:[PHONE_NUMBER] Cel: [PHONE_NUMBER]"
click at [134, 152] on textarea at bounding box center [183, 154] width 136 height 45
type textarea "x"
type textarea "¡"
type textarea "x"
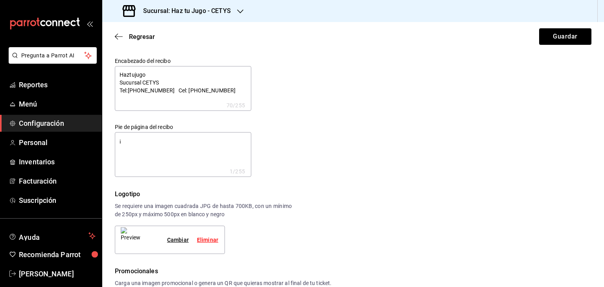
type textarea "x"
type textarea "¡H"
type textarea "x"
type textarea "¡HA"
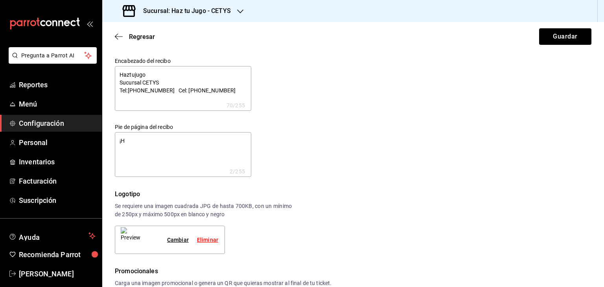
type textarea "x"
type textarea "¡HAZ"
type textarea "x"
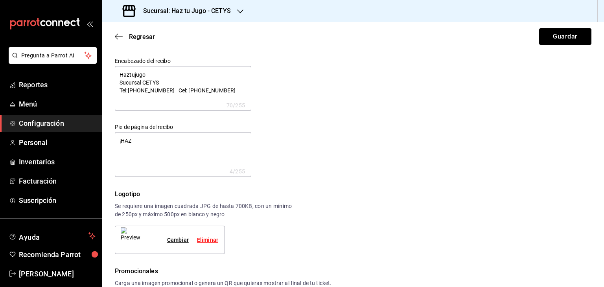
type textarea "¡HAZ"
type textarea "x"
type textarea "¡HAZ T"
type textarea "x"
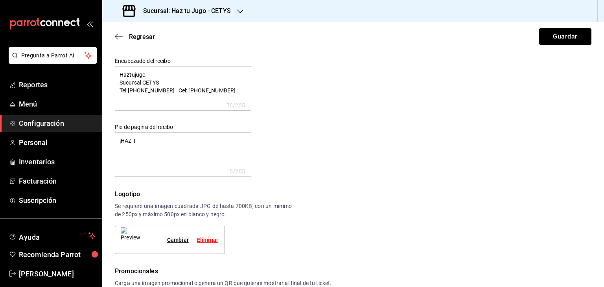
type textarea "x"
type textarea "¡HAZ TU"
type textarea "x"
type textarea "¡HAZ TU"
type textarea "x"
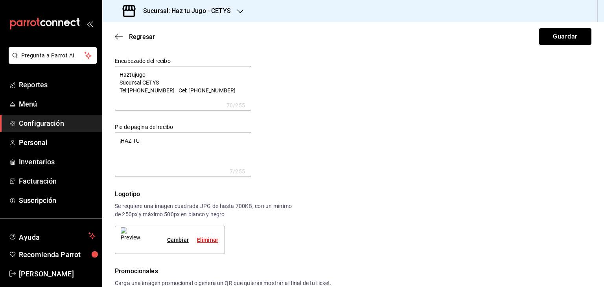
type textarea "x"
type textarea "¡HAZ TU D"
type textarea "x"
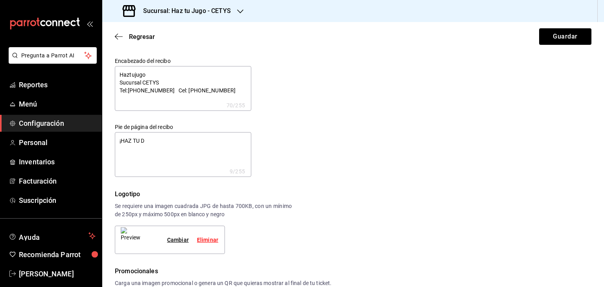
type textarea "¡HAZ TU DÍ"
type textarea "x"
type textarea "¡HAZ TU DÍA"
click at [338, 171] on div "Encabezado del recibo Haztujugo Sucursal CETYS Tel:[PHONE_NUMBER] Cel: [PHONE_N…" at bounding box center [348, 112] width 486 height 129
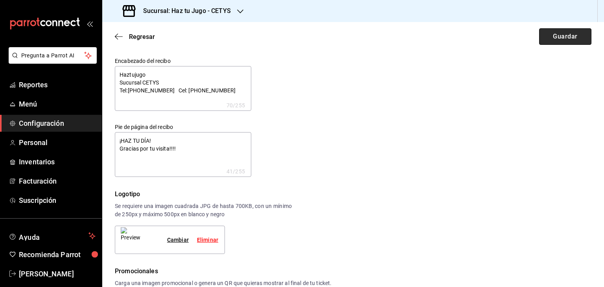
click at [555, 41] on button "Guardar" at bounding box center [565, 36] width 52 height 17
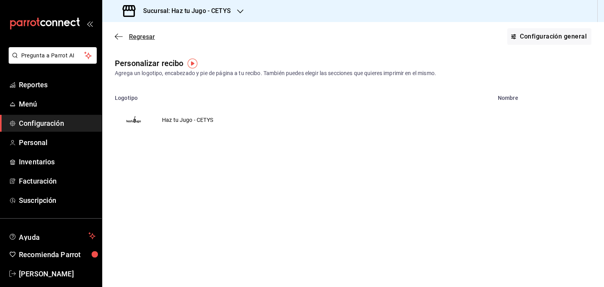
click at [123, 36] on span "Regresar" at bounding box center [135, 36] width 40 height 7
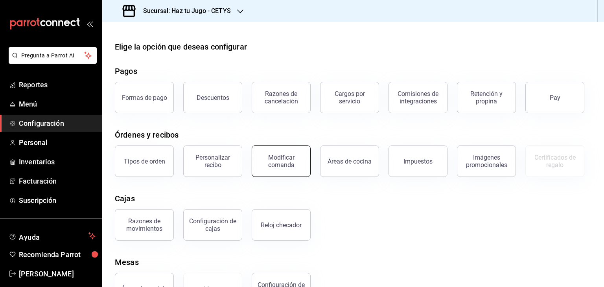
click at [292, 163] on div "Modificar comanda" at bounding box center [281, 161] width 49 height 15
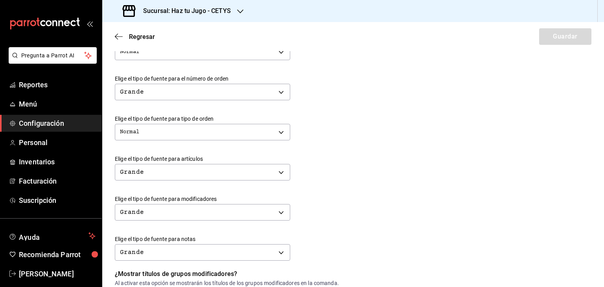
scroll to position [220, 0]
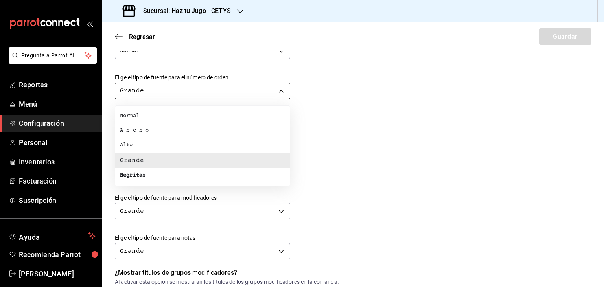
click at [284, 88] on body "Pregunta a Parrot AI Reportes Menú Configuración Personal Inventarios Facturaci…" at bounding box center [302, 143] width 604 height 287
click at [284, 88] on div at bounding box center [302, 143] width 604 height 287
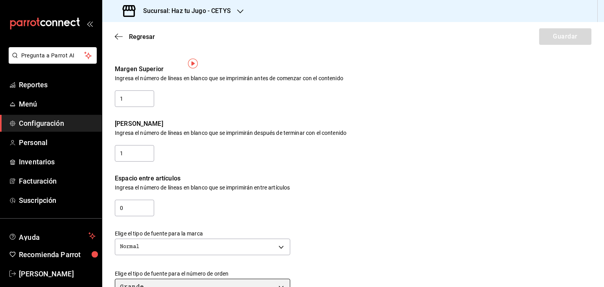
scroll to position [0, 0]
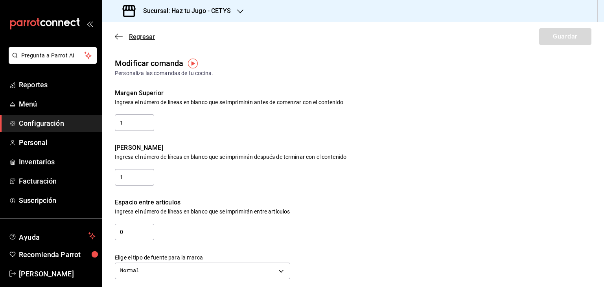
click at [120, 35] on icon "button" at bounding box center [119, 36] width 8 height 7
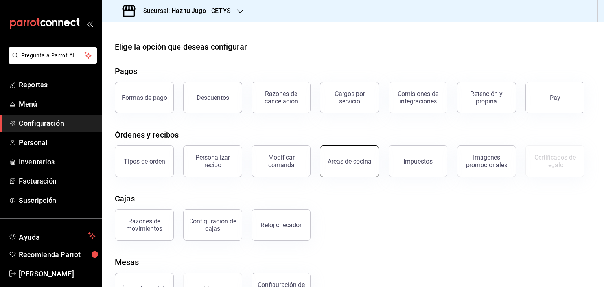
click at [355, 175] on button "Áreas de cocina" at bounding box center [349, 160] width 59 height 31
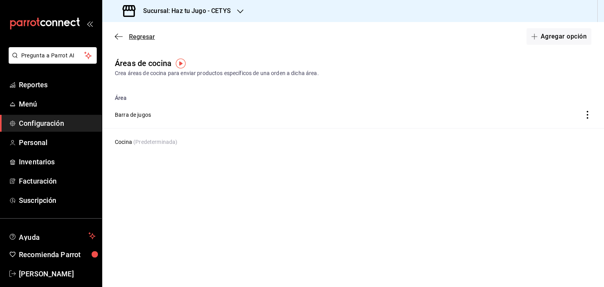
click at [117, 35] on icon "button" at bounding box center [119, 36] width 8 height 7
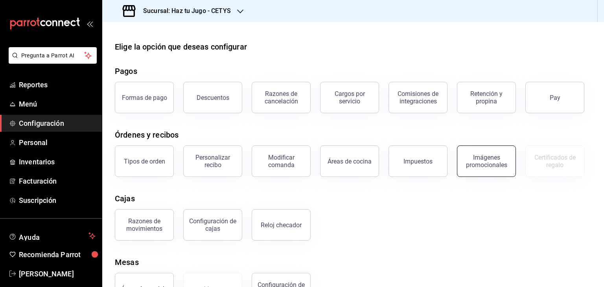
click at [493, 161] on div "Imágenes promocionales" at bounding box center [486, 161] width 49 height 15
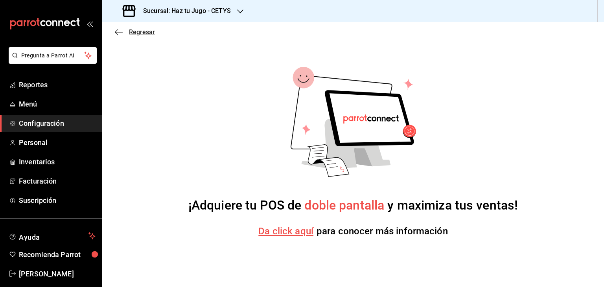
click at [120, 33] on icon "button" at bounding box center [119, 32] width 8 height 7
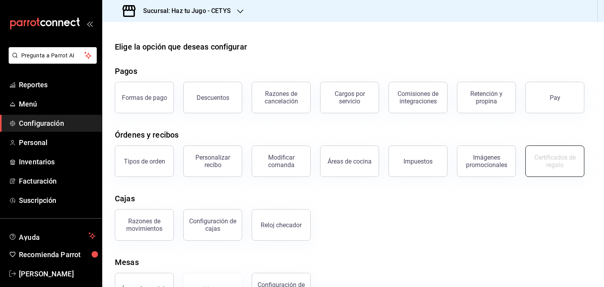
click at [561, 169] on button "Certificados de regalo" at bounding box center [554, 160] width 59 height 31
click at [427, 196] on div "Cajas" at bounding box center [353, 199] width 476 height 12
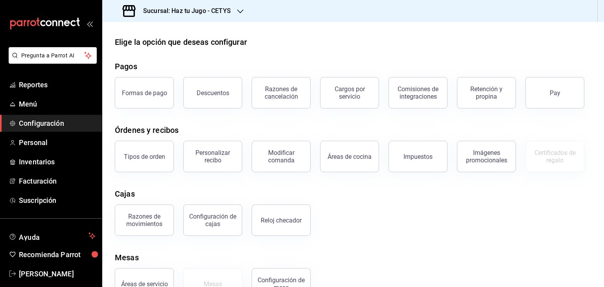
scroll to position [6, 0]
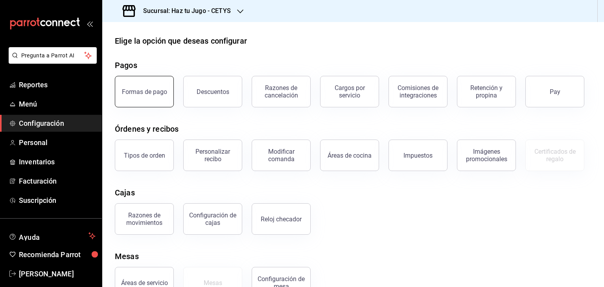
click at [162, 88] on div "Formas de pago" at bounding box center [144, 91] width 45 height 7
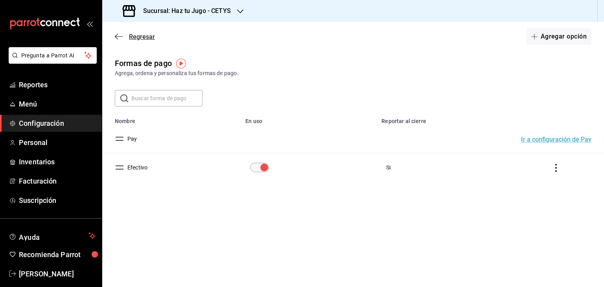
click at [118, 34] on icon "button" at bounding box center [119, 36] width 8 height 7
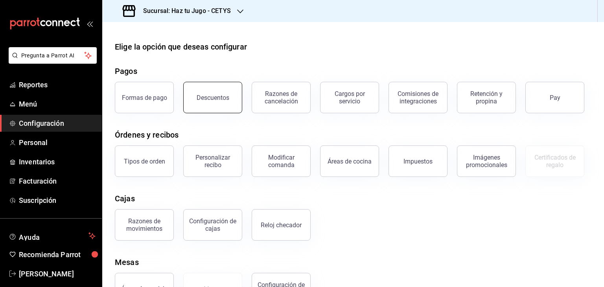
click at [212, 97] on div "Descuentos" at bounding box center [212, 97] width 33 height 7
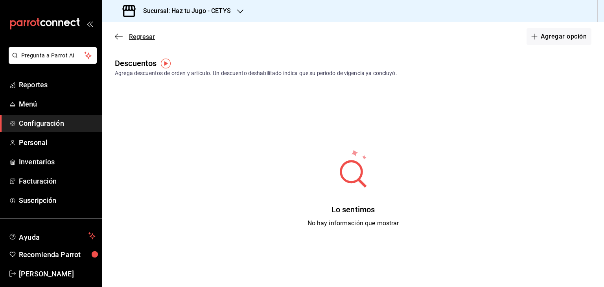
click at [119, 39] on icon "button" at bounding box center [119, 36] width 8 height 7
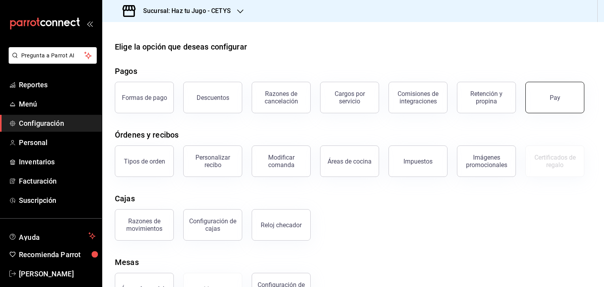
click at [562, 99] on button "Pay" at bounding box center [554, 97] width 59 height 31
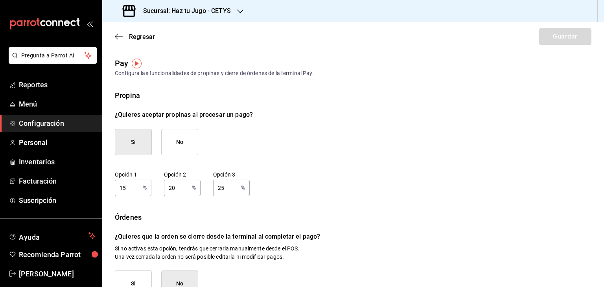
click at [183, 145] on button "No" at bounding box center [179, 142] width 37 height 26
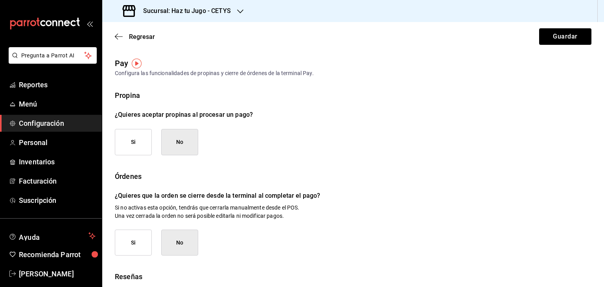
click at [129, 137] on button "Si" at bounding box center [133, 142] width 37 height 26
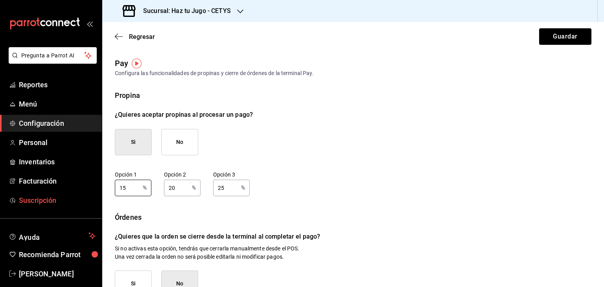
drag, startPoint x: 127, startPoint y: 189, endPoint x: 78, endPoint y: 193, distance: 48.5
click at [78, 193] on div "Pregunta a Parrot AI Reportes Menú Configuración Personal Inventarios Facturaci…" at bounding box center [302, 143] width 604 height 287
click at [184, 182] on input "20" at bounding box center [176, 188] width 25 height 16
click at [233, 185] on input "25" at bounding box center [225, 188] width 25 height 16
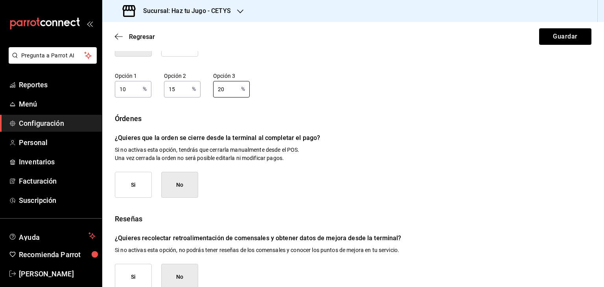
scroll to position [101, 0]
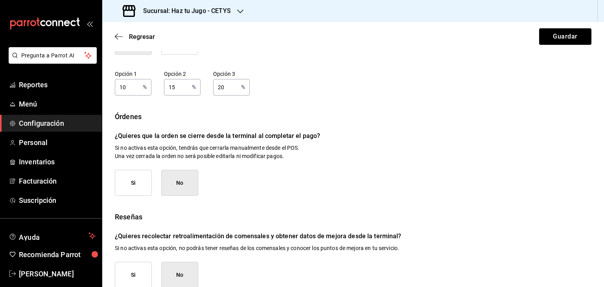
click at [129, 194] on button "Si" at bounding box center [133, 183] width 37 height 26
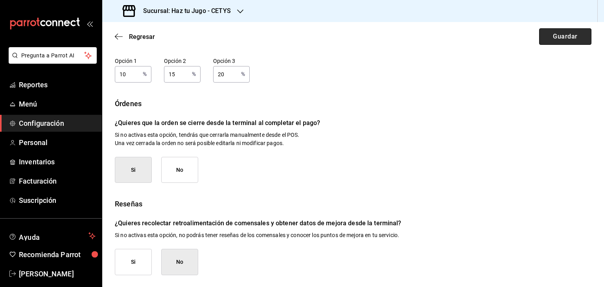
click at [562, 37] on button "Guardar" at bounding box center [565, 36] width 52 height 17
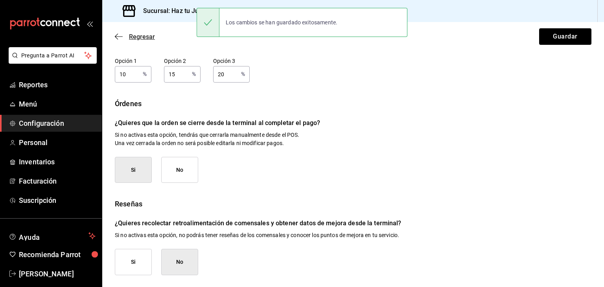
click at [121, 37] on icon "button" at bounding box center [119, 36] width 8 height 7
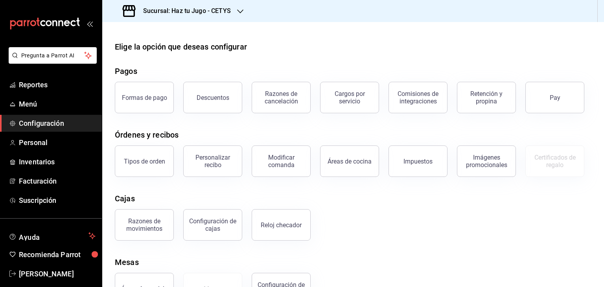
click at [220, 11] on h3 "Sucursal: Haz tu Jugo - CETYS" at bounding box center [184, 10] width 94 height 9
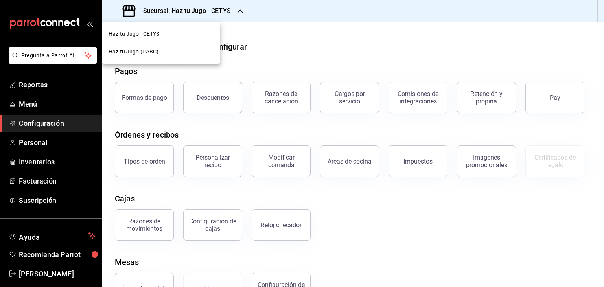
click at [171, 51] on div "Haz tu Jugo (UABC)" at bounding box center [160, 52] width 105 height 8
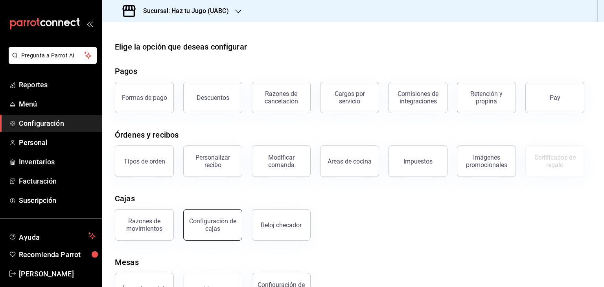
click at [225, 228] on div "Configuración de cajas" at bounding box center [212, 224] width 49 height 15
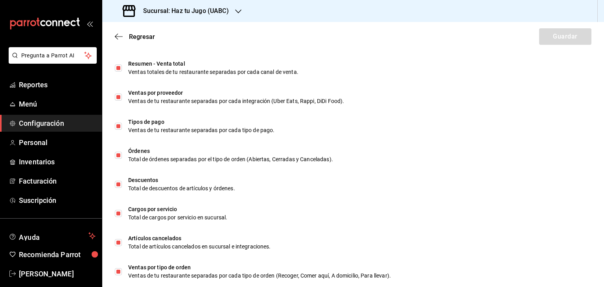
scroll to position [369, 0]
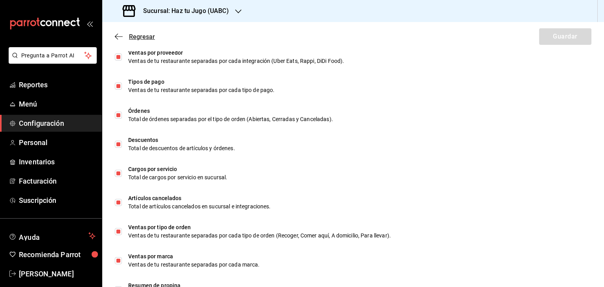
click at [115, 37] on icon "button" at bounding box center [116, 37] width 3 height 6
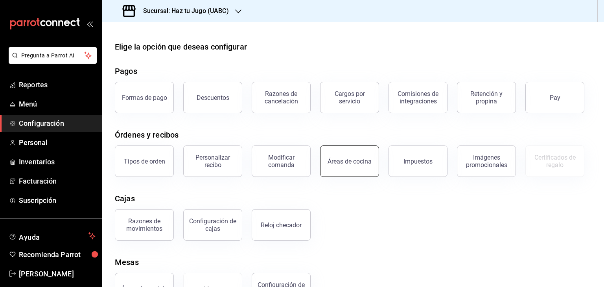
click at [357, 173] on button "Áreas de cocina" at bounding box center [349, 160] width 59 height 31
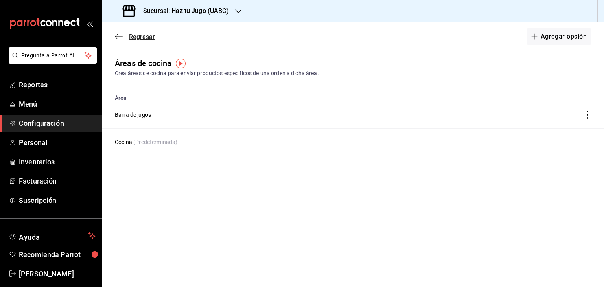
click at [119, 37] on icon "button" at bounding box center [119, 36] width 8 height 0
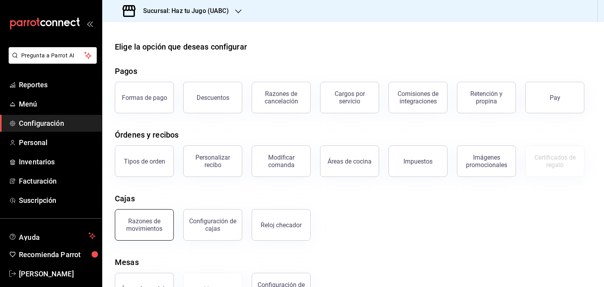
click at [149, 226] on div "Razones de movimientos" at bounding box center [144, 224] width 49 height 15
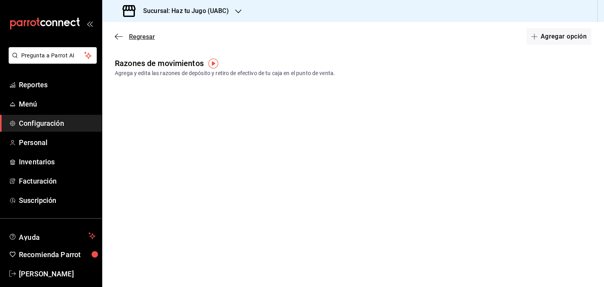
click at [116, 35] on icon "button" at bounding box center [119, 36] width 8 height 7
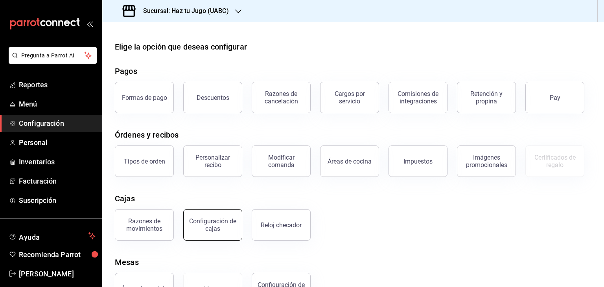
click at [212, 224] on div "Configuración de cajas" at bounding box center [212, 224] width 49 height 15
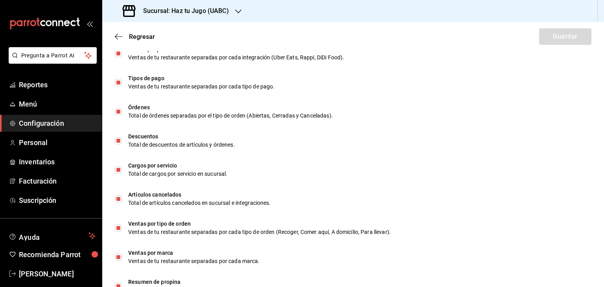
scroll to position [398, 0]
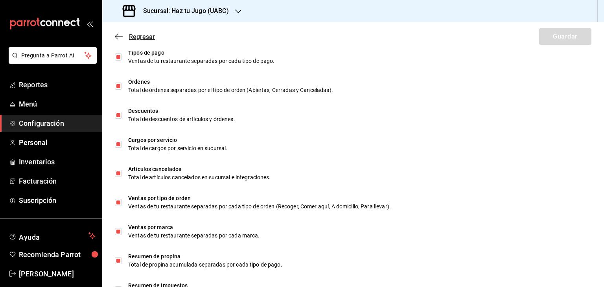
click at [118, 37] on icon "button" at bounding box center [119, 36] width 8 height 7
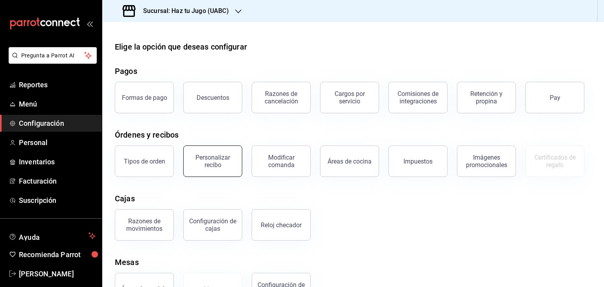
click at [213, 159] on div "Personalizar recibo" at bounding box center [212, 161] width 49 height 15
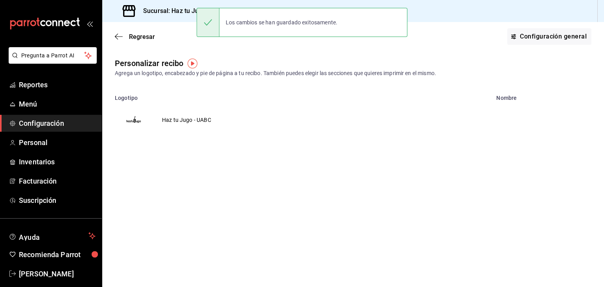
click at [201, 120] on td "Haz tu Jugo - UABC" at bounding box center [186, 120] width 68 height 38
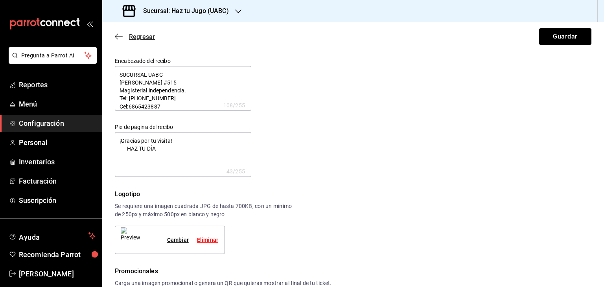
drag, startPoint x: 123, startPoint y: 29, endPoint x: 121, endPoint y: 33, distance: 4.0
click at [121, 33] on div "Regresar Guardar" at bounding box center [352, 36] width 501 height 29
click at [121, 33] on icon "button" at bounding box center [119, 36] width 8 height 7
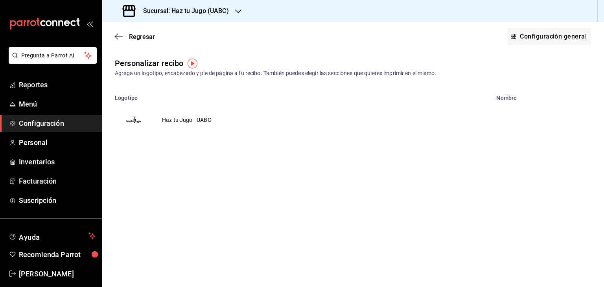
click at [121, 33] on icon "button" at bounding box center [119, 36] width 8 height 7
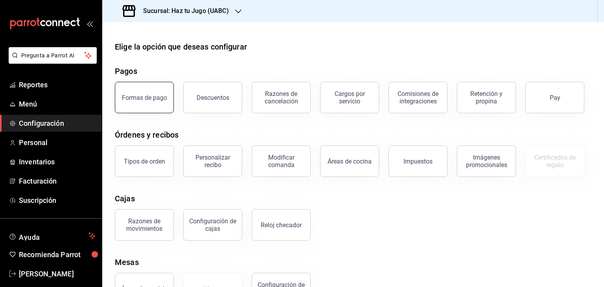
click at [149, 95] on div "Formas de pago" at bounding box center [144, 97] width 45 height 7
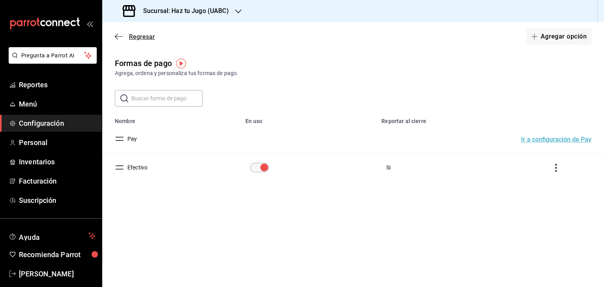
click at [120, 33] on icon "button" at bounding box center [119, 36] width 8 height 7
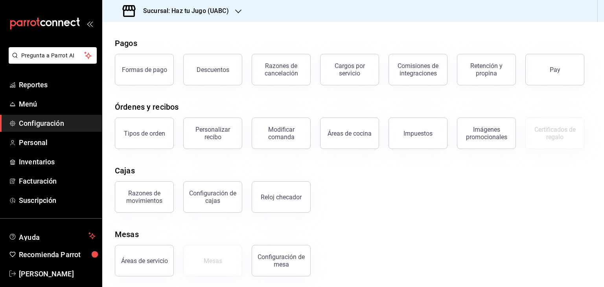
scroll to position [30, 0]
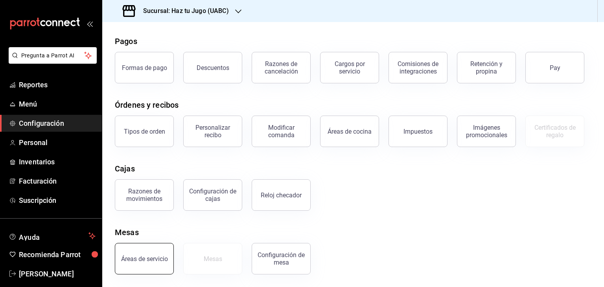
click at [172, 255] on div "Áreas de servicio" at bounding box center [139, 253] width 68 height 41
click at [154, 261] on div "Áreas de servicio" at bounding box center [144, 258] width 47 height 7
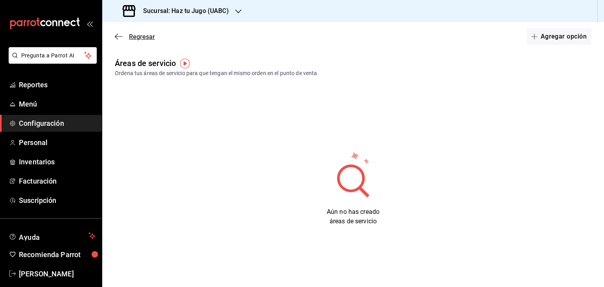
click at [119, 38] on icon "button" at bounding box center [119, 36] width 8 height 7
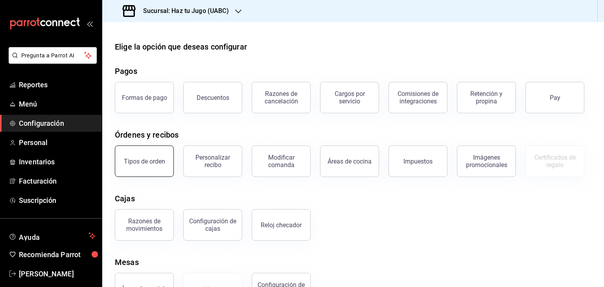
click at [145, 162] on div "Tipos de orden" at bounding box center [144, 161] width 41 height 7
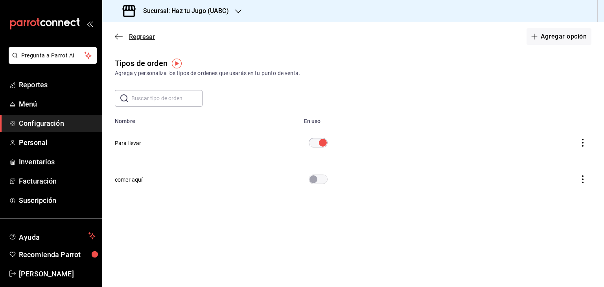
click at [117, 35] on icon "button" at bounding box center [119, 36] width 8 height 7
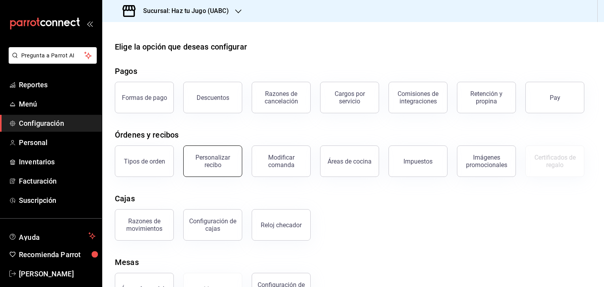
click at [217, 162] on div "Personalizar recibo" at bounding box center [212, 161] width 49 height 15
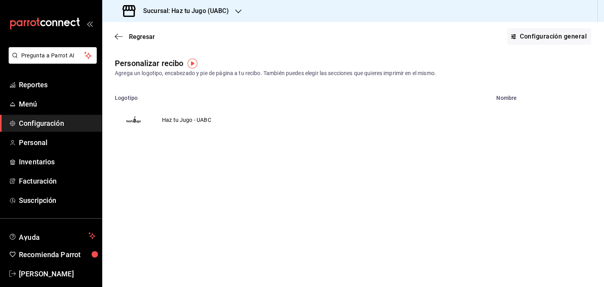
click at [114, 31] on div "Regresar Configuración general" at bounding box center [352, 36] width 501 height 29
click at [119, 36] on icon "button" at bounding box center [119, 36] width 8 height 7
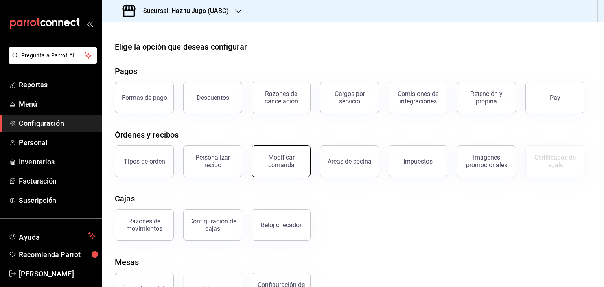
click at [286, 165] on div "Modificar comanda" at bounding box center [281, 161] width 49 height 15
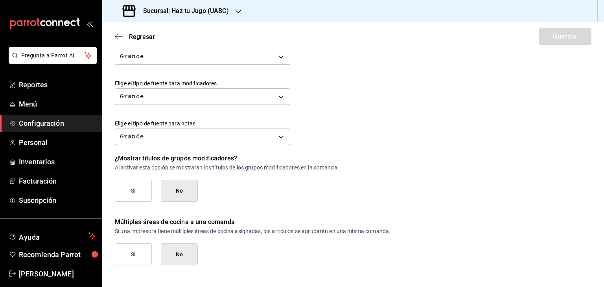
scroll to position [341, 0]
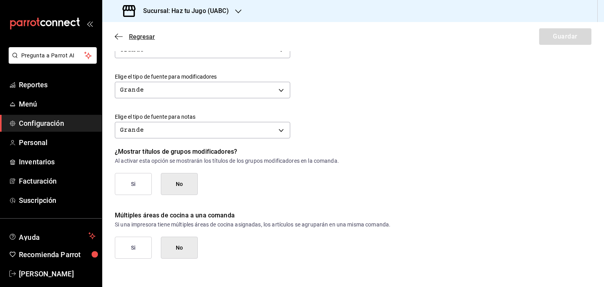
click at [121, 38] on icon "button" at bounding box center [119, 36] width 8 height 7
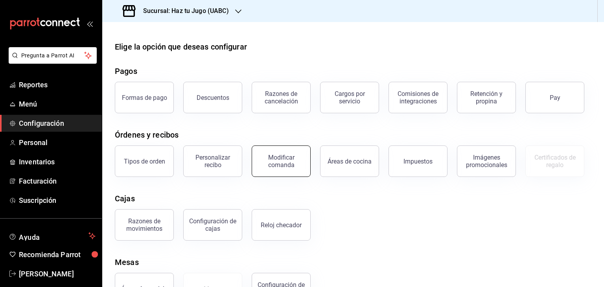
click at [274, 169] on button "Modificar comanda" at bounding box center [280, 160] width 59 height 31
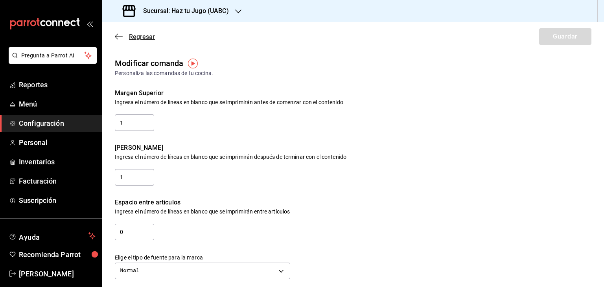
click at [119, 38] on icon "button" at bounding box center [119, 36] width 8 height 7
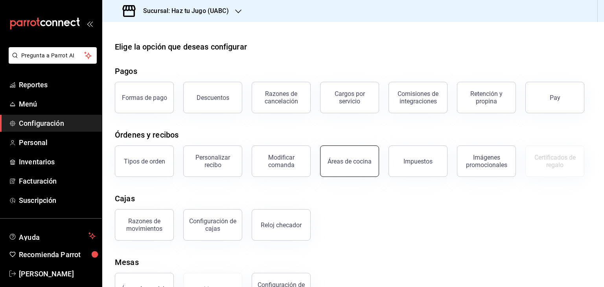
click at [349, 162] on div "Áreas de cocina" at bounding box center [349, 161] width 44 height 7
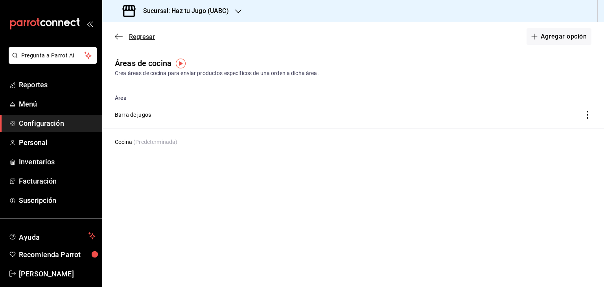
click at [121, 35] on icon "button" at bounding box center [119, 36] width 8 height 7
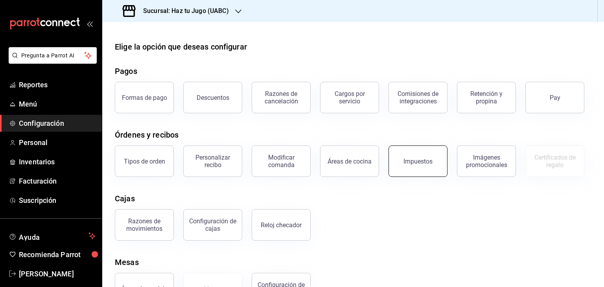
click at [426, 163] on div "Impuestos" at bounding box center [417, 161] width 29 height 7
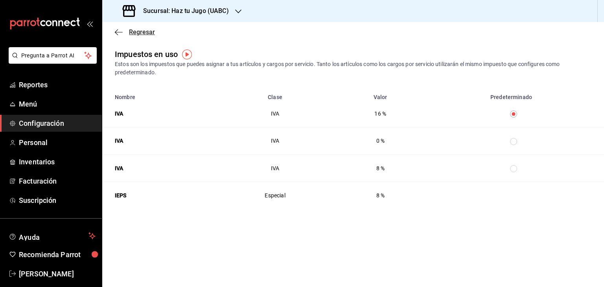
click at [125, 28] on span "Regresar" at bounding box center [135, 31] width 40 height 7
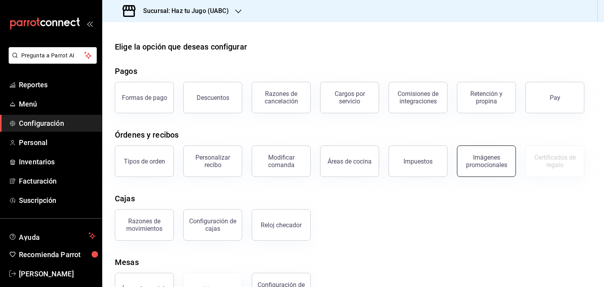
click at [474, 165] on div "Imágenes promocionales" at bounding box center [486, 161] width 49 height 15
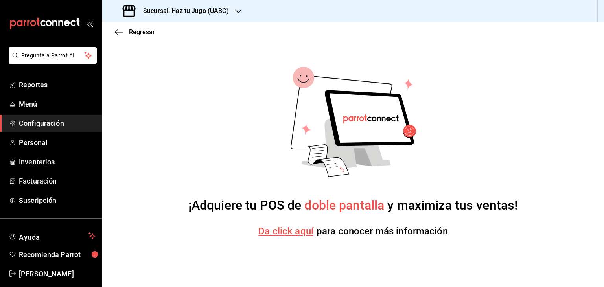
click at [123, 27] on div "Regresar" at bounding box center [352, 32] width 501 height 20
click at [120, 31] on icon "button" at bounding box center [119, 32] width 8 height 7
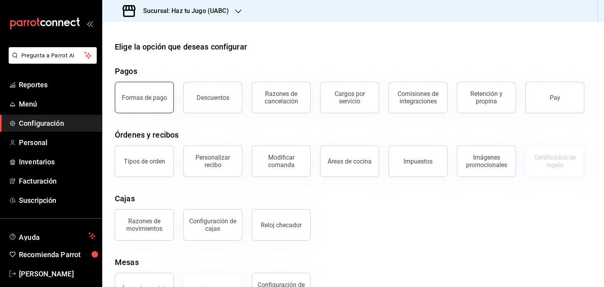
click at [152, 102] on button "Formas de pago" at bounding box center [144, 97] width 59 height 31
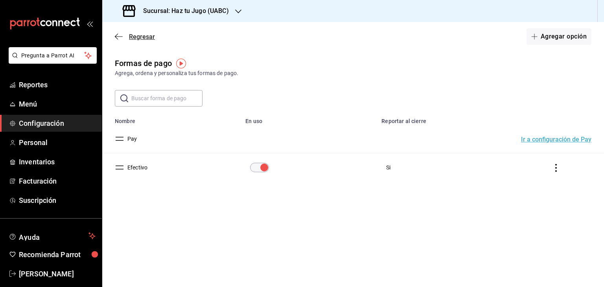
click at [121, 37] on icon "button" at bounding box center [119, 36] width 8 height 0
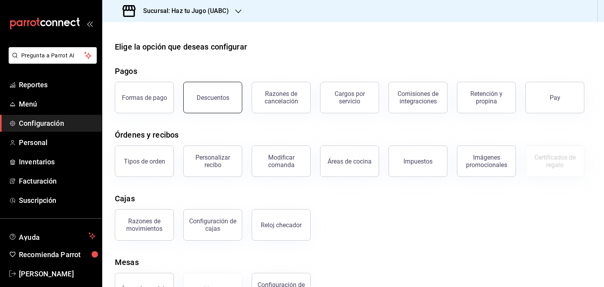
click at [212, 96] on div "Descuentos" at bounding box center [212, 97] width 33 height 7
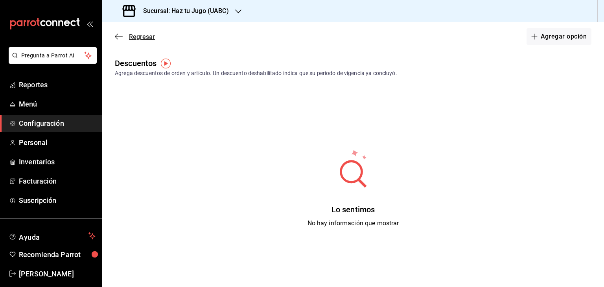
click at [119, 34] on icon "button" at bounding box center [119, 36] width 8 height 7
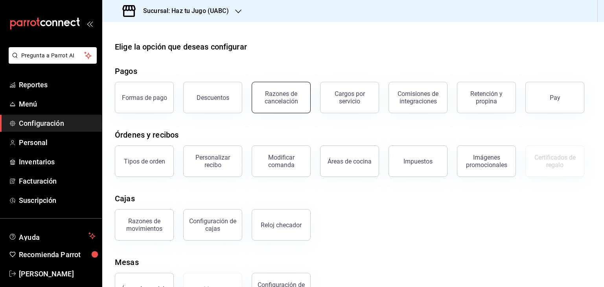
click at [275, 108] on button "Razones de cancelación" at bounding box center [280, 97] width 59 height 31
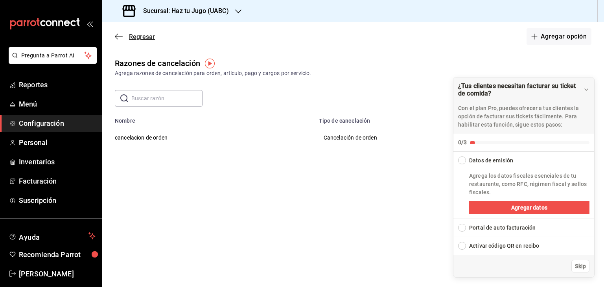
click at [119, 37] on icon "button" at bounding box center [119, 36] width 8 height 7
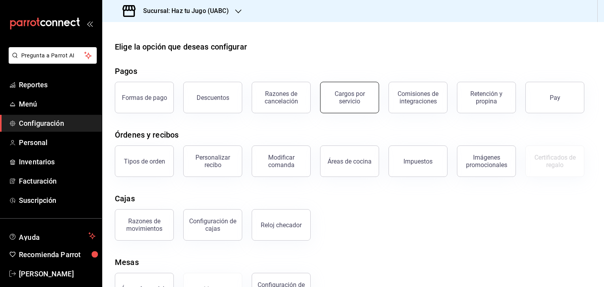
click at [352, 94] on div "Cargos por servicio" at bounding box center [349, 97] width 49 height 15
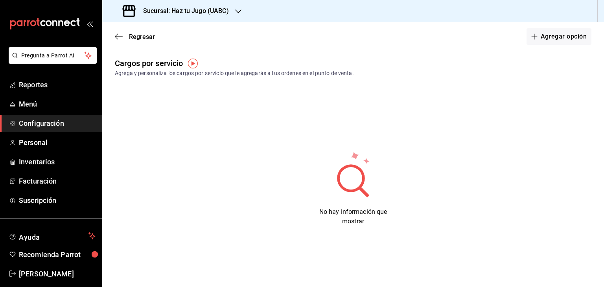
click at [122, 32] on div "Regresar Agregar opción" at bounding box center [352, 36] width 501 height 29
click at [119, 35] on icon "button" at bounding box center [119, 36] width 8 height 7
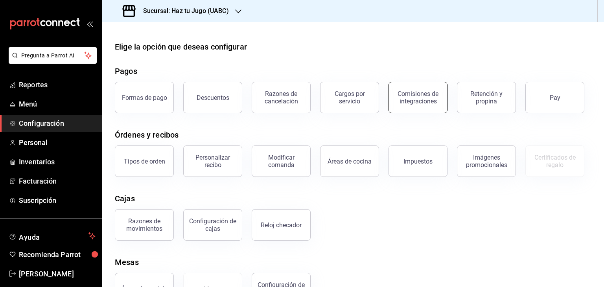
click at [426, 99] on div "Comisiones de integraciones" at bounding box center [417, 97] width 49 height 15
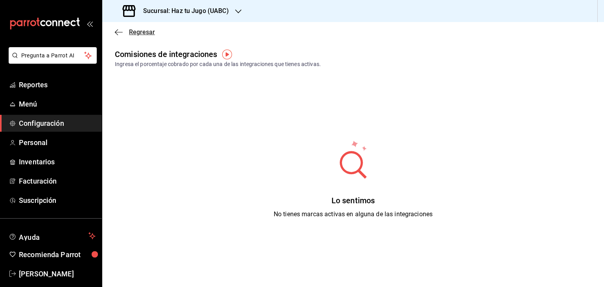
click at [120, 32] on icon "button" at bounding box center [119, 32] width 8 height 7
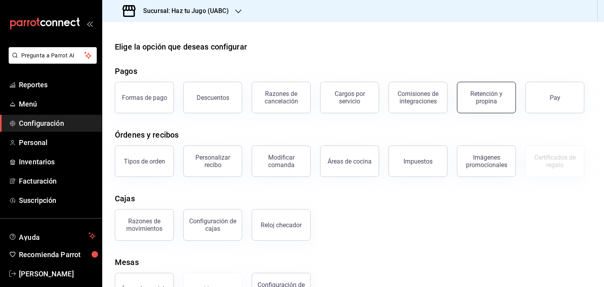
click at [481, 101] on div "Retención y propina" at bounding box center [486, 97] width 49 height 15
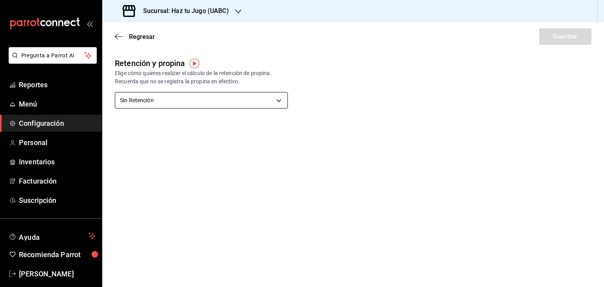
click at [260, 101] on body "Pregunta a Parrot AI Reportes Menú Configuración Personal Inventarios Facturaci…" at bounding box center [302, 143] width 604 height 287
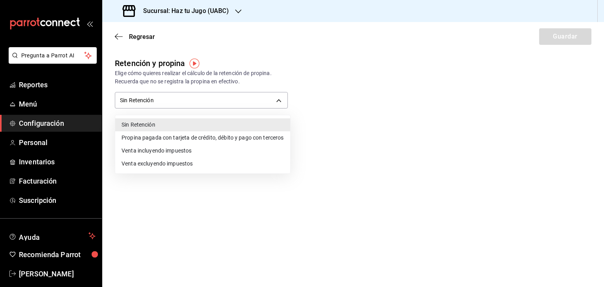
click at [232, 139] on li "Propina pagada con tarjeta de crédito, débito y pago con terceros" at bounding box center [202, 137] width 175 height 13
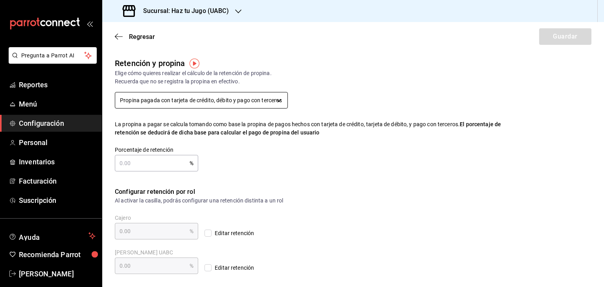
click at [198, 101] on body "Pregunta a Parrot AI Reportes Menú Configuración Personal Inventarios Facturaci…" at bounding box center [302, 143] width 604 height 287
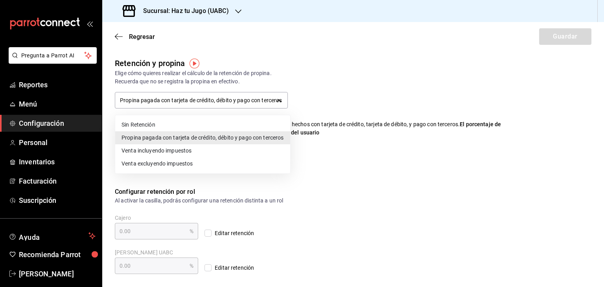
click at [185, 123] on li "Sin Retención" at bounding box center [202, 124] width 175 height 13
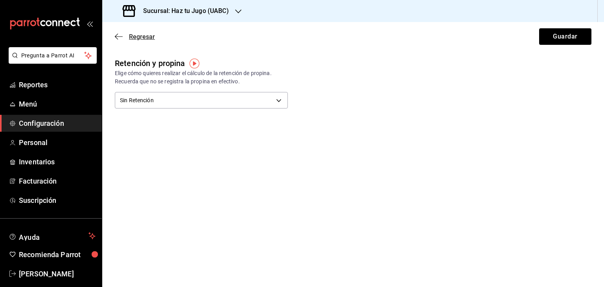
click at [118, 35] on icon "button" at bounding box center [119, 36] width 8 height 7
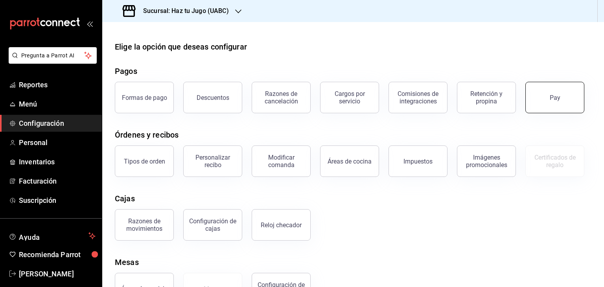
click at [569, 97] on button "Pay" at bounding box center [554, 97] width 59 height 31
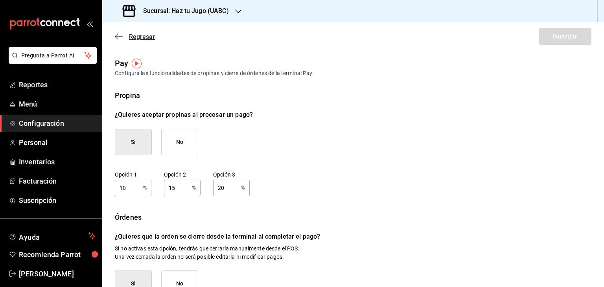
click at [116, 34] on icon "button" at bounding box center [119, 36] width 8 height 7
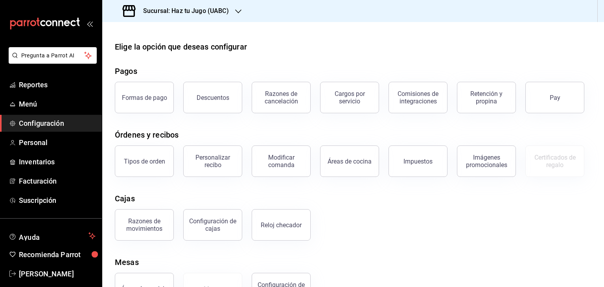
click at [207, 13] on h3 "Sucursal: Haz tu Jugo (UABC)" at bounding box center [183, 10] width 92 height 9
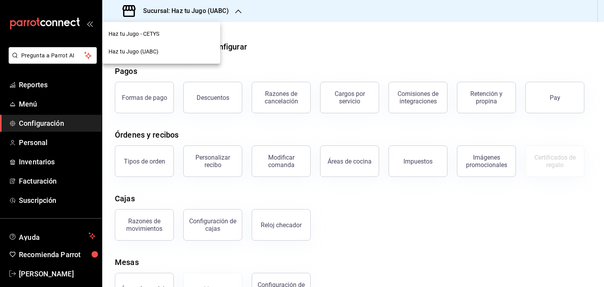
click at [185, 39] on div "Haz tu Jugo - CETYS" at bounding box center [161, 34] width 118 height 18
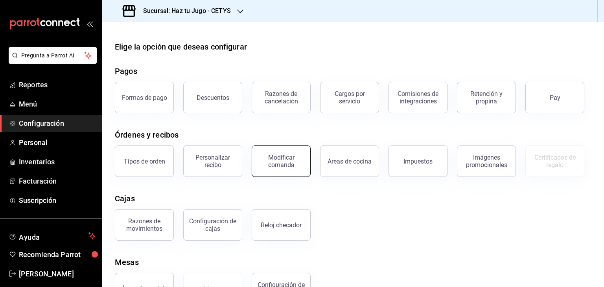
click at [255, 165] on button "Modificar comanda" at bounding box center [280, 160] width 59 height 31
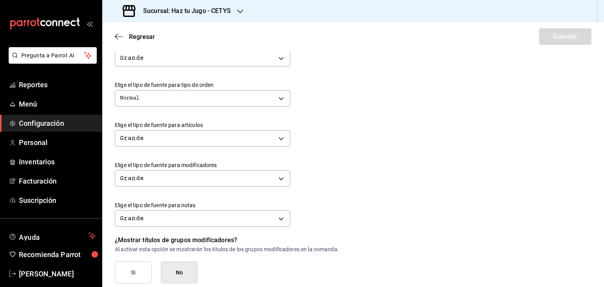
scroll to position [341, 0]
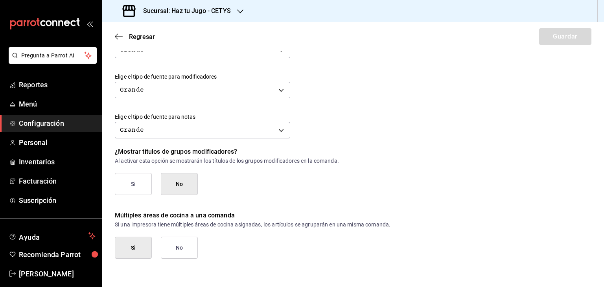
click at [182, 248] on button "No" at bounding box center [179, 248] width 37 height 22
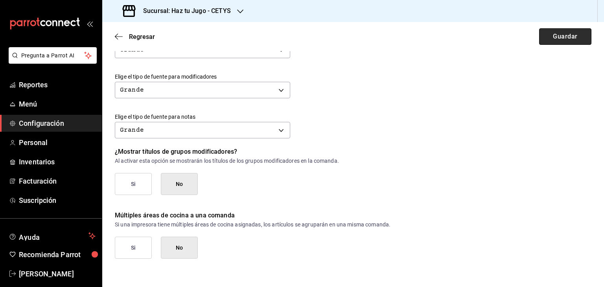
click at [564, 34] on button "Guardar" at bounding box center [565, 36] width 52 height 17
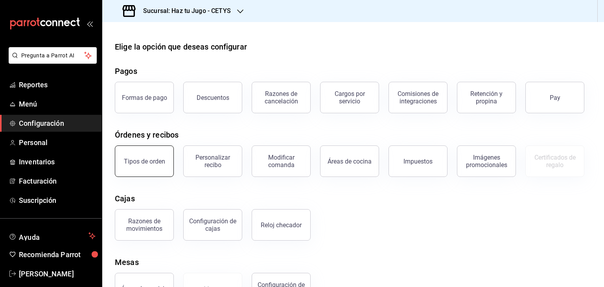
click at [164, 163] on button "Tipos de orden" at bounding box center [144, 160] width 59 height 31
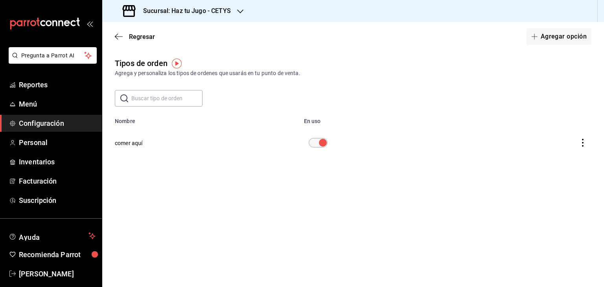
click at [324, 142] on input "diningOptionTable" at bounding box center [322, 142] width 28 height 9
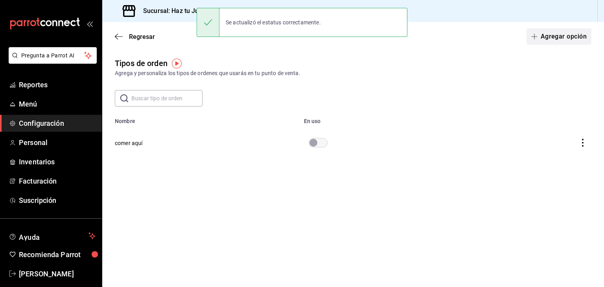
click at [558, 33] on button "Agregar opción" at bounding box center [558, 36] width 65 height 17
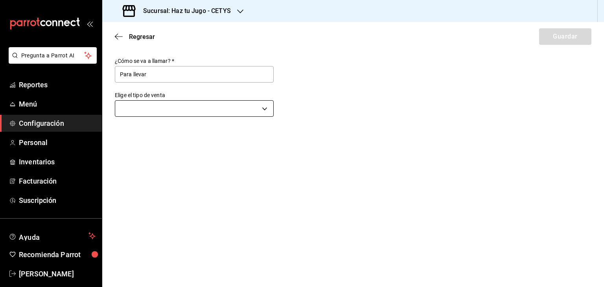
click at [264, 112] on body "Pregunta a Parrot AI Reportes Menú Configuración Personal Inventarios Facturaci…" at bounding box center [302, 143] width 604 height 287
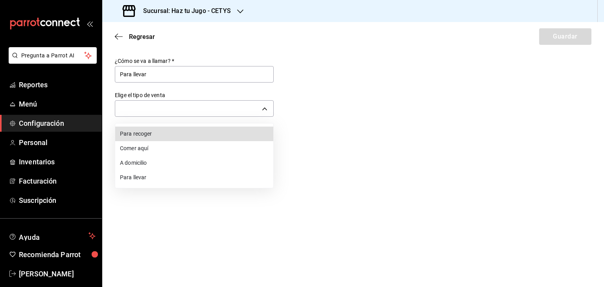
click at [189, 134] on li "Para recoger" at bounding box center [194, 134] width 158 height 15
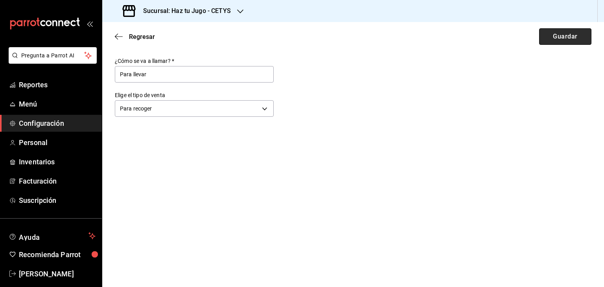
click at [560, 33] on button "Guardar" at bounding box center [565, 36] width 52 height 17
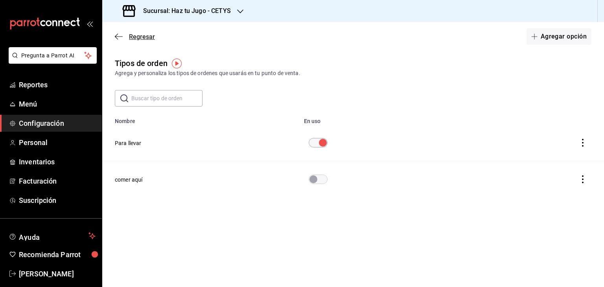
click at [119, 38] on icon "button" at bounding box center [119, 36] width 8 height 7
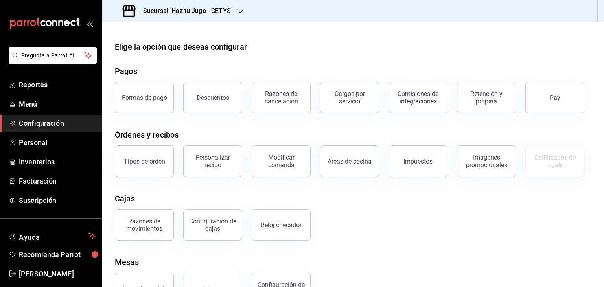
click at [210, 2] on div "Sucursal: Haz tu Jugo - CETYS" at bounding box center [177, 11] width 138 height 22
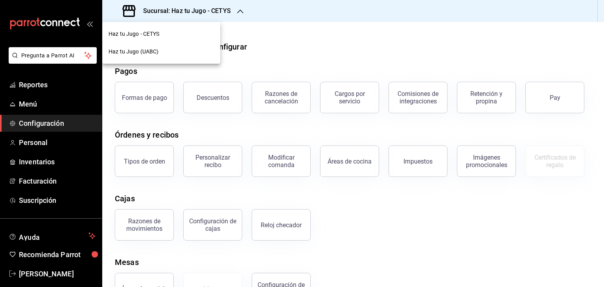
click at [151, 49] on span "Haz tu Jugo (UABC)" at bounding box center [133, 52] width 50 height 8
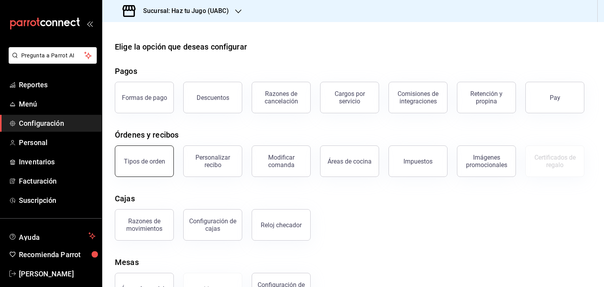
click at [138, 169] on button "Tipos de orden" at bounding box center [144, 160] width 59 height 31
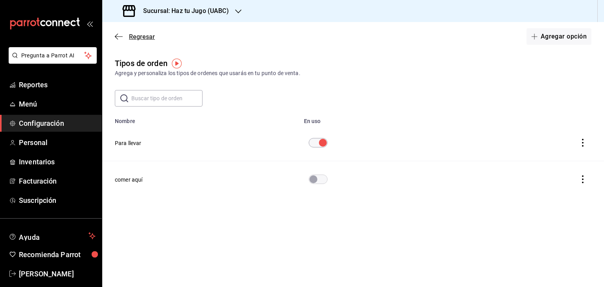
click at [121, 37] on icon "button" at bounding box center [119, 36] width 8 height 7
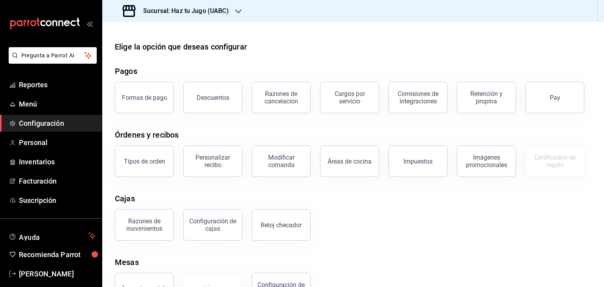
drag, startPoint x: 454, startPoint y: 88, endPoint x: 454, endPoint y: 50, distance: 37.7
click at [454, 88] on div "Retención y propina" at bounding box center [481, 92] width 68 height 41
click at [454, 49] on div "Elige la opción que deseas configurar" at bounding box center [353, 47] width 476 height 12
click at [26, 106] on span "Menú" at bounding box center [57, 104] width 77 height 11
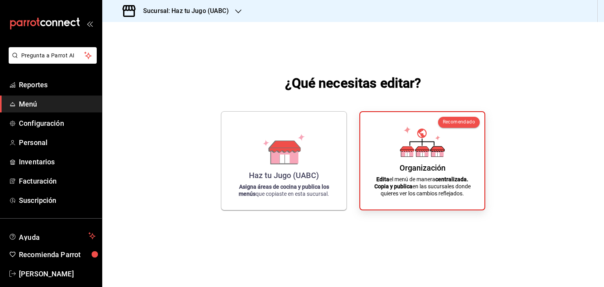
click at [216, 17] on div "Sucursal: Haz tu Jugo (UABC)" at bounding box center [176, 11] width 136 height 22
click at [163, 35] on div "Haz tu Jugo - CETYS" at bounding box center [160, 34] width 105 height 8
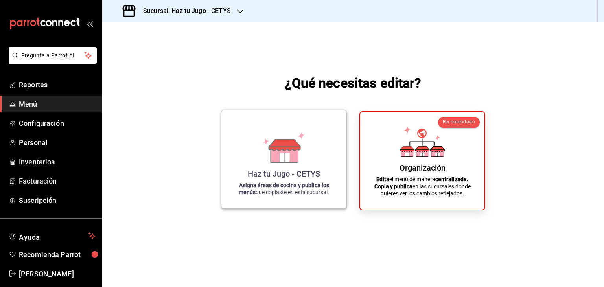
click at [267, 161] on icon at bounding box center [283, 147] width 45 height 31
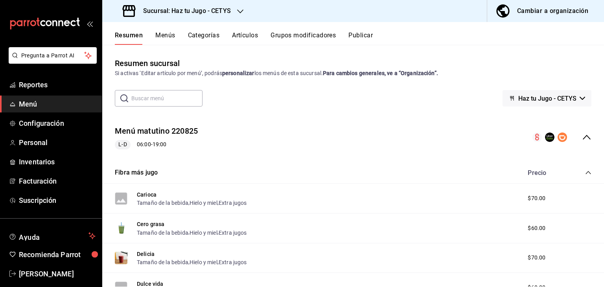
scroll to position [29, 0]
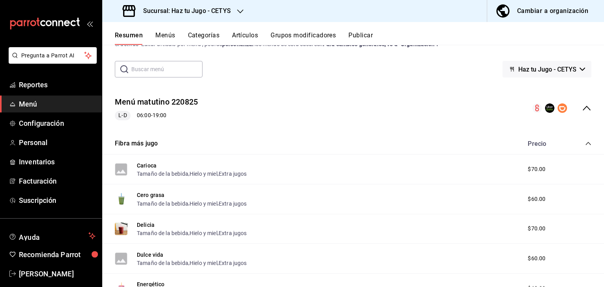
click at [165, 31] on div "Resumen Menús Categorías Artículos Grupos modificadores Publicar" at bounding box center [352, 33] width 501 height 23
click at [166, 32] on button "Menús" at bounding box center [165, 37] width 20 height 13
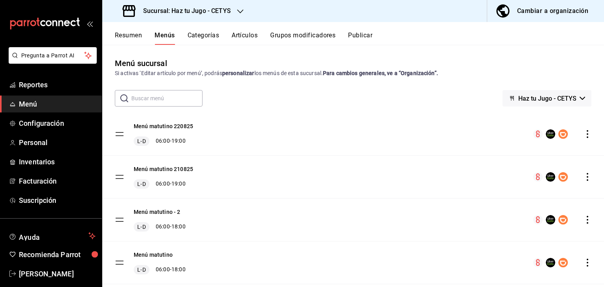
click at [583, 179] on icon "actions" at bounding box center [587, 177] width 8 height 8
click at [527, 212] on span "Eliminar menú y contenido relacionado" at bounding box center [519, 211] width 96 height 6
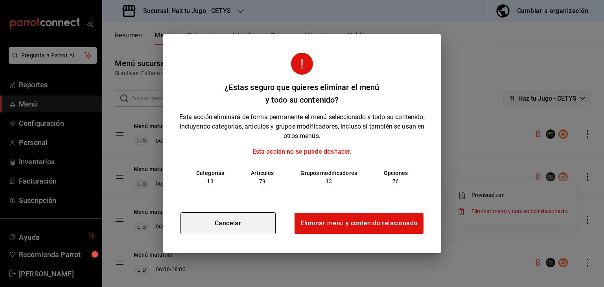
click at [235, 223] on button "Cancelar" at bounding box center [227, 223] width 95 height 22
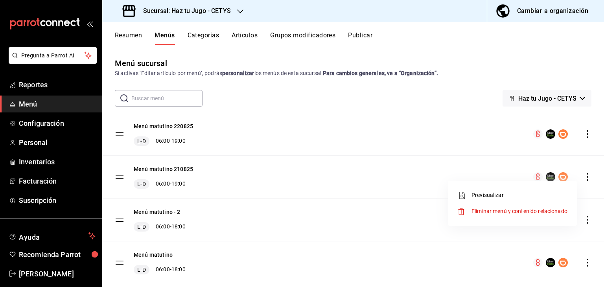
click at [579, 222] on div at bounding box center [302, 143] width 604 height 287
click at [583, 222] on icon "actions" at bounding box center [587, 220] width 8 height 8
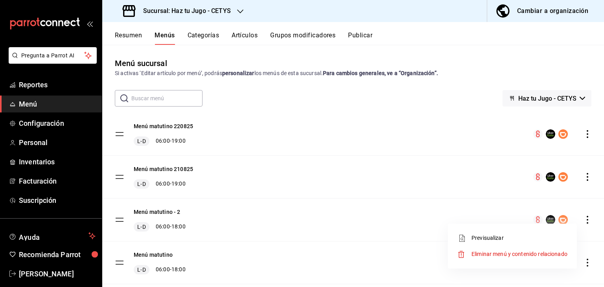
click at [492, 254] on span "Eliminar menú y contenido relacionado" at bounding box center [519, 254] width 96 height 6
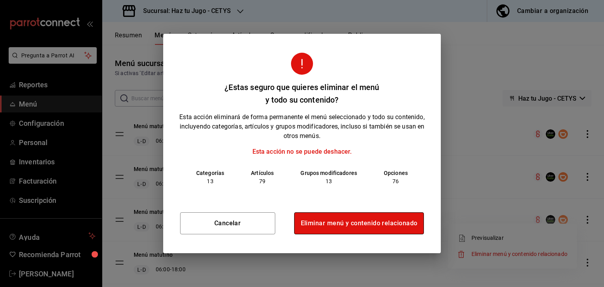
click at [325, 224] on button "Eliminar menú y contenido relacionado" at bounding box center [359, 223] width 130 height 22
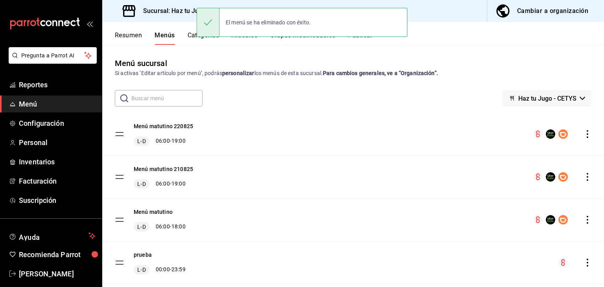
click at [583, 221] on icon "actions" at bounding box center [587, 220] width 8 height 8
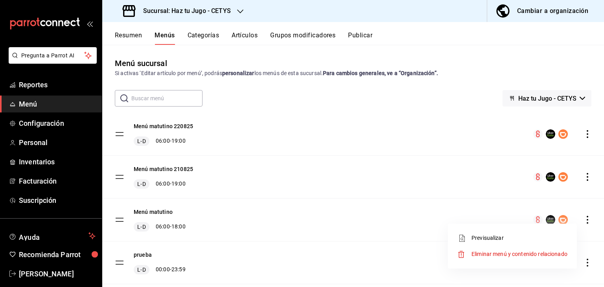
click at [500, 250] on span "Eliminar menú y contenido relacionado" at bounding box center [519, 254] width 96 height 8
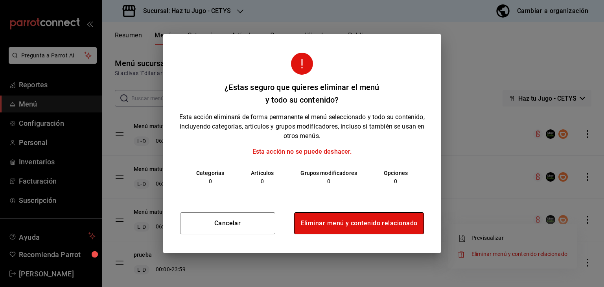
click at [357, 223] on button "Eliminar menú y contenido relacionado" at bounding box center [359, 223] width 130 height 22
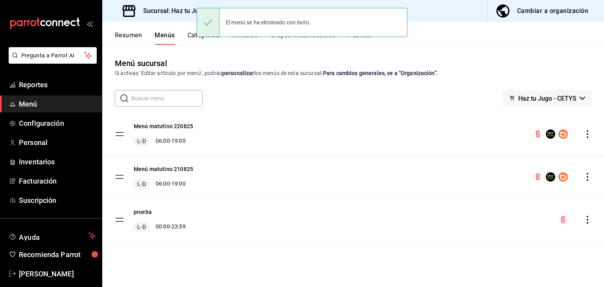
click at [588, 218] on icon "actions" at bounding box center [587, 220] width 8 height 8
click at [516, 254] on span "Eliminar menú y contenido relacionado" at bounding box center [525, 254] width 96 height 6
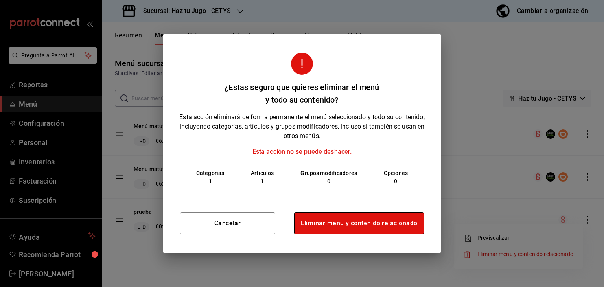
click at [376, 219] on button "Eliminar menú y contenido relacionado" at bounding box center [359, 223] width 130 height 22
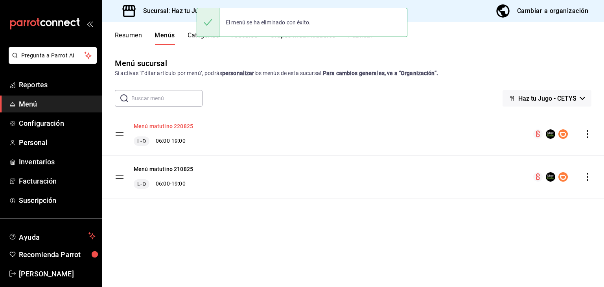
click at [176, 123] on button "Menú matutino 220825" at bounding box center [163, 126] width 59 height 8
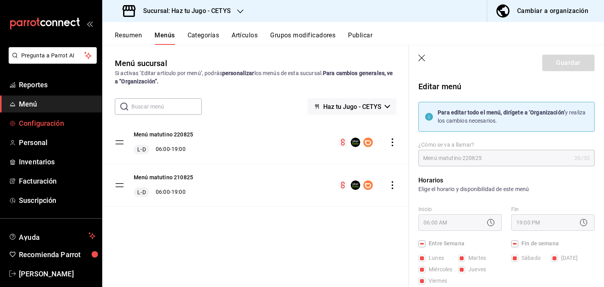
click at [34, 122] on span "Configuración" at bounding box center [57, 123] width 77 height 11
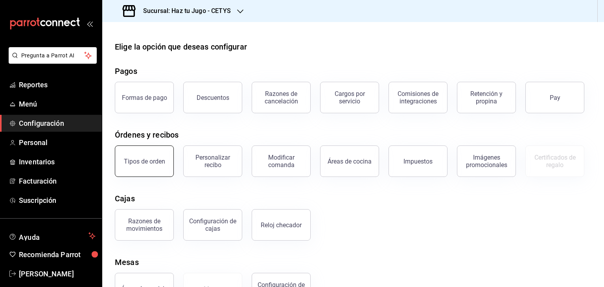
click at [154, 155] on button "Tipos de orden" at bounding box center [144, 160] width 59 height 31
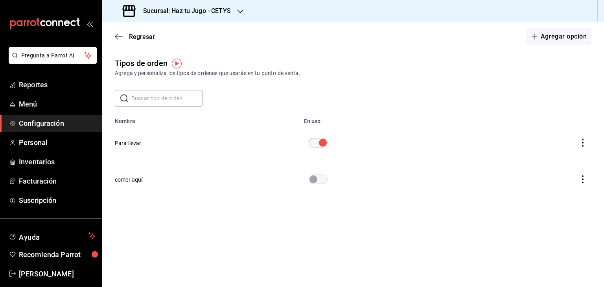
click at [134, 144] on button "Para llevar" at bounding box center [128, 143] width 27 height 8
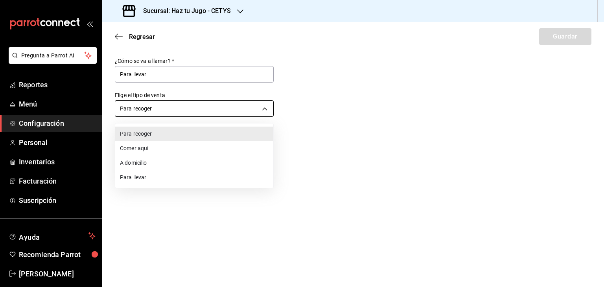
click at [165, 109] on body "Pregunta a Parrot AI Reportes Menú Configuración Personal Inventarios Facturaci…" at bounding box center [302, 143] width 604 height 287
click at [147, 180] on li "Para llevar" at bounding box center [194, 177] width 158 height 15
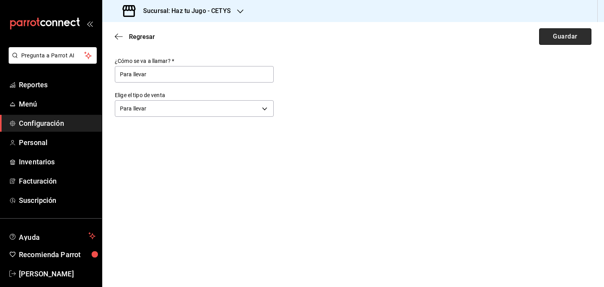
click at [556, 42] on button "Guardar" at bounding box center [565, 36] width 52 height 17
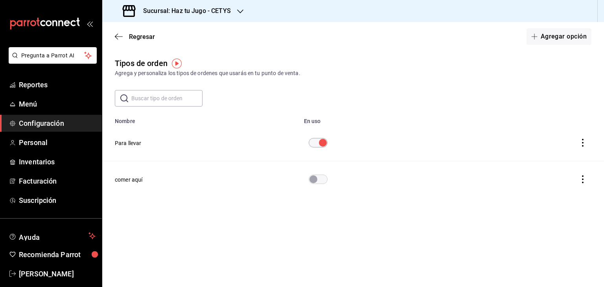
click at [179, 9] on h3 "Sucursal: Haz tu Jugo - CETYS" at bounding box center [184, 10] width 94 height 9
click at [147, 51] on span "Haz tu Jugo (UABC)" at bounding box center [133, 52] width 50 height 8
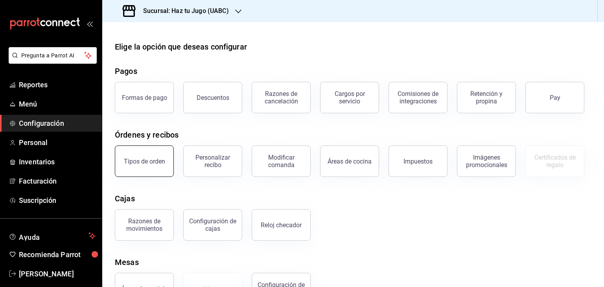
click at [149, 154] on button "Tipos de orden" at bounding box center [144, 160] width 59 height 31
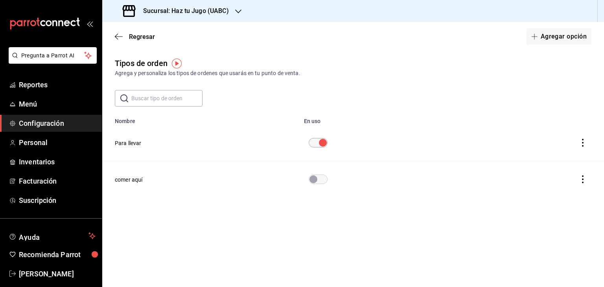
click at [135, 144] on button "Para llevar" at bounding box center [128, 143] width 27 height 8
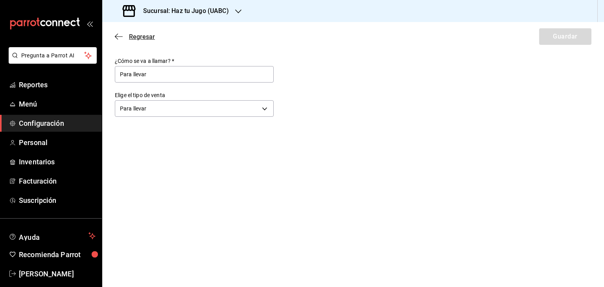
click at [121, 35] on icon "button" at bounding box center [119, 36] width 8 height 7
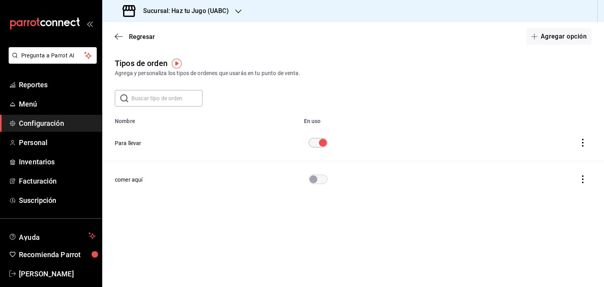
click at [136, 142] on button "Para llevar" at bounding box center [128, 143] width 27 height 8
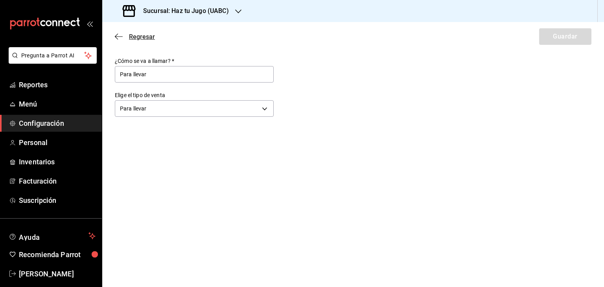
click at [120, 36] on icon "button" at bounding box center [119, 36] width 8 height 7
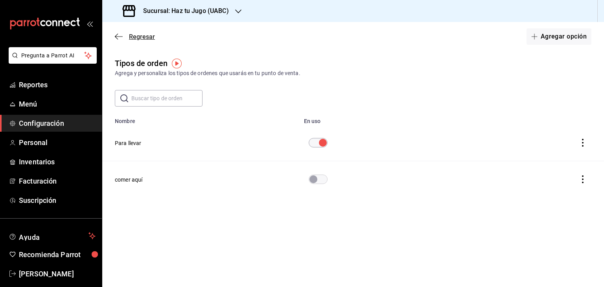
click at [119, 35] on icon "button" at bounding box center [119, 36] width 8 height 7
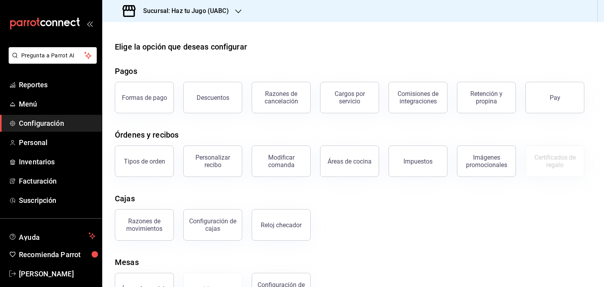
click at [183, 8] on h3 "Sucursal: Haz tu Jugo (UABC)" at bounding box center [183, 10] width 92 height 9
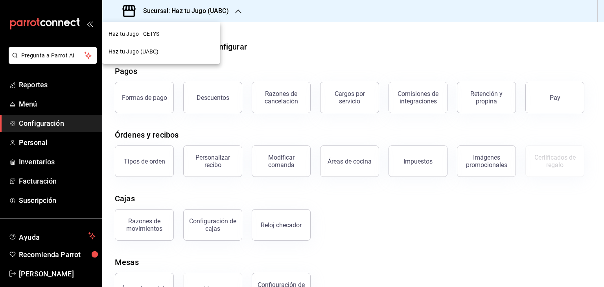
click at [158, 46] on div "Haz tu Jugo (UABC)" at bounding box center [161, 52] width 118 height 18
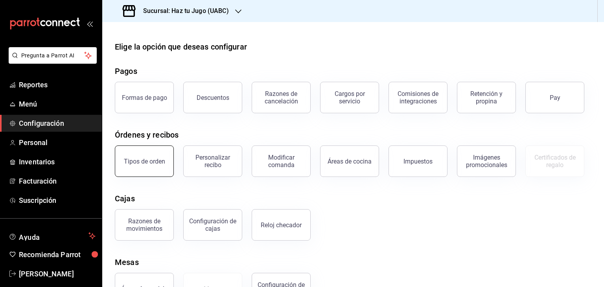
click at [149, 172] on button "Tipos de orden" at bounding box center [144, 160] width 59 height 31
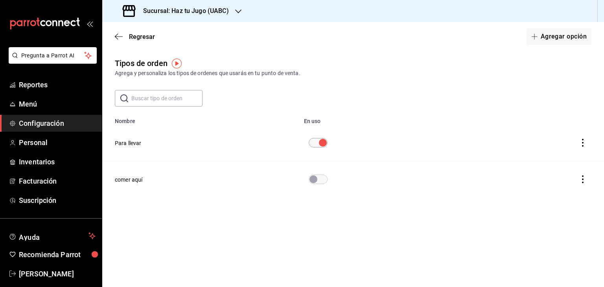
click at [124, 143] on button "Para llevar" at bounding box center [128, 143] width 27 height 8
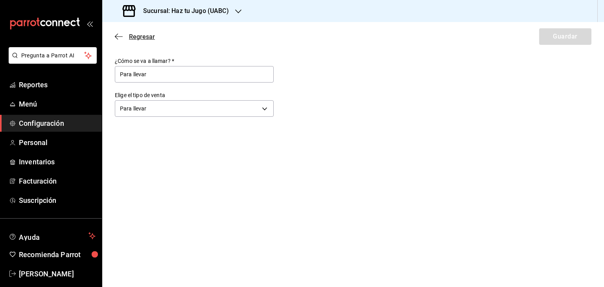
click at [117, 37] on icon "button" at bounding box center [119, 36] width 8 height 7
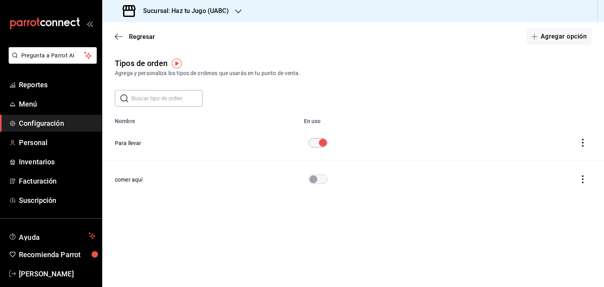
click at [117, 37] on icon "button" at bounding box center [119, 36] width 8 height 7
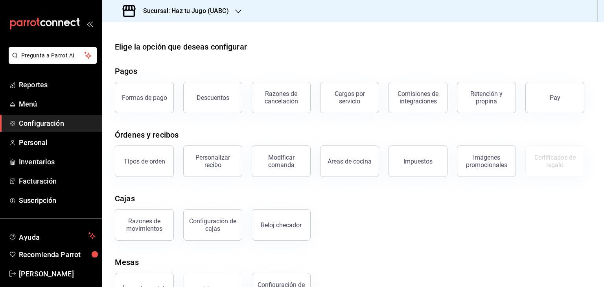
click at [117, 37] on main "Elige la opción que deseas configurar Pagos Formas de pago Descuentos Razones d…" at bounding box center [352, 169] width 501 height 295
click at [36, 107] on span "Menú" at bounding box center [57, 104] width 77 height 11
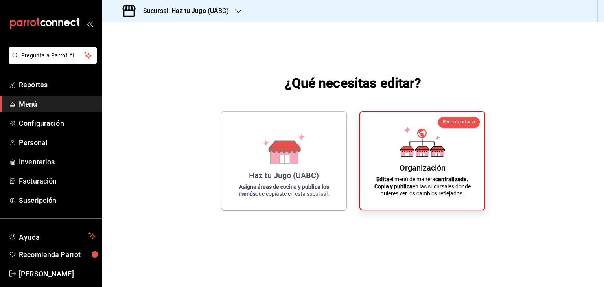
click at [214, 8] on h3 "Sucursal: Haz tu Jugo (UABC)" at bounding box center [183, 10] width 92 height 9
click at [186, 27] on div "Haz tu Jugo - CETYS" at bounding box center [161, 34] width 118 height 18
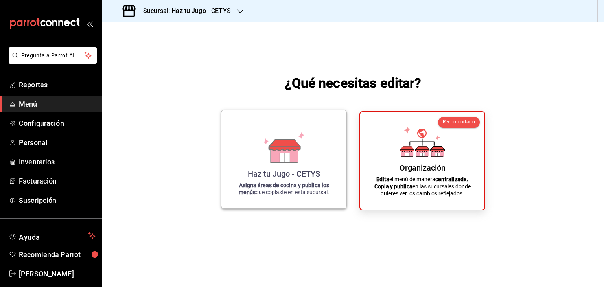
click at [296, 173] on div "Haz tu Jugo - CETYS" at bounding box center [284, 173] width 72 height 9
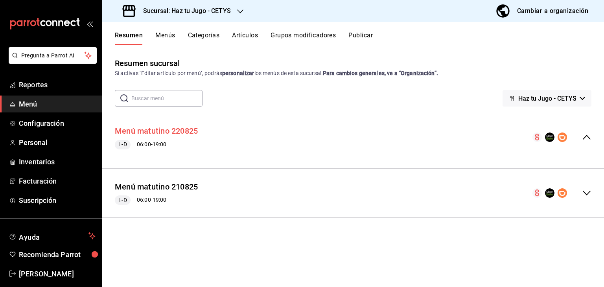
click at [157, 130] on button "Menú matutino 220825" at bounding box center [156, 130] width 83 height 11
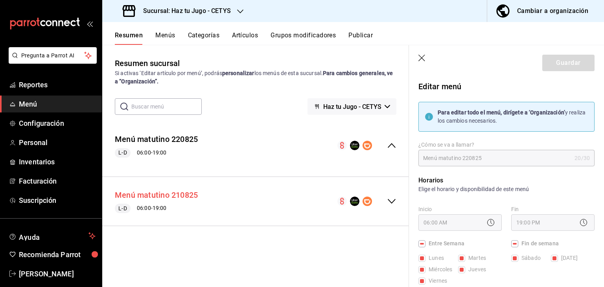
click at [176, 196] on button "Menú matutino 210825" at bounding box center [156, 194] width 83 height 11
click at [184, 14] on h3 "Sucursal: Haz tu Jugo - CETYS" at bounding box center [184, 10] width 94 height 9
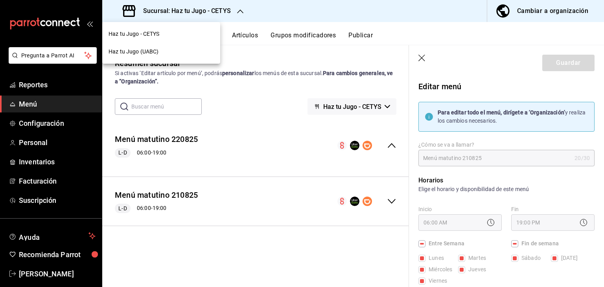
click at [143, 50] on span "Haz tu Jugo (UABC)" at bounding box center [133, 52] width 50 height 8
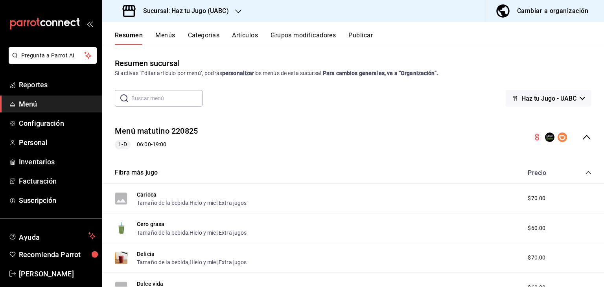
click at [580, 97] on button "Haz tu Jugo - UABC" at bounding box center [548, 98] width 86 height 17
click at [173, 133] on div at bounding box center [302, 143] width 604 height 287
click at [165, 35] on button "Menús" at bounding box center [165, 37] width 20 height 13
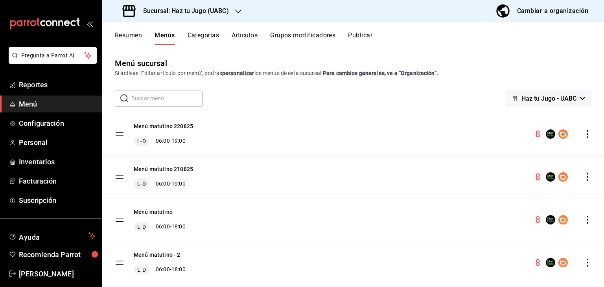
click at [583, 132] on icon "actions" at bounding box center [587, 134] width 8 height 8
click at [582, 135] on div at bounding box center [302, 143] width 604 height 287
click at [586, 134] on icon "actions" at bounding box center [587, 134] width 2 height 8
click at [580, 175] on div at bounding box center [302, 143] width 604 height 287
click at [580, 175] on div "Previsualizar Eliminar menú y contenido relacionado" at bounding box center [302, 143] width 604 height 287
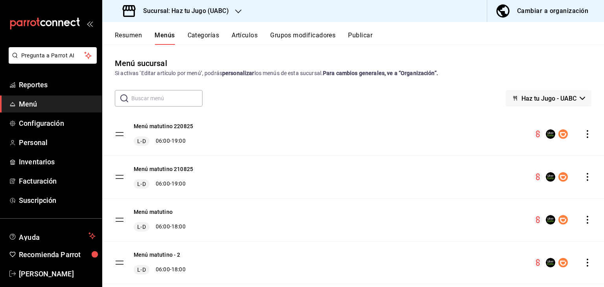
click at [583, 175] on icon "actions" at bounding box center [587, 177] width 8 height 8
click at [558, 7] on div at bounding box center [302, 143] width 604 height 287
click at [558, 7] on div "Cambiar a organización" at bounding box center [552, 11] width 71 height 11
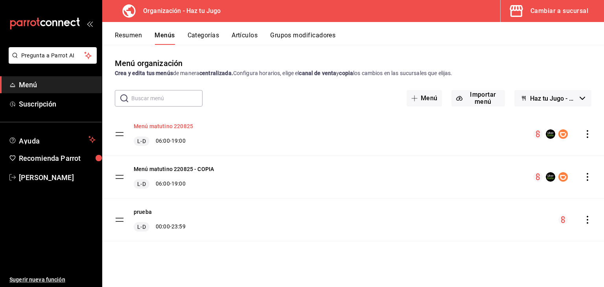
click at [184, 123] on button "Menú matutino 220825" at bounding box center [163, 126] width 59 height 8
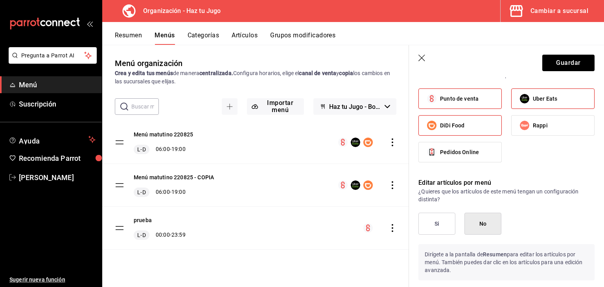
scroll to position [655, 0]
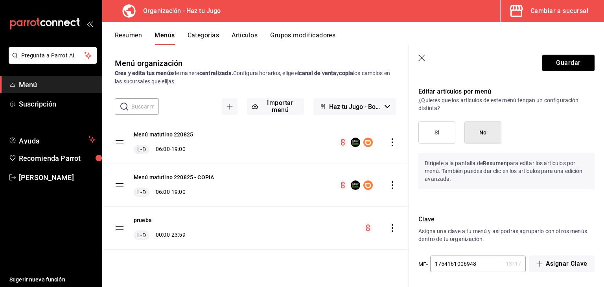
click at [423, 57] on icon "button" at bounding box center [422, 59] width 8 height 8
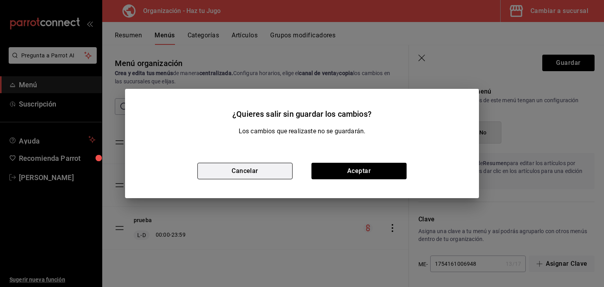
click at [277, 169] on button "Cancelar" at bounding box center [244, 171] width 95 height 17
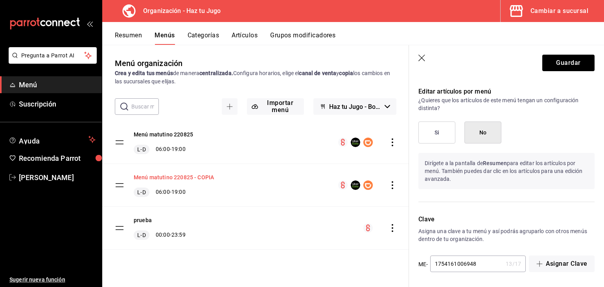
click at [163, 178] on button "Menú matutino 220825 - COPIA" at bounding box center [174, 177] width 80 height 8
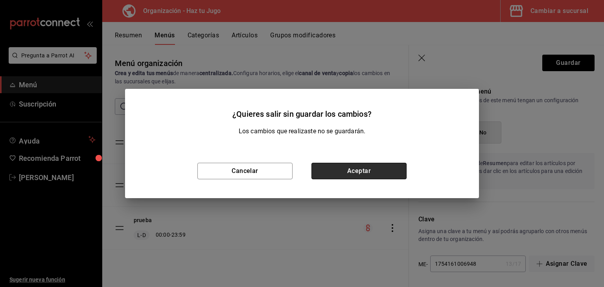
click at [318, 172] on button "Aceptar" at bounding box center [358, 171] width 95 height 17
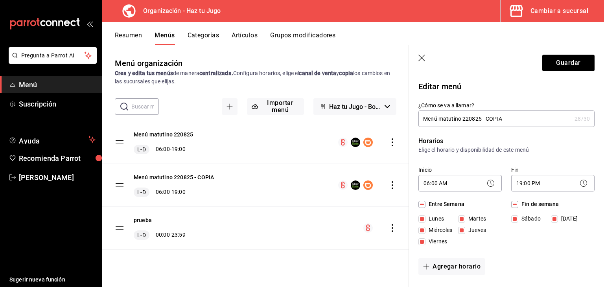
click at [425, 60] on icon "button" at bounding box center [422, 59] width 8 height 8
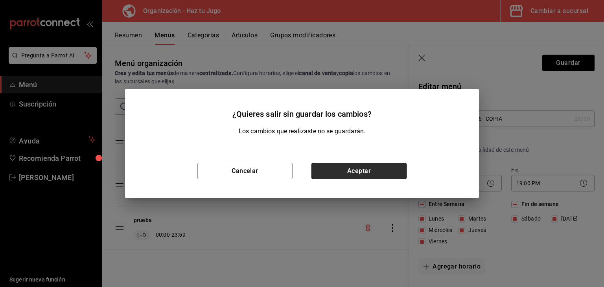
click at [338, 171] on button "Aceptar" at bounding box center [358, 171] width 95 height 17
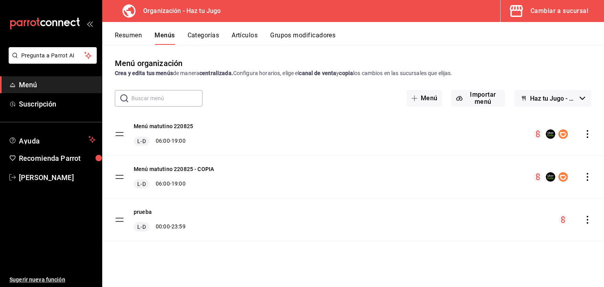
click at [211, 35] on button "Categorías" at bounding box center [203, 37] width 32 height 13
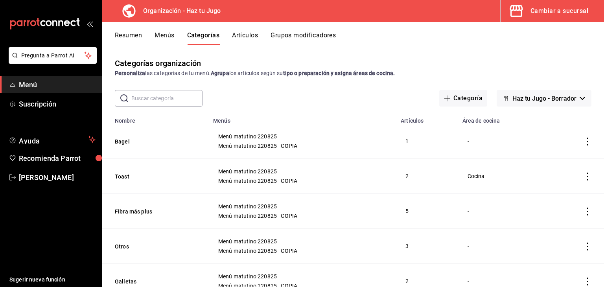
click at [236, 37] on button "Artículos" at bounding box center [245, 37] width 26 height 13
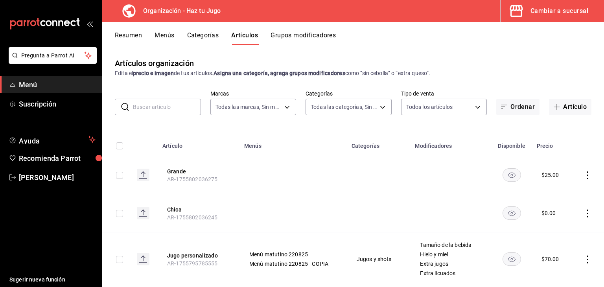
click at [169, 35] on button "Menús" at bounding box center [164, 37] width 20 height 13
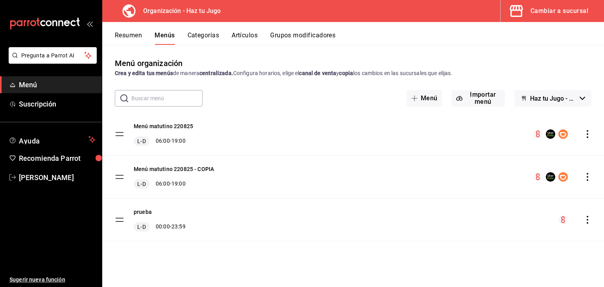
click at [585, 134] on icon "actions" at bounding box center [587, 134] width 8 height 8
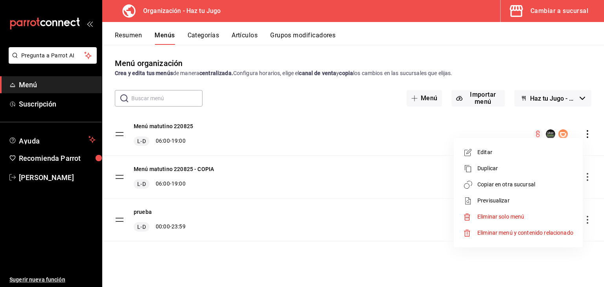
click at [509, 186] on span "Copiar en otra sucursal" at bounding box center [525, 184] width 96 height 8
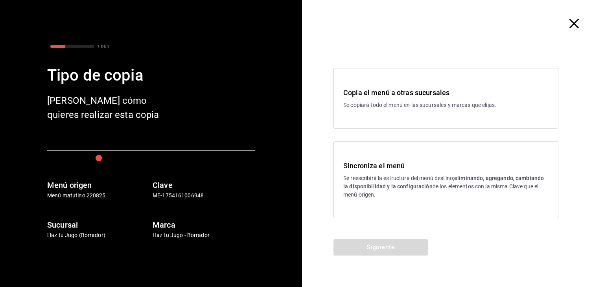
click at [420, 95] on h3 "Copia el menú a otras sucursales" at bounding box center [445, 92] width 205 height 11
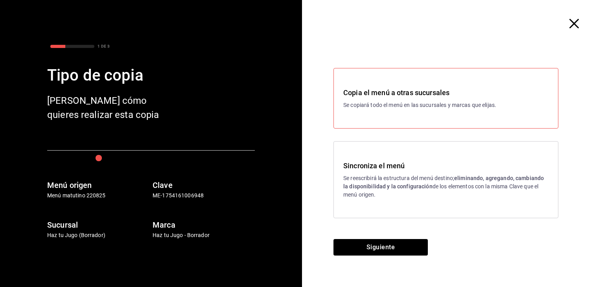
click at [394, 178] on p "Se reescribirá la estructura del menú destino; eliminando, agregando, cambiando…" at bounding box center [445, 186] width 205 height 25
click at [416, 98] on div "Copia el menú a otras sucursales Se copiará todo el menú en las sucursales y ma…" at bounding box center [445, 98] width 205 height 22
click at [403, 204] on div "Sincroniza el menú Se reescribirá la estructura del menú destino; eliminando, a…" at bounding box center [445, 179] width 225 height 77
click at [398, 241] on button "Siguiente" at bounding box center [380, 247] width 94 height 17
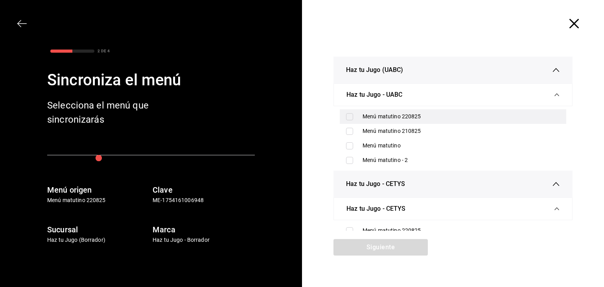
click at [346, 114] on input "checkbox" at bounding box center [349, 116] width 7 height 7
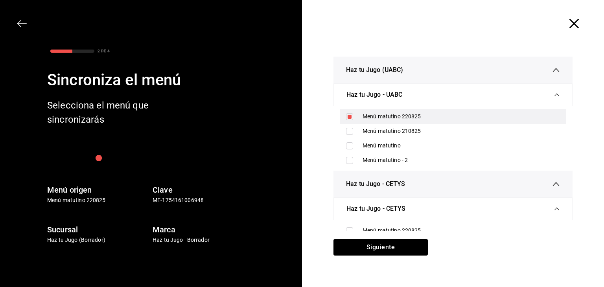
click at [346, 114] on input "checkbox" at bounding box center [349, 116] width 7 height 7
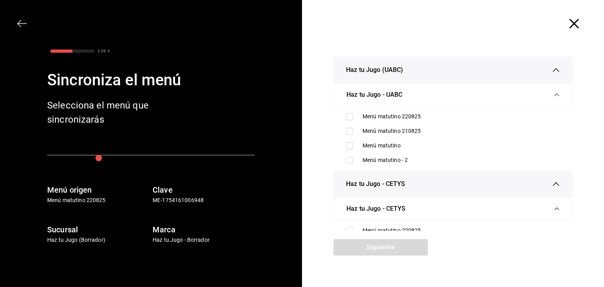
drag, startPoint x: 561, startPoint y: 127, endPoint x: 563, endPoint y: 131, distance: 4.2
click at [563, 131] on div "Haz tu Jugo (UABC) Haz tu Jugo - UABC Menú matutino 220825 Menú matutino 210825…" at bounding box center [452, 144] width 239 height 174
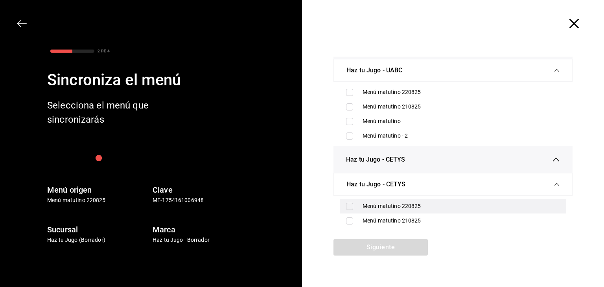
click at [350, 207] on label at bounding box center [351, 206] width 10 height 7
click at [350, 207] on input "checkbox" at bounding box center [349, 206] width 7 height 7
click at [346, 205] on input "checkbox" at bounding box center [349, 206] width 7 height 7
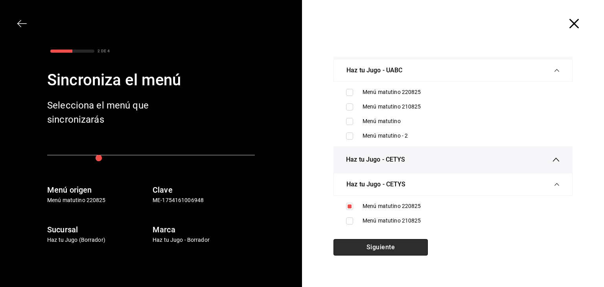
click at [366, 249] on button "Siguiente" at bounding box center [380, 247] width 94 height 17
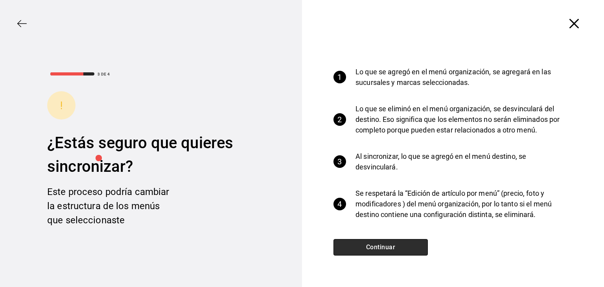
click at [392, 244] on button "Continuar" at bounding box center [380, 247] width 94 height 17
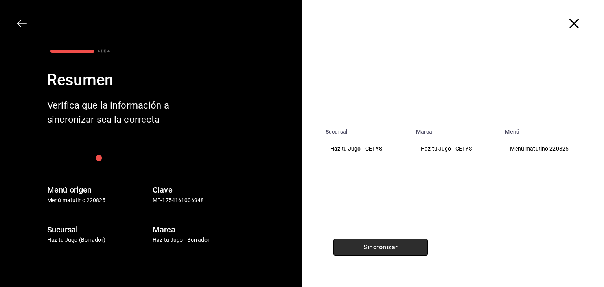
click at [381, 247] on button "Sincronizar" at bounding box center [380, 247] width 94 height 17
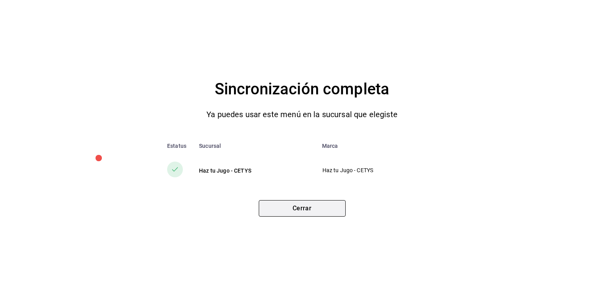
click at [297, 209] on button "Cerrar" at bounding box center [302, 208] width 87 height 17
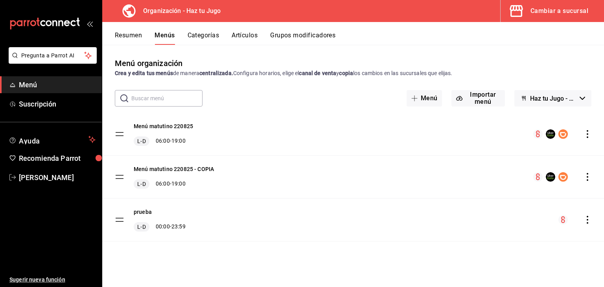
click at [548, 16] on div "Cambiar a sucursal" at bounding box center [559, 11] width 58 height 11
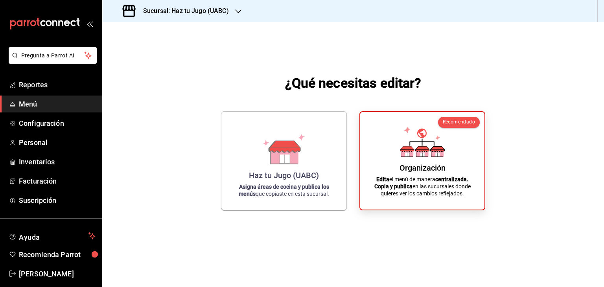
click at [165, 12] on h3 "Sucursal: Haz tu Jugo (UABC)" at bounding box center [183, 10] width 92 height 9
click at [148, 30] on span "Haz tu Jugo - CETYS" at bounding box center [133, 34] width 51 height 8
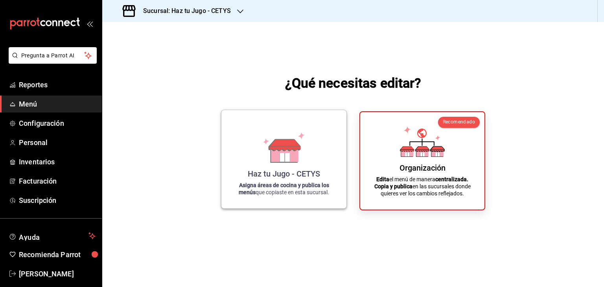
click at [319, 167] on div "Haz tu Jugo - CETYS Asigna áreas de cocina y publica los menús que copiaste en …" at bounding box center [284, 159] width 106 height 86
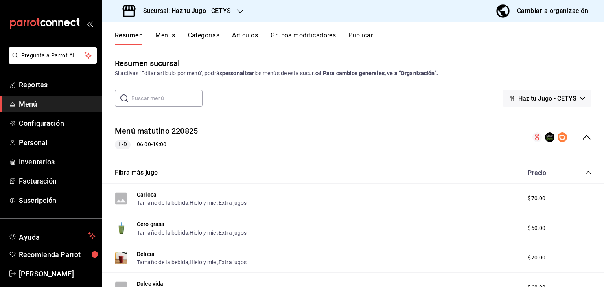
click at [162, 35] on button "Menús" at bounding box center [165, 37] width 20 height 13
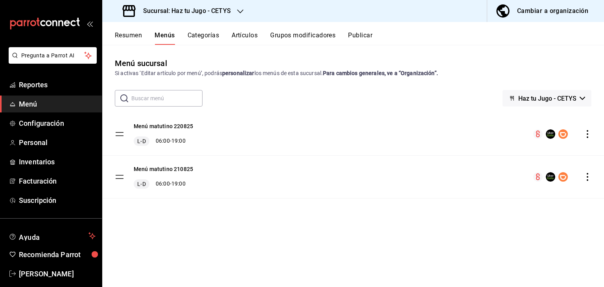
click at [130, 37] on button "Resumen" at bounding box center [128, 37] width 27 height 13
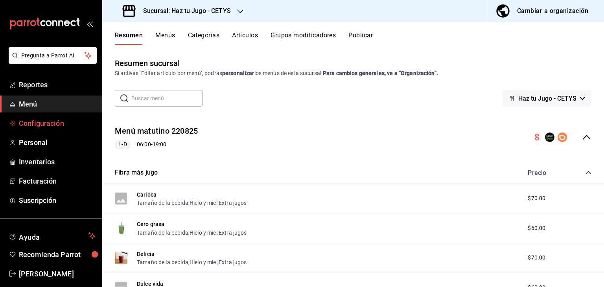
click at [33, 120] on span "Configuración" at bounding box center [57, 123] width 77 height 11
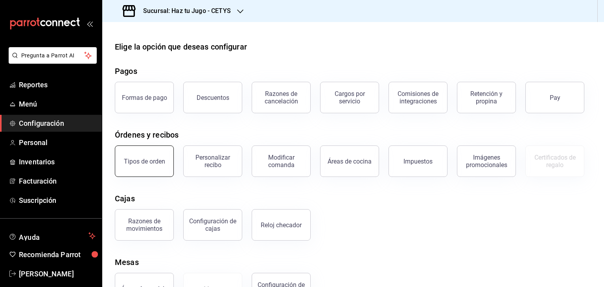
click at [160, 163] on div "Tipos de orden" at bounding box center [144, 161] width 41 height 7
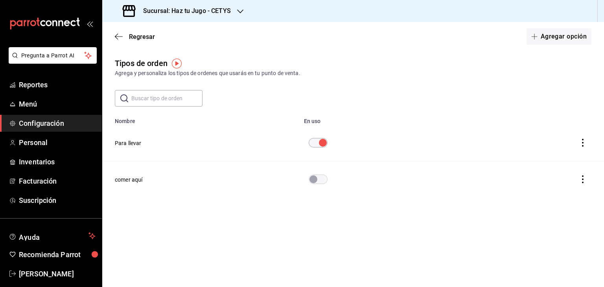
click at [135, 143] on button "Para llevar" at bounding box center [128, 143] width 27 height 8
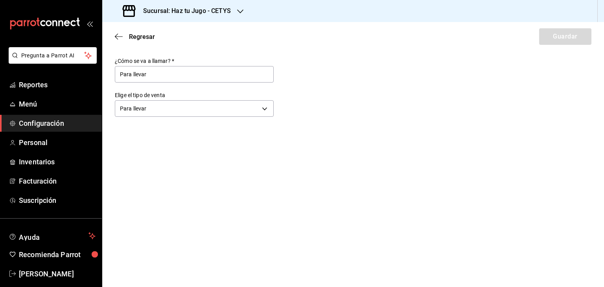
click at [114, 37] on div "Regresar Guardar" at bounding box center [352, 36] width 501 height 29
click at [118, 37] on icon "button" at bounding box center [119, 36] width 8 height 7
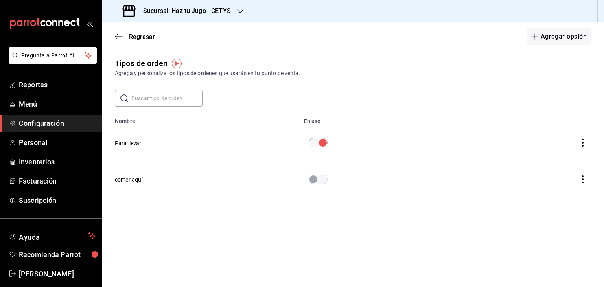
click at [118, 37] on icon "button" at bounding box center [119, 36] width 8 height 7
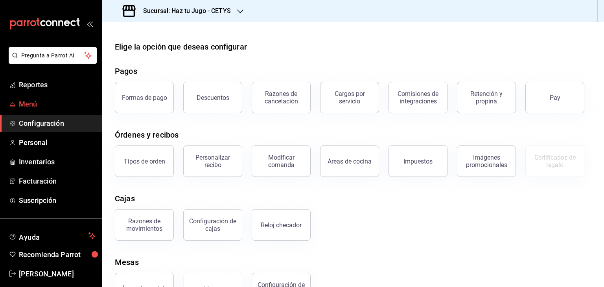
click at [52, 106] on span "Menú" at bounding box center [57, 104] width 77 height 11
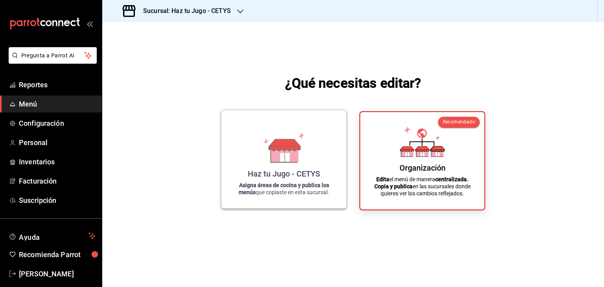
click at [266, 182] on strong "Asigna áreas de cocina y publica los menús" at bounding box center [284, 188] width 90 height 13
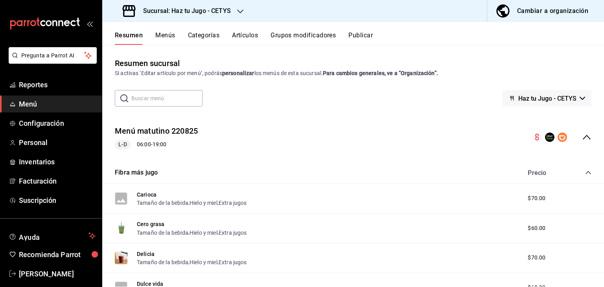
scroll to position [37, 0]
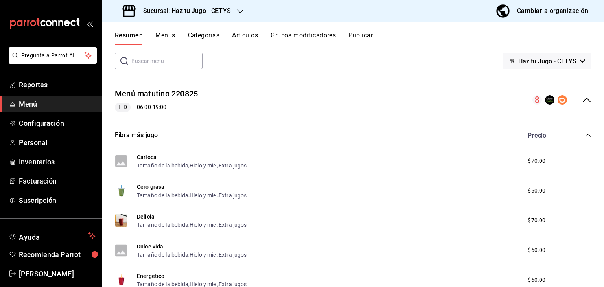
click at [209, 37] on button "Categorías" at bounding box center [204, 37] width 32 height 13
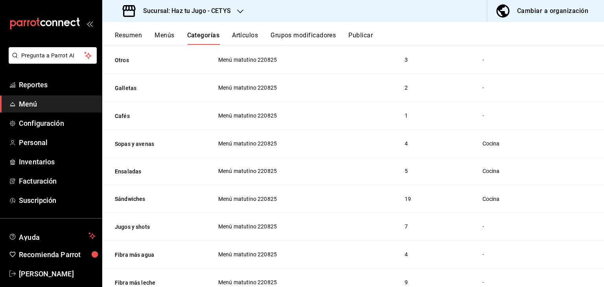
scroll to position [178, 0]
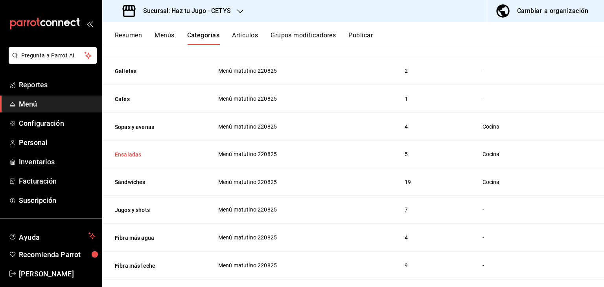
click at [128, 156] on button "Ensaladas" at bounding box center [154, 155] width 79 height 8
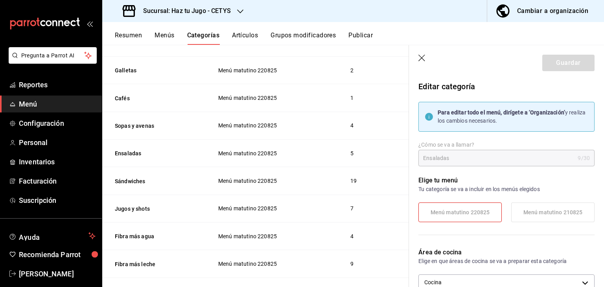
click at [247, 36] on button "Artículos" at bounding box center [245, 37] width 26 height 13
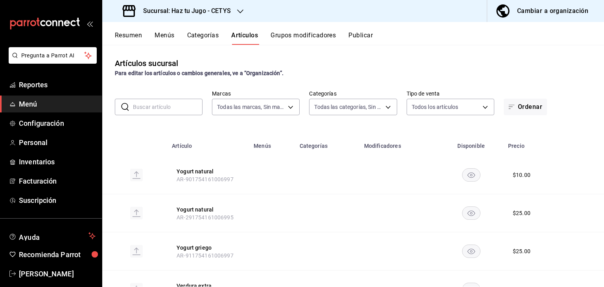
click at [170, 108] on input "text" at bounding box center [168, 107] width 70 height 16
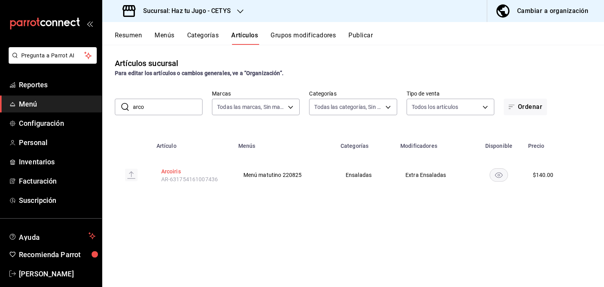
click at [171, 173] on button "Arcoiris" at bounding box center [192, 171] width 63 height 8
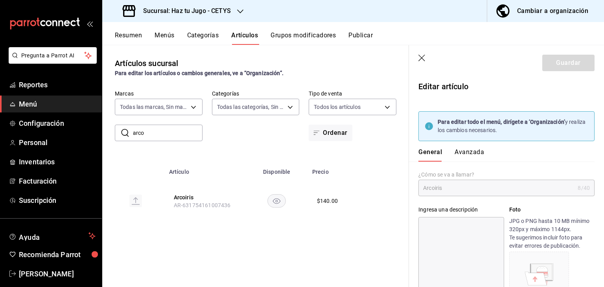
click at [423, 59] on icon "button" at bounding box center [422, 59] width 8 height 8
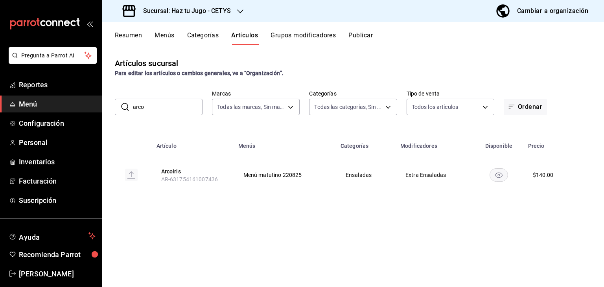
click at [420, 59] on div "Artículos sucursal Para editar los artículos o cambios generales, ve a “Organiz…" at bounding box center [352, 67] width 501 height 20
click at [418, 59] on div "Artículos sucursal Para editar los artículos o cambios generales, ve a “Organiz…" at bounding box center [352, 67] width 501 height 20
